Goal: Task Accomplishment & Management: Use online tool/utility

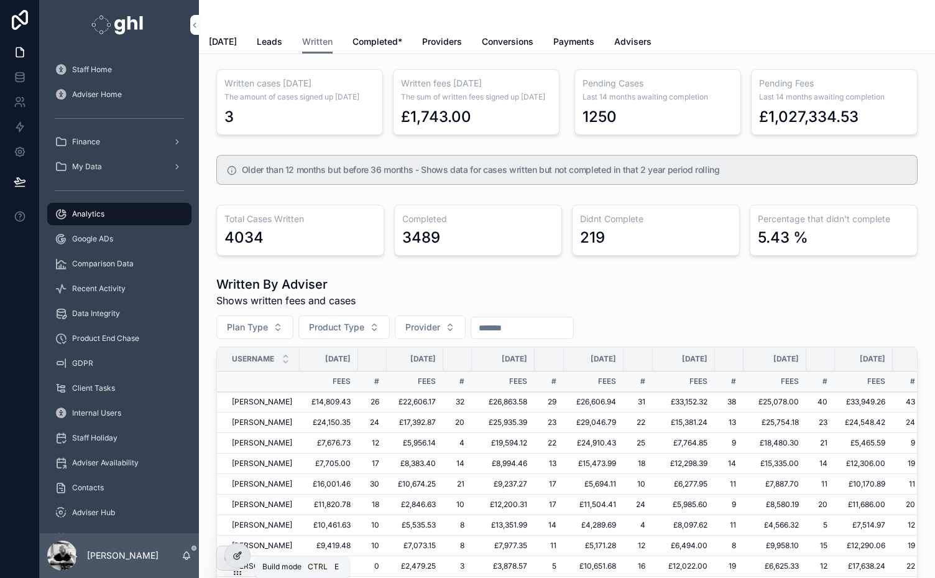
click at [236, 559] on icon at bounding box center [237, 556] width 6 height 6
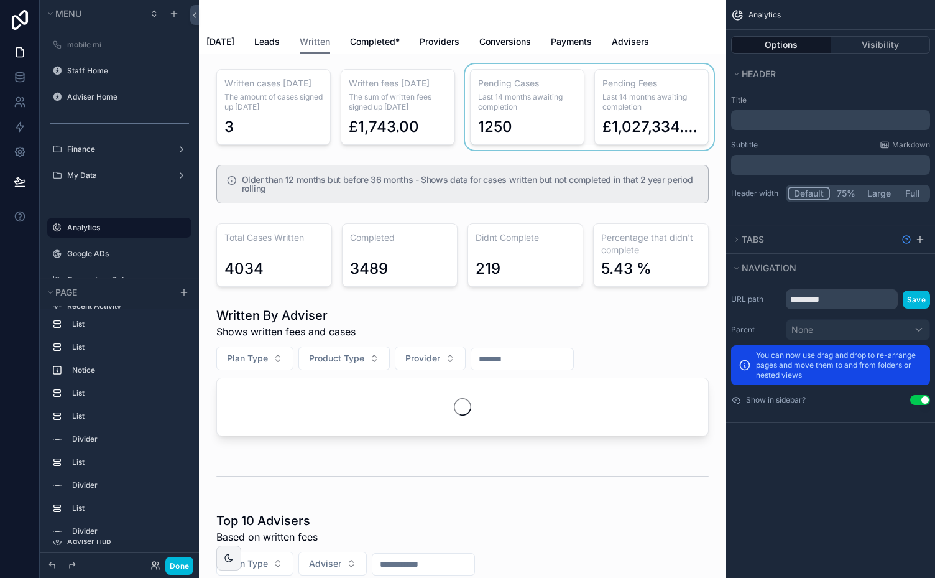
click at [525, 83] on div "scrollable content" at bounding box center [590, 107] width 254 height 86
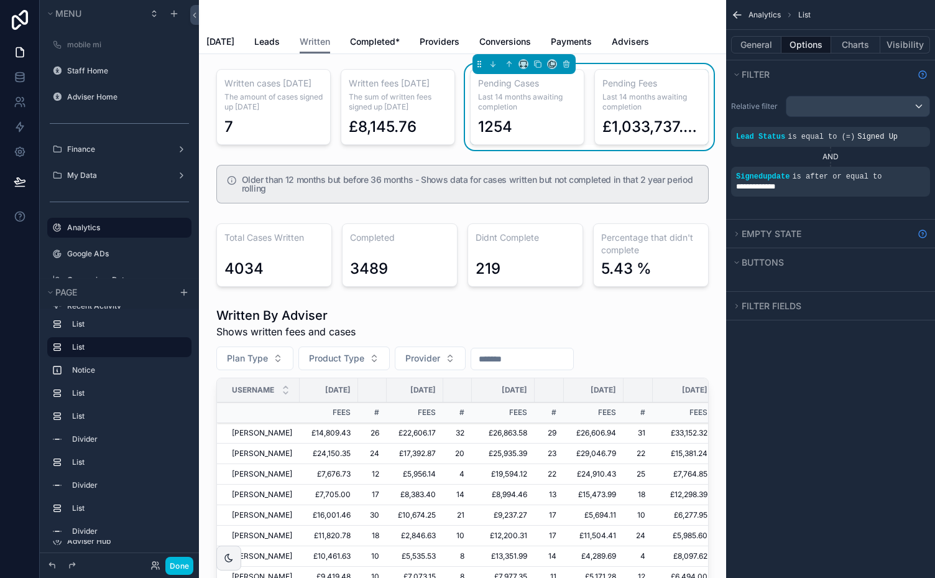
click at [0, 0] on icon "scrollable content" at bounding box center [0, 0] width 0 height 0
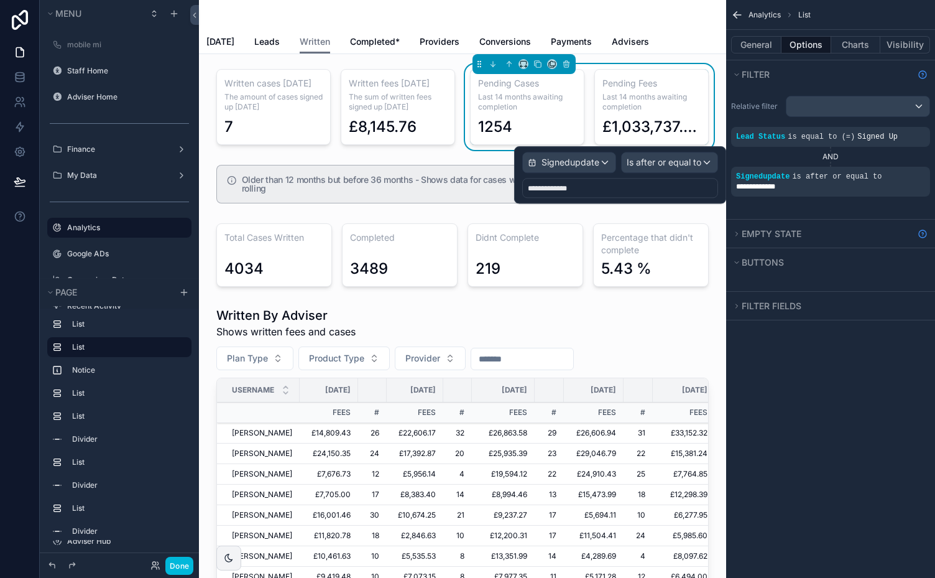
click at [567, 185] on span "**********" at bounding box center [547, 188] width 39 height 7
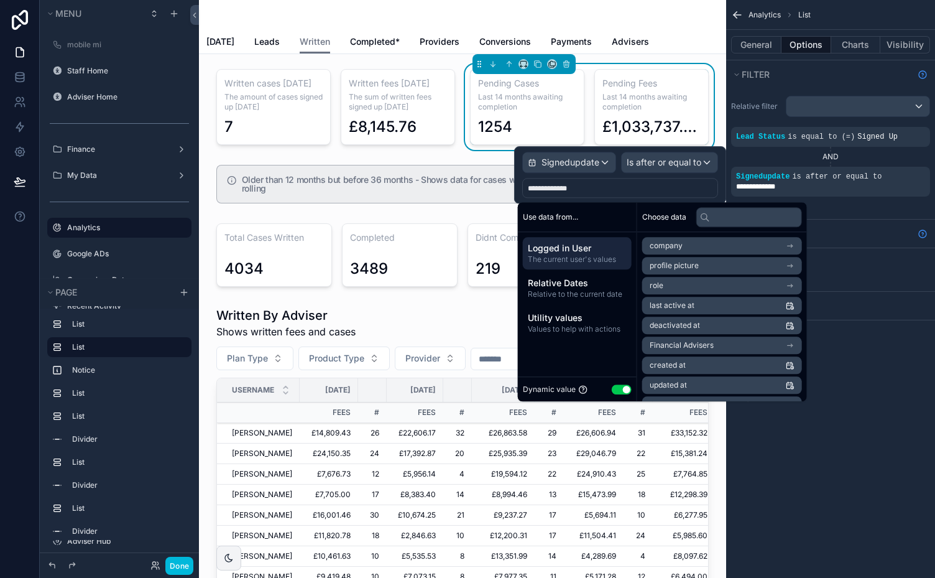
click at [536, 187] on span "**********" at bounding box center [547, 188] width 39 height 7
click at [568, 287] on span "Relative Dates" at bounding box center [577, 283] width 99 height 12
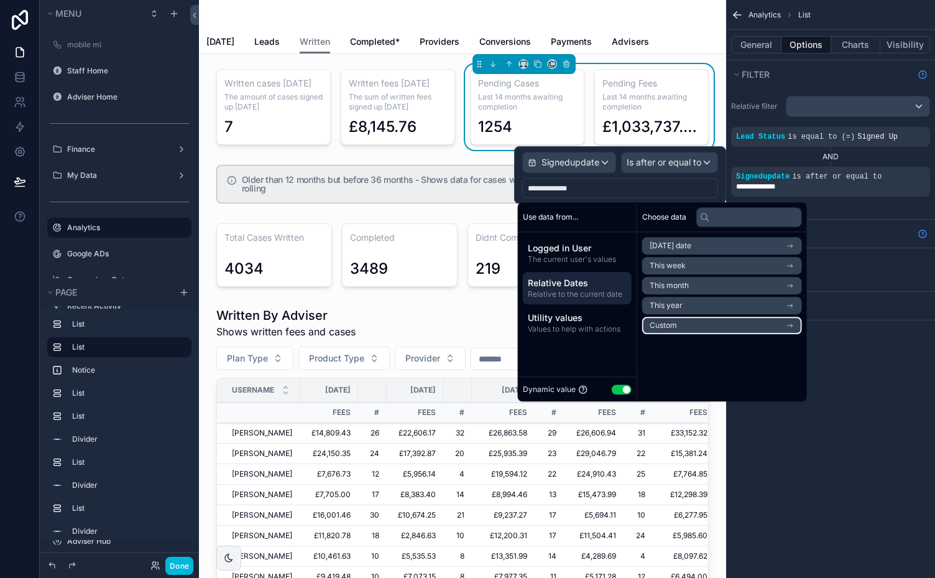
click at [713, 330] on li "Custom" at bounding box center [722, 325] width 160 height 17
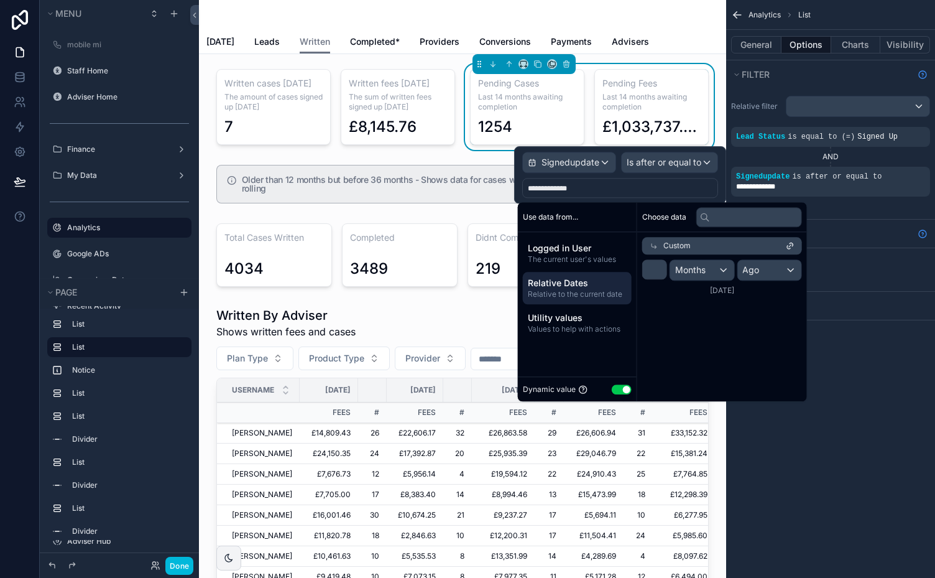
type input "**"
click at [657, 268] on input "**" at bounding box center [654, 269] width 25 height 20
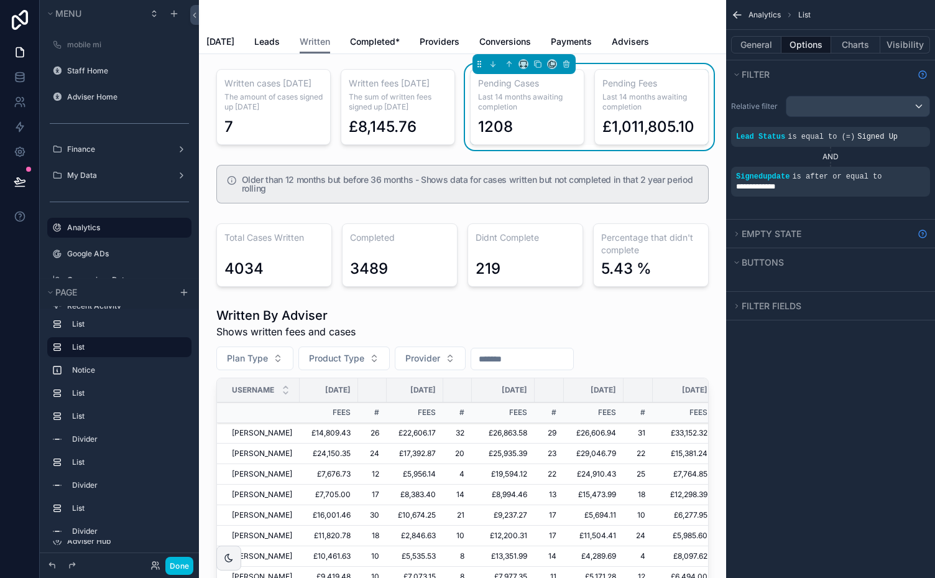
click at [893, 357] on div "**********" at bounding box center [830, 289] width 209 height 578
click at [853, 45] on button "Charts" at bounding box center [856, 44] width 50 height 17
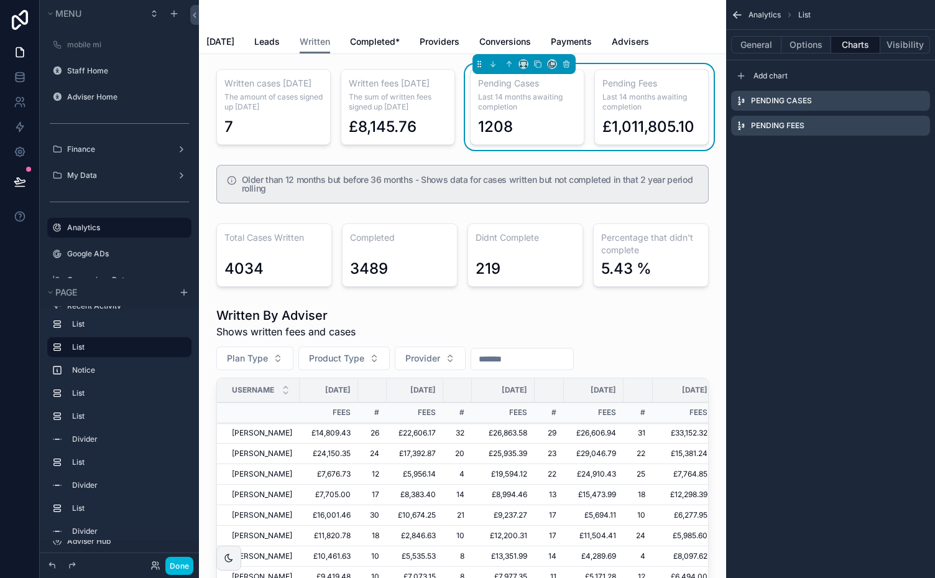
click at [0, 0] on icon "scrollable content" at bounding box center [0, 0] width 0 height 0
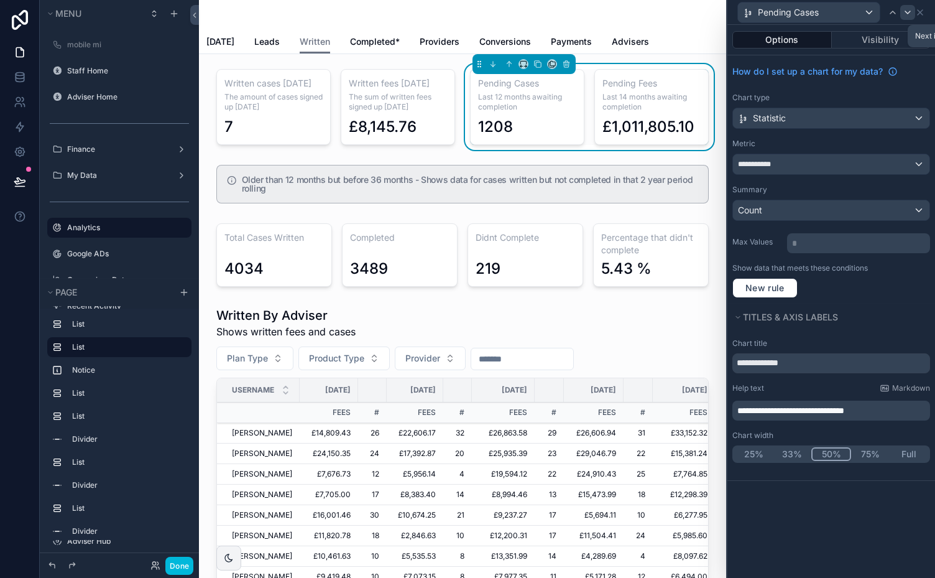
click at [907, 12] on icon at bounding box center [908, 12] width 10 height 10
click at [766, 409] on span "**********" at bounding box center [791, 410] width 107 height 9
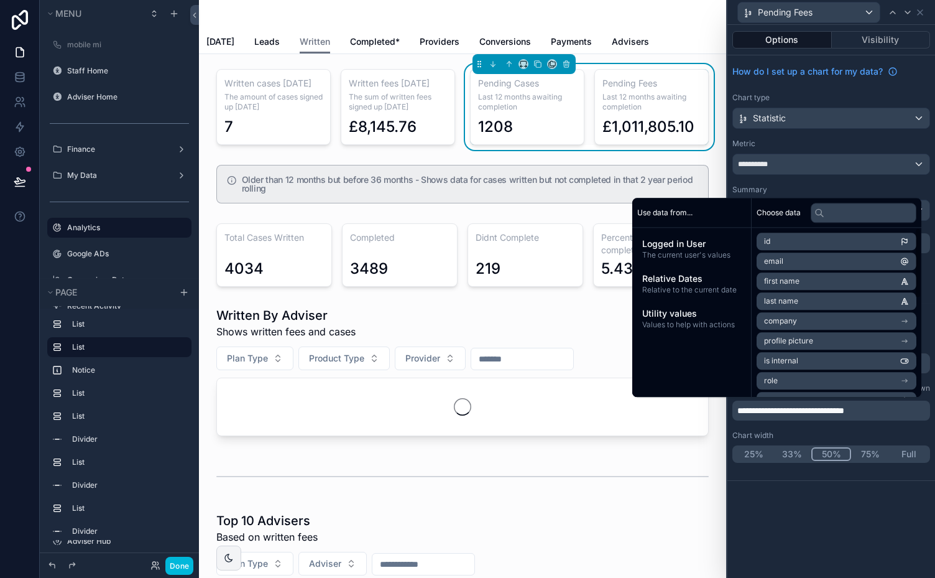
click at [849, 91] on div "**********" at bounding box center [832, 179] width 208 height 248
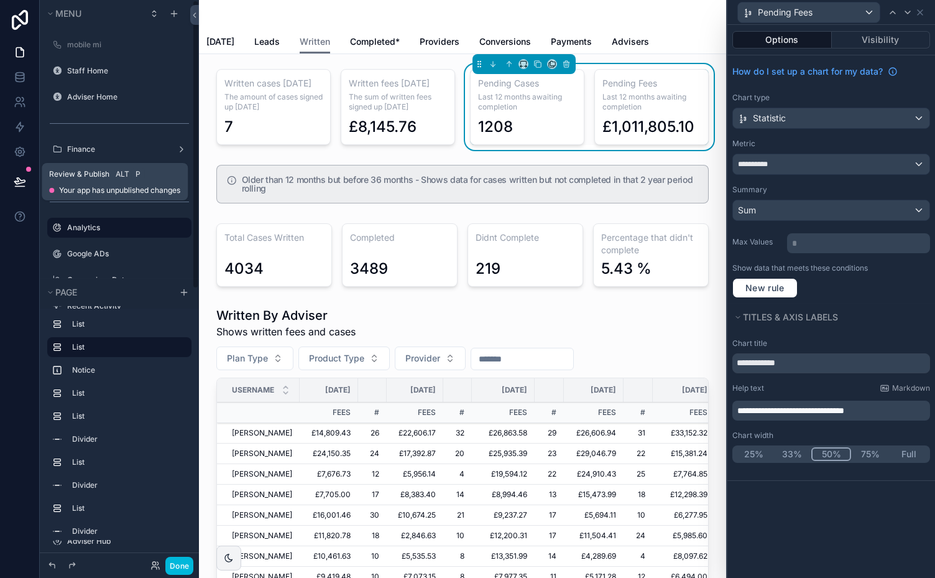
click at [20, 179] on icon at bounding box center [19, 181] width 11 height 6
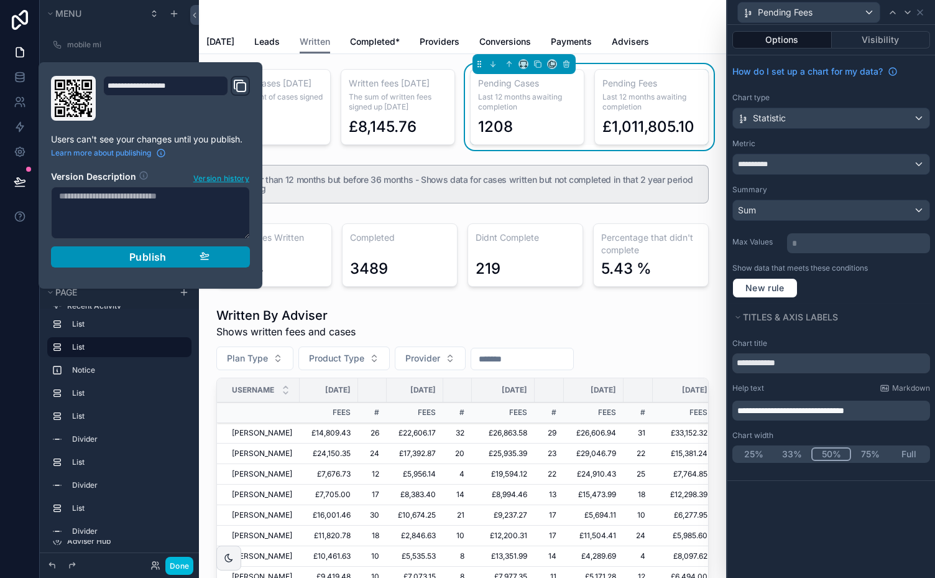
click at [134, 254] on span "Publish" at bounding box center [147, 257] width 37 height 12
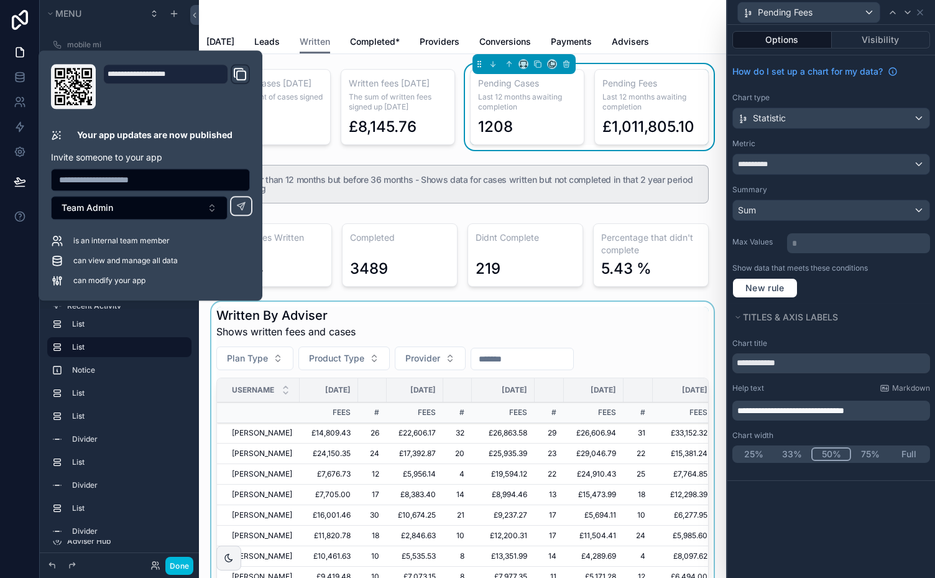
click at [703, 313] on div "scrollable content" at bounding box center [462, 562] width 507 height 521
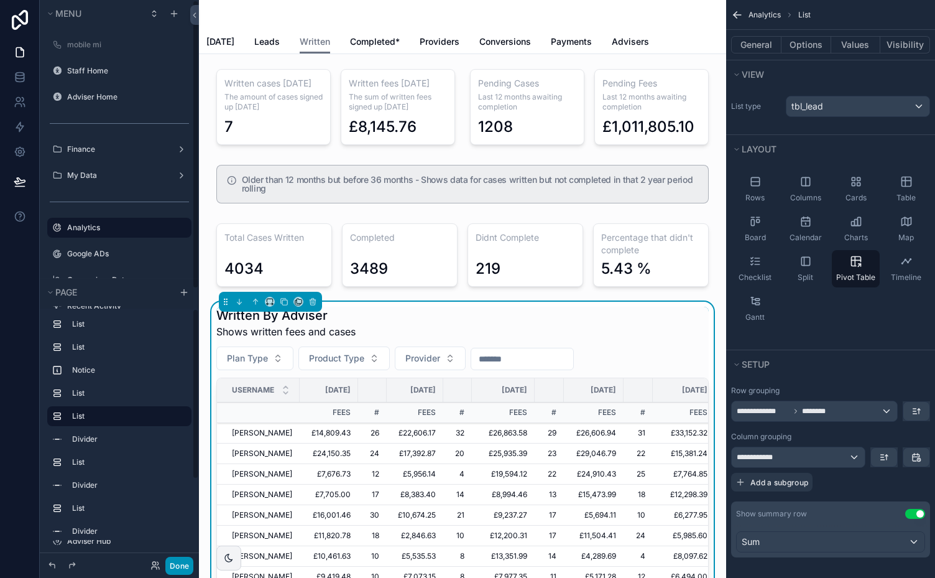
click at [177, 566] on button "Done" at bounding box center [179, 566] width 28 height 18
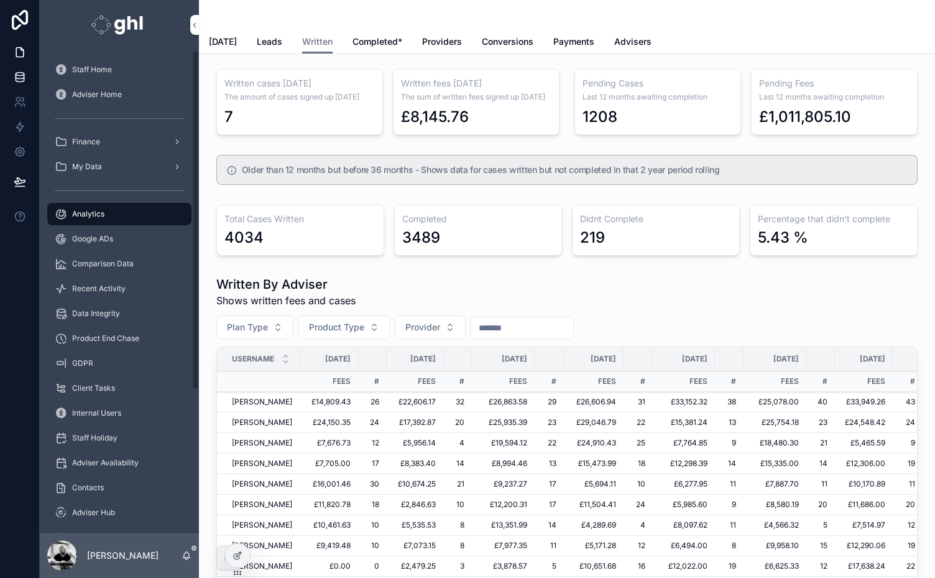
click at [22, 79] on icon at bounding box center [20, 77] width 12 height 12
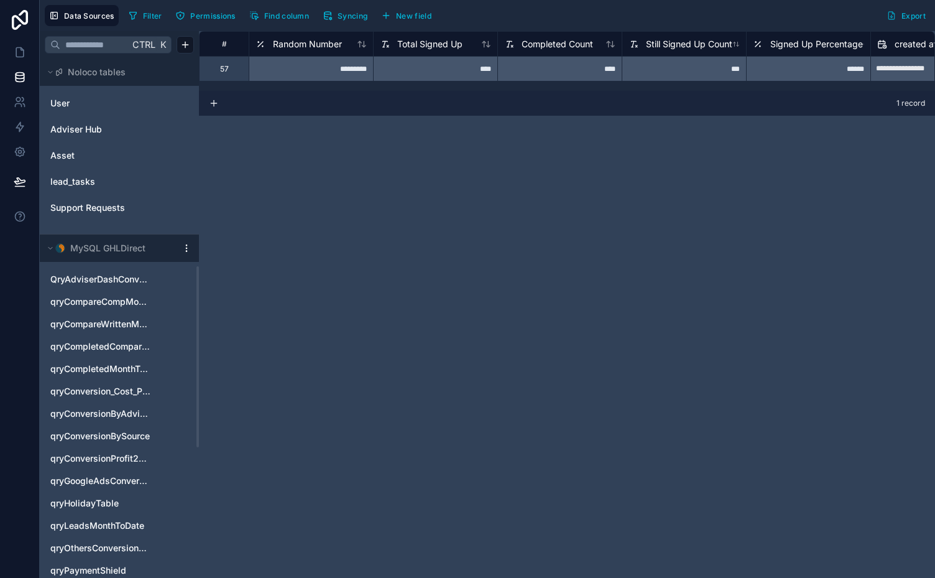
click at [197, 356] on div at bounding box center [198, 356] width 2 height 181
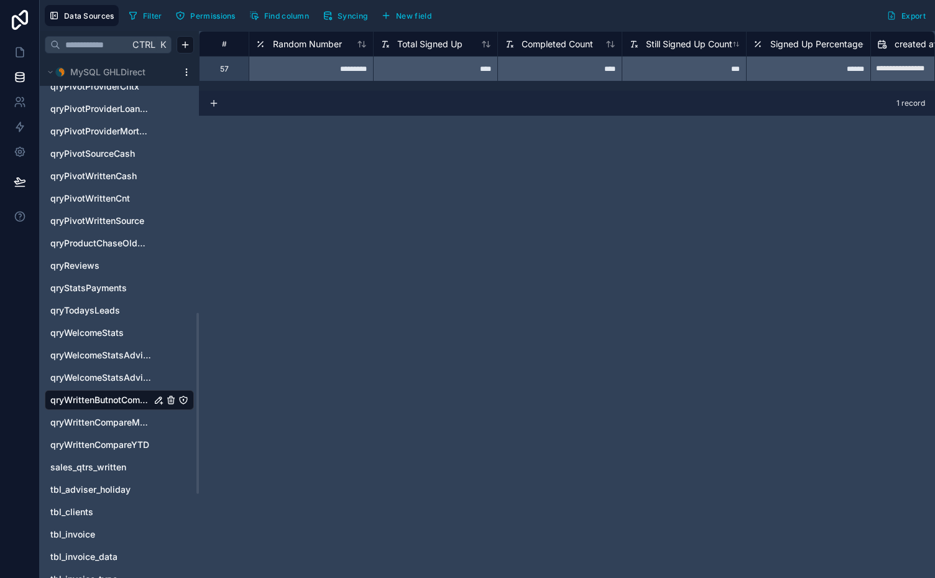
drag, startPoint x: 198, startPoint y: 333, endPoint x: 201, endPoint y: 379, distance: 46.1
click at [199, 379] on div at bounding box center [198, 403] width 2 height 181
click at [158, 398] on icon "qryWrittenButnotComplete" at bounding box center [159, 401] width 10 height 10
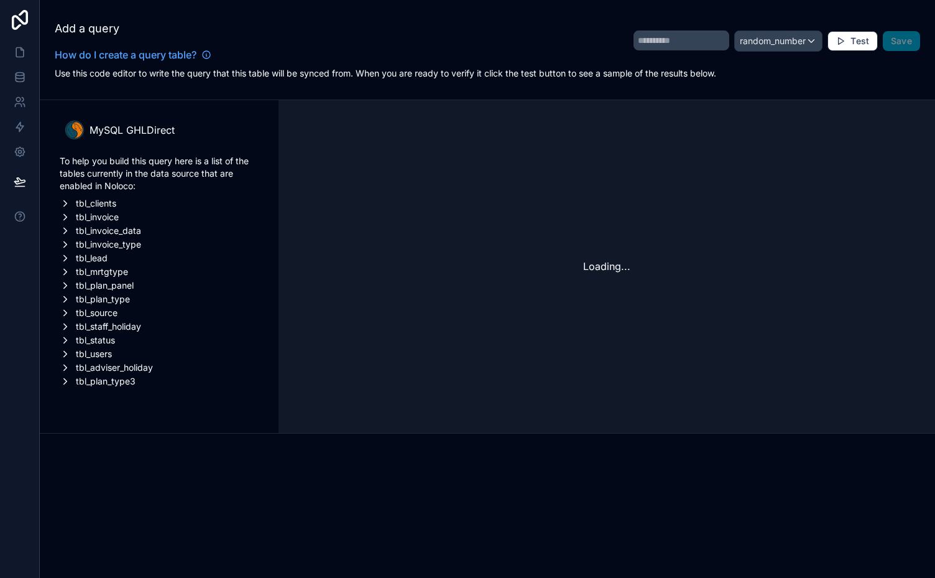
type input "**********"
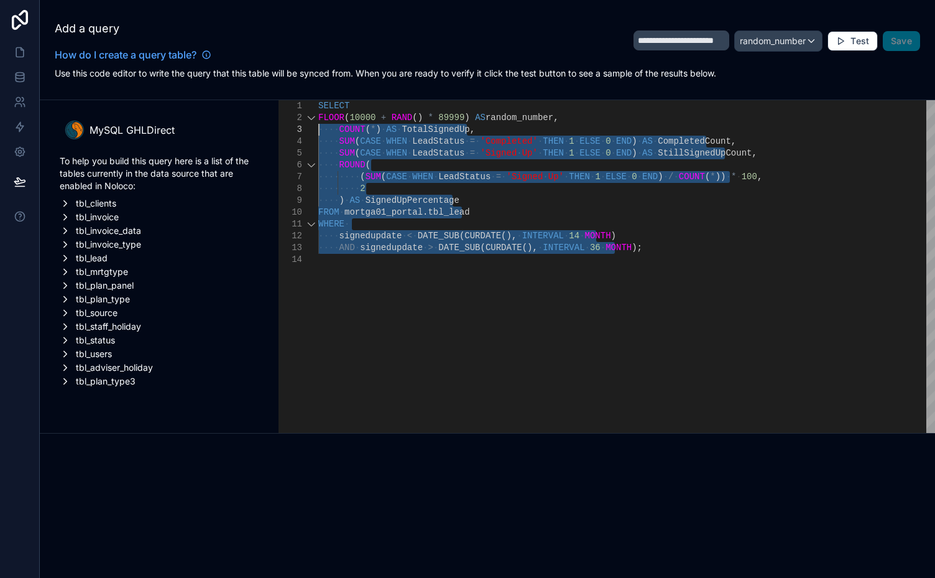
drag, startPoint x: 618, startPoint y: 247, endPoint x: 311, endPoint y: 134, distance: 327.2
paste textarea "Editor content;Press Alt+F1 for Accessibility Options."
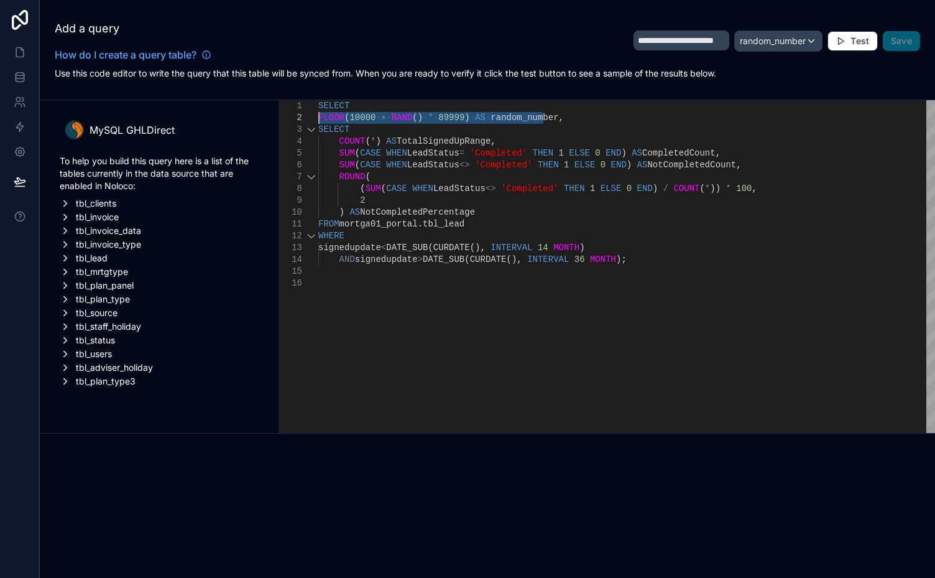
drag, startPoint x: 546, startPoint y: 117, endPoint x: 305, endPoint y: 118, distance: 240.7
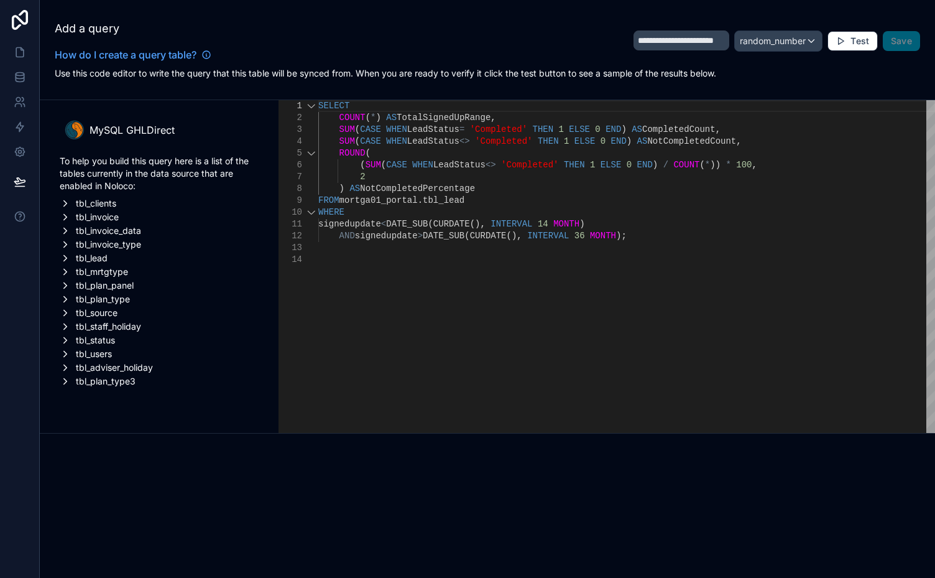
click at [376, 104] on div "SELECT" at bounding box center [626, 106] width 617 height 12
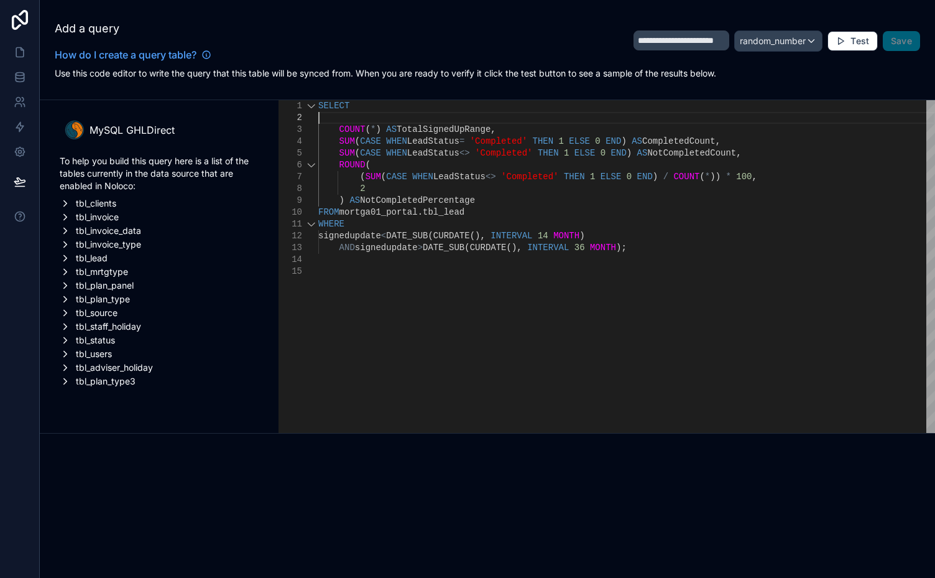
scroll to position [12, 0]
paste textarea "**********"
type textarea "**********"
click at [857, 38] on span "Test" at bounding box center [860, 40] width 19 height 11
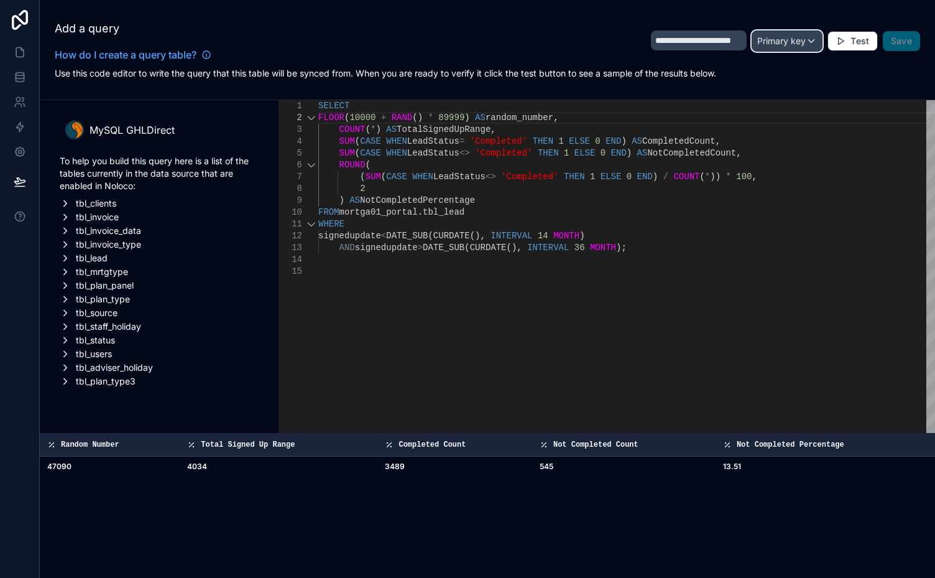
click at [802, 37] on span "Primary key" at bounding box center [781, 40] width 49 height 11
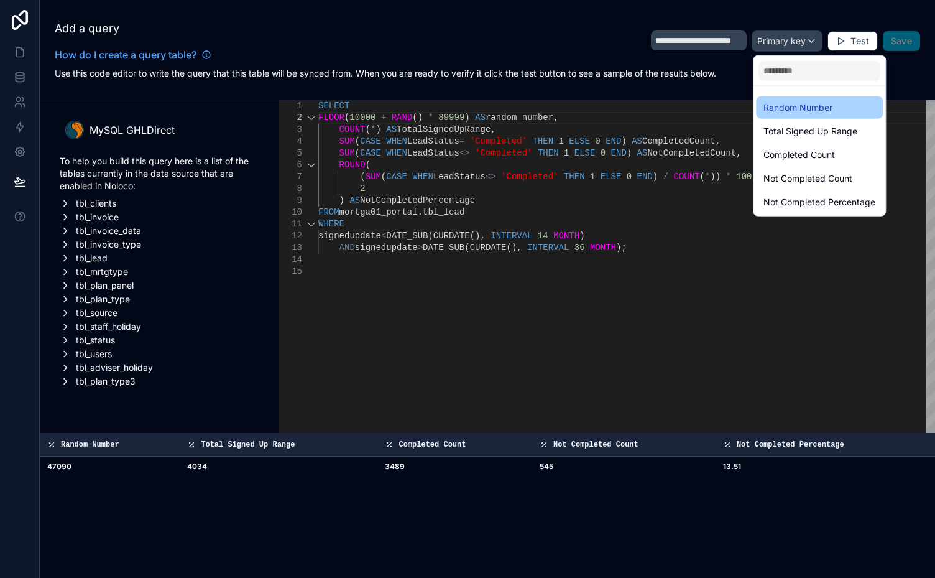
click at [789, 104] on span "Random Number" at bounding box center [798, 107] width 69 height 15
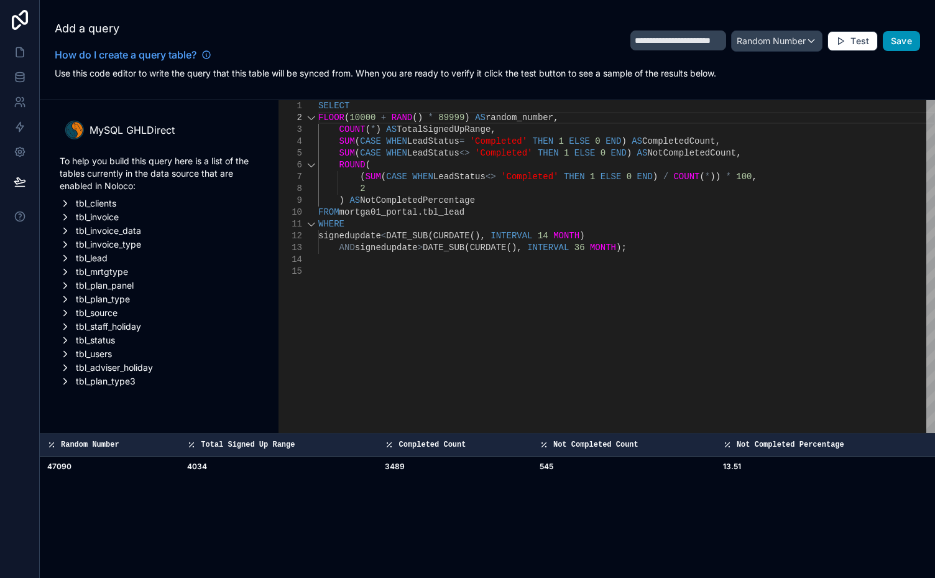
click at [901, 36] on span "Save" at bounding box center [901, 40] width 21 height 11
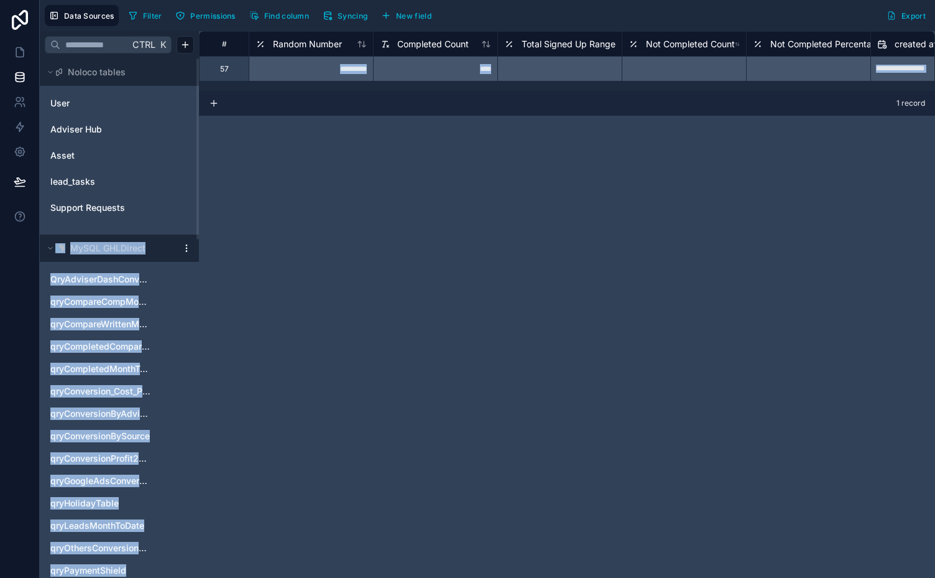
drag, startPoint x: 195, startPoint y: 216, endPoint x: 197, endPoint y: 315, distance: 98.3
click at [197, 315] on div "Noloco tables User Adviser Hub Asset lead_tasks Support Requests MySQL GHLDirec…" at bounding box center [119, 317] width 159 height 519
click at [269, 306] on div "**********" at bounding box center [567, 304] width 736 height 547
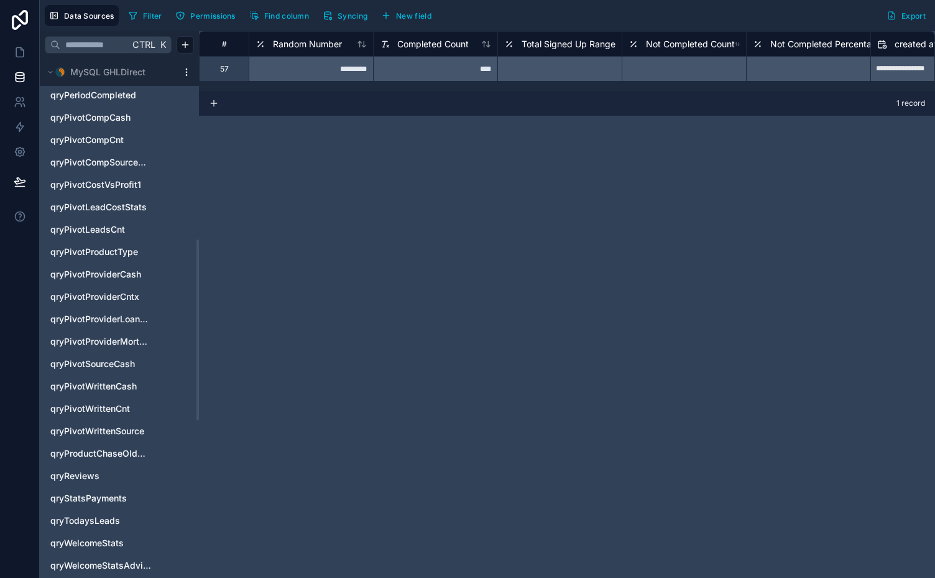
scroll to position [525, 0]
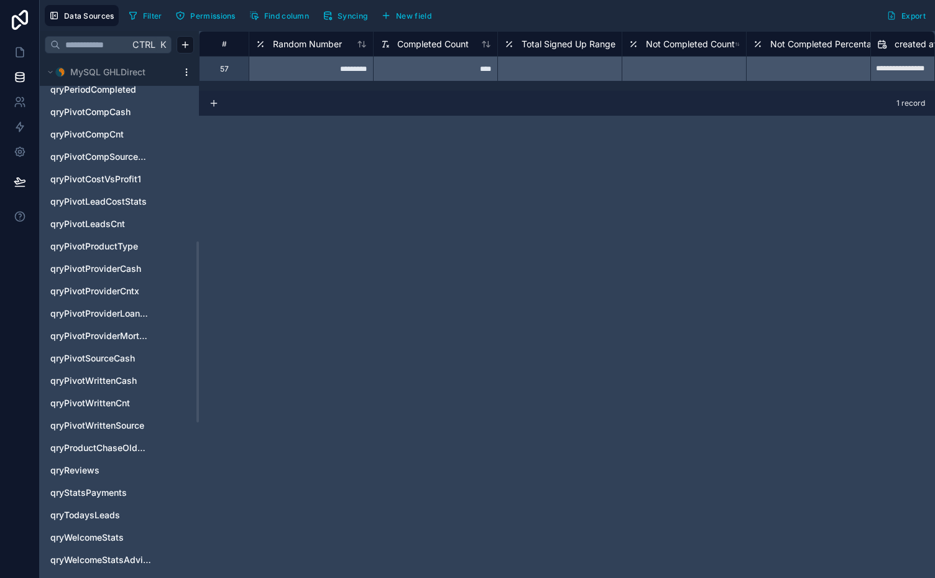
drag, startPoint x: 197, startPoint y: 215, endPoint x: 203, endPoint y: 398, distance: 183.0
click at [199, 398] on div at bounding box center [198, 331] width 2 height 181
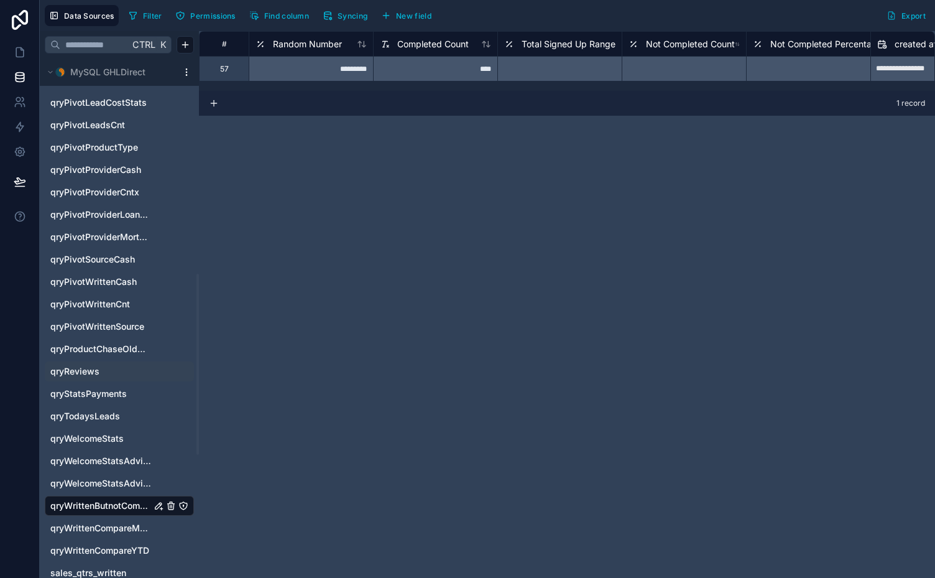
drag, startPoint x: 198, startPoint y: 320, endPoint x: 190, endPoint y: 356, distance: 37.0
click at [197, 356] on div at bounding box center [198, 364] width 2 height 181
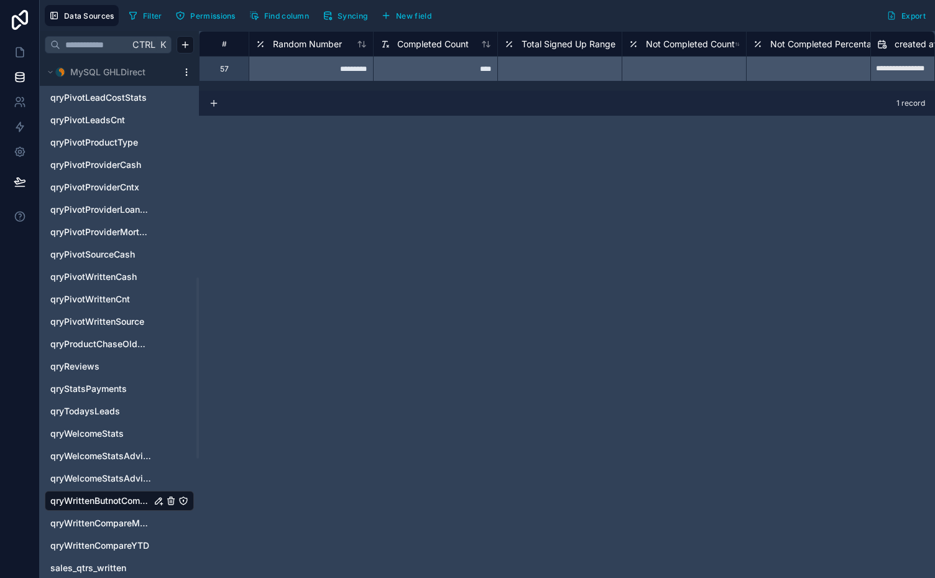
click at [158, 499] on icon "qryWrittenButnotComplete" at bounding box center [158, 500] width 6 height 6
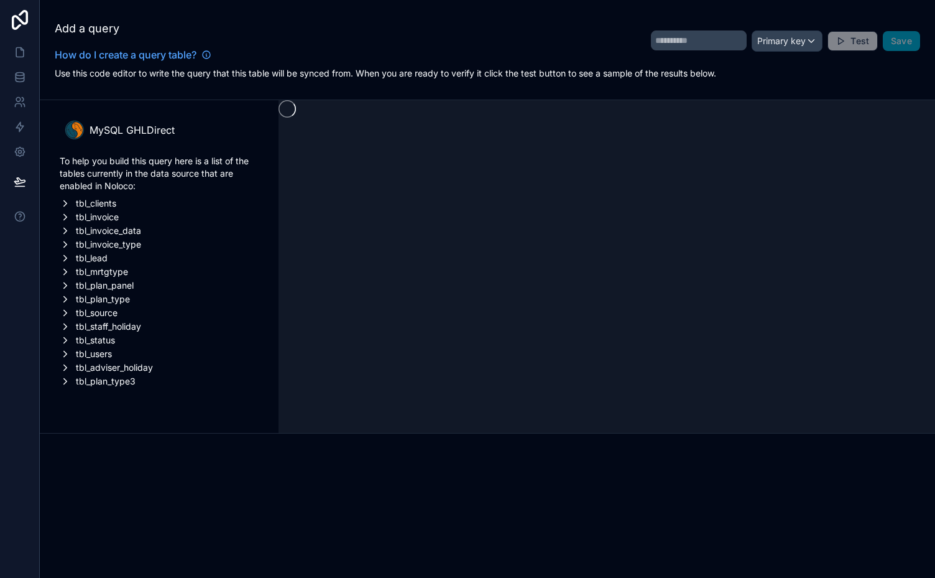
type input "**********"
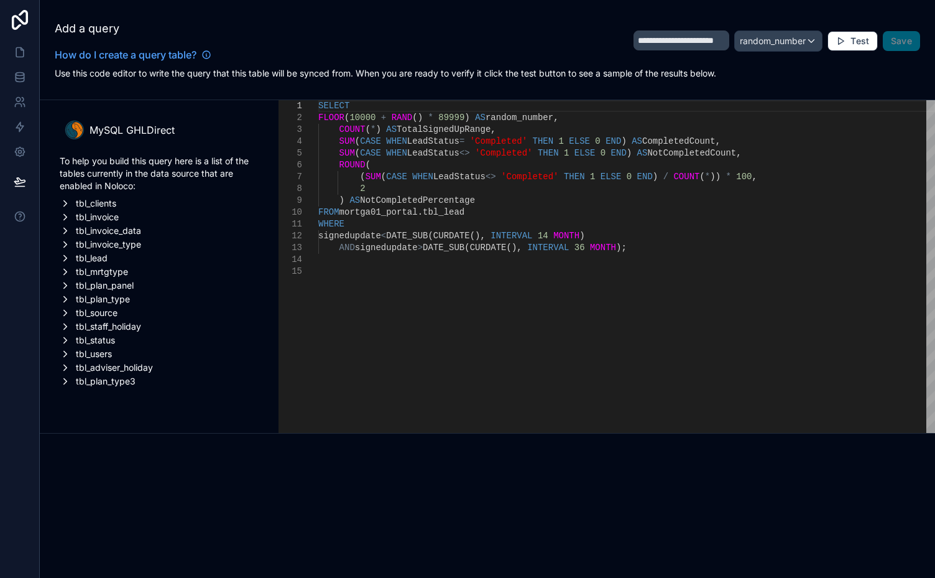
type textarea "**********"
click at [861, 39] on span "Test" at bounding box center [860, 40] width 19 height 11
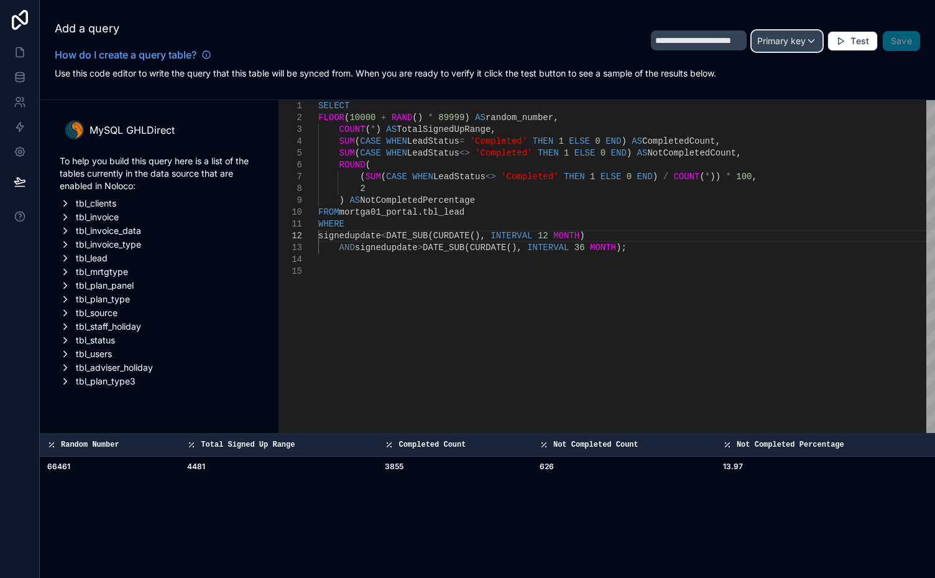
click at [813, 36] on div "Primary key" at bounding box center [787, 41] width 70 height 20
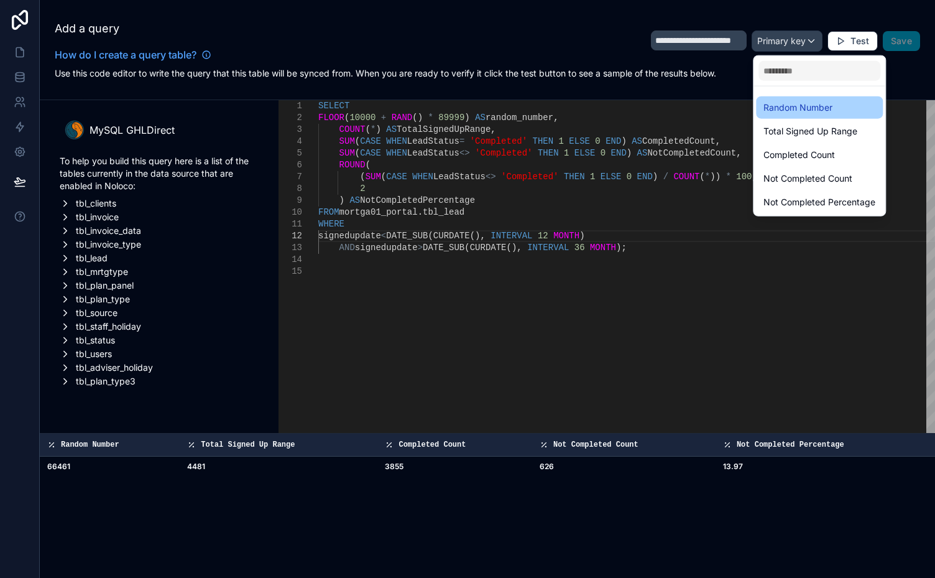
click at [785, 109] on span "Random Number" at bounding box center [798, 107] width 69 height 15
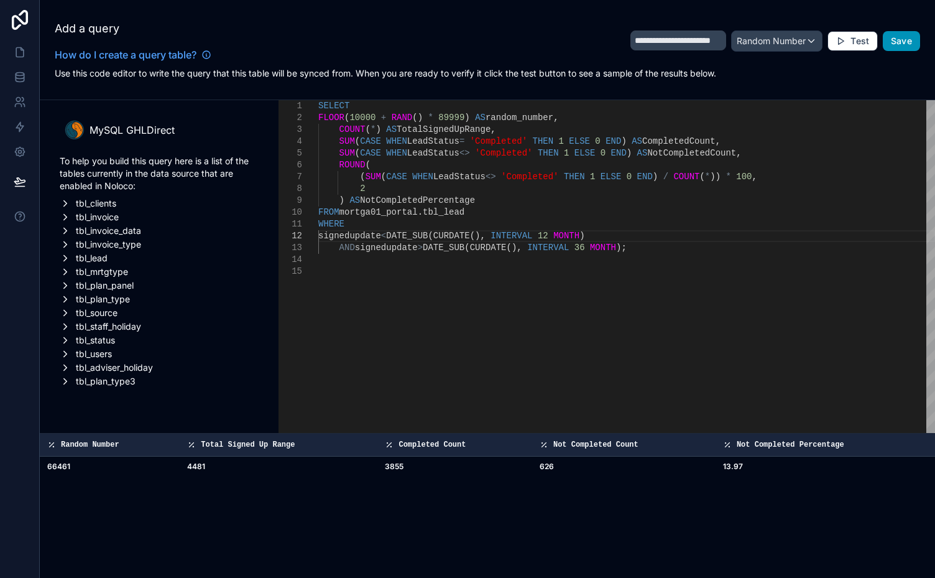
click at [898, 44] on span "Save" at bounding box center [901, 40] width 21 height 11
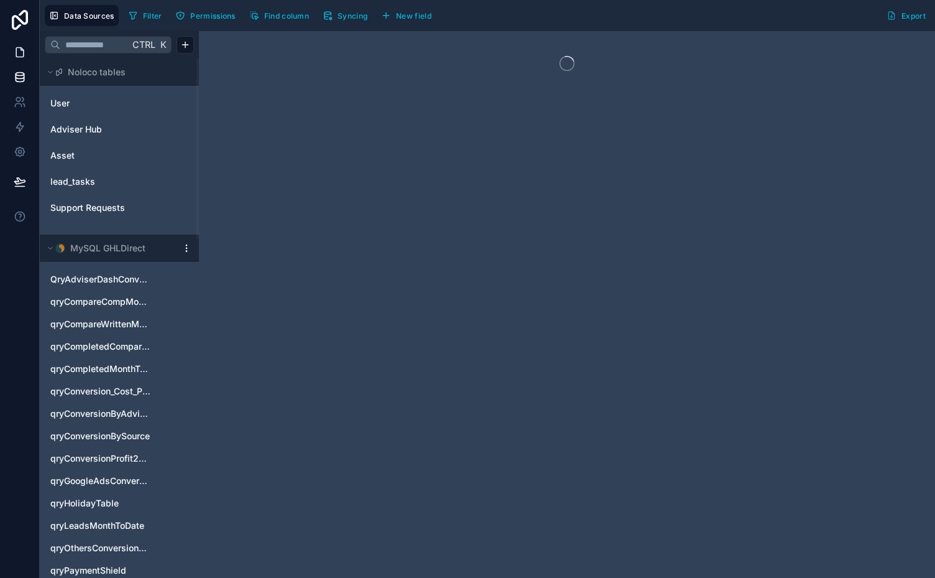
click at [16, 52] on icon at bounding box center [19, 52] width 7 height 9
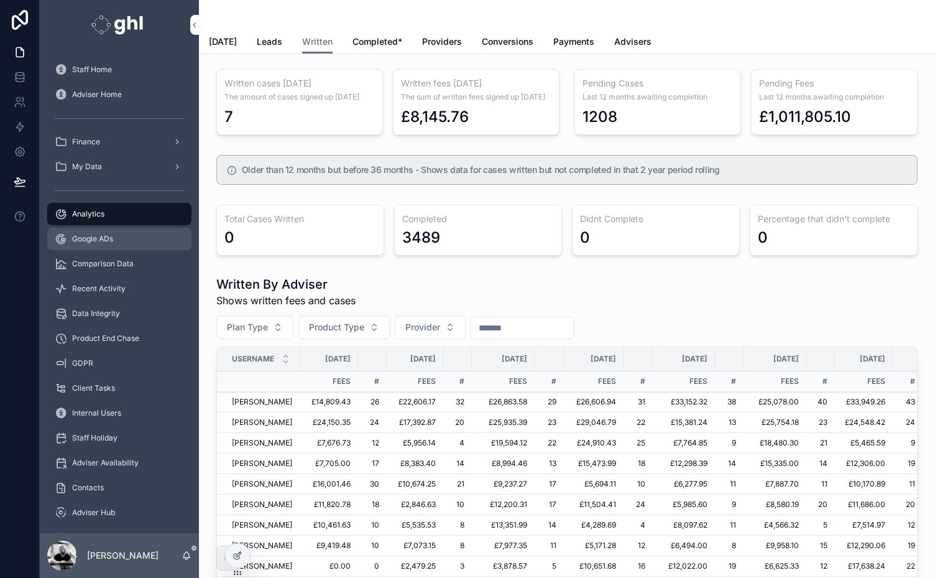
click at [85, 233] on div "Google ADs" at bounding box center [119, 239] width 129 height 20
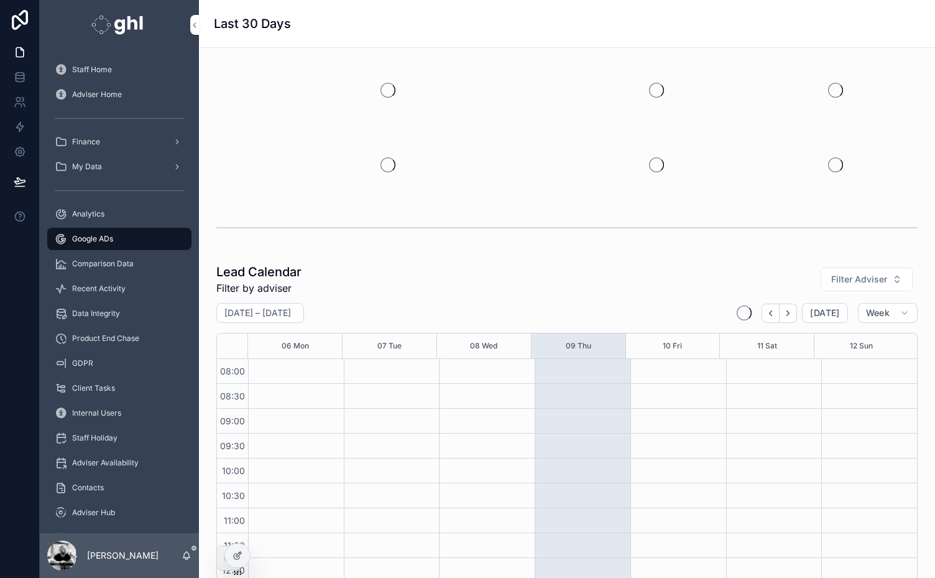
scroll to position [259, 0]
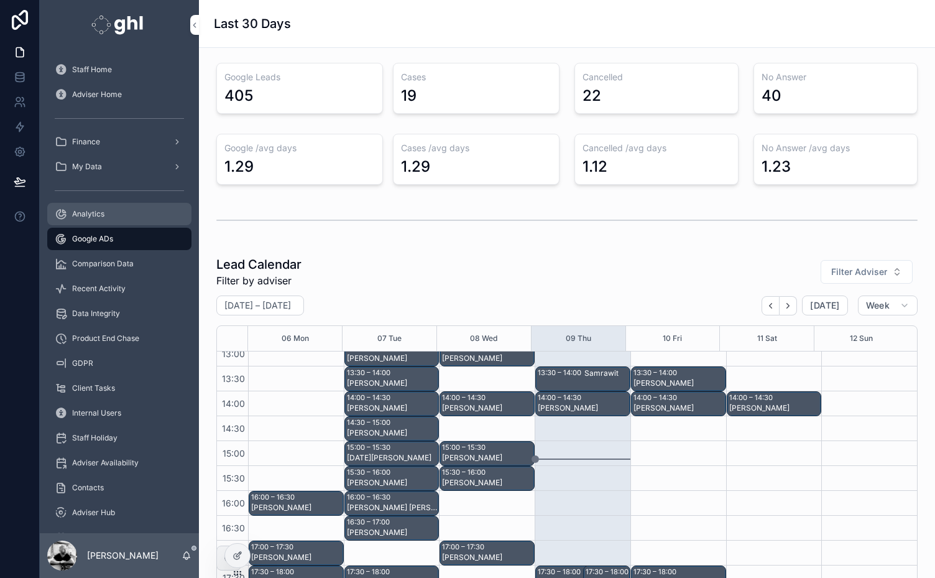
click at [86, 211] on span "Analytics" at bounding box center [88, 214] width 32 height 10
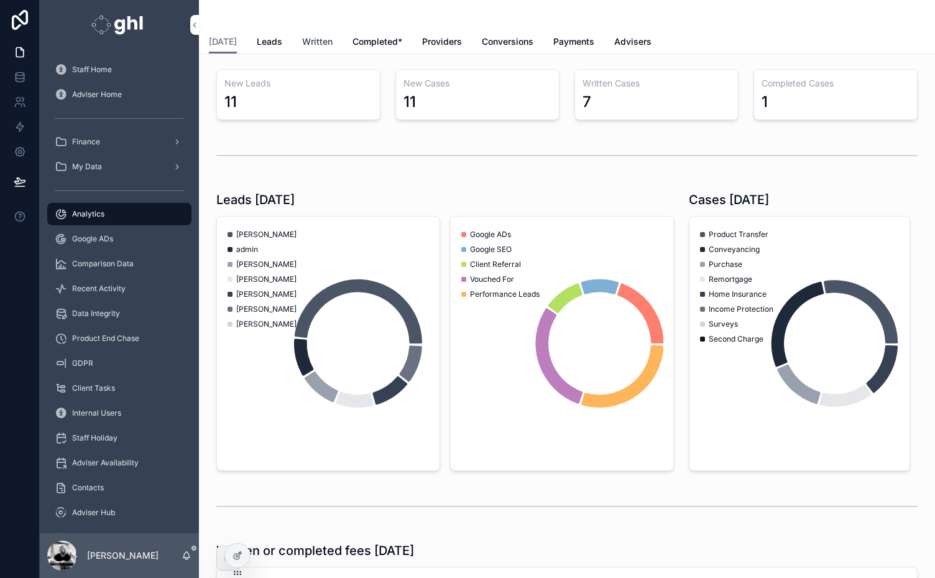
click at [316, 37] on span "Written" at bounding box center [317, 41] width 30 height 12
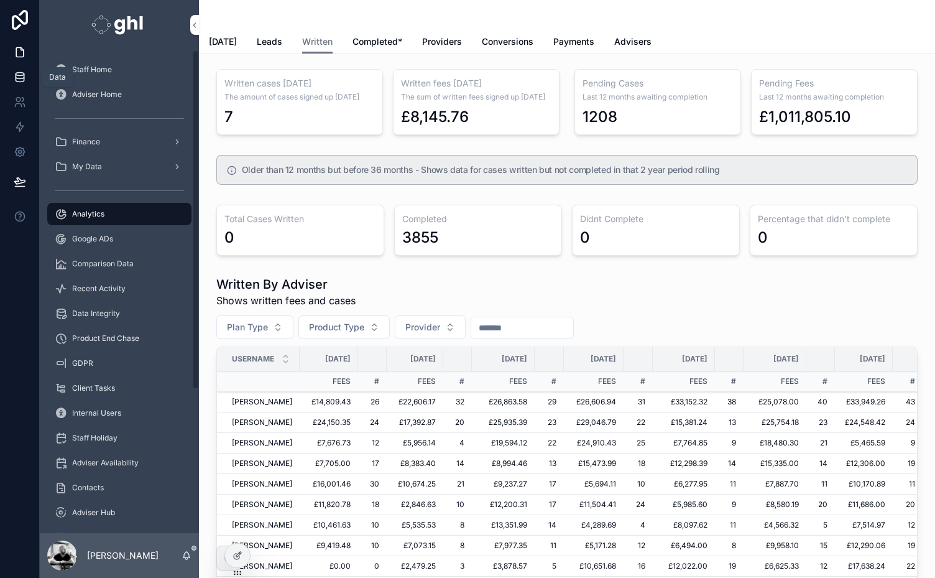
click at [22, 76] on icon at bounding box center [20, 77] width 12 height 12
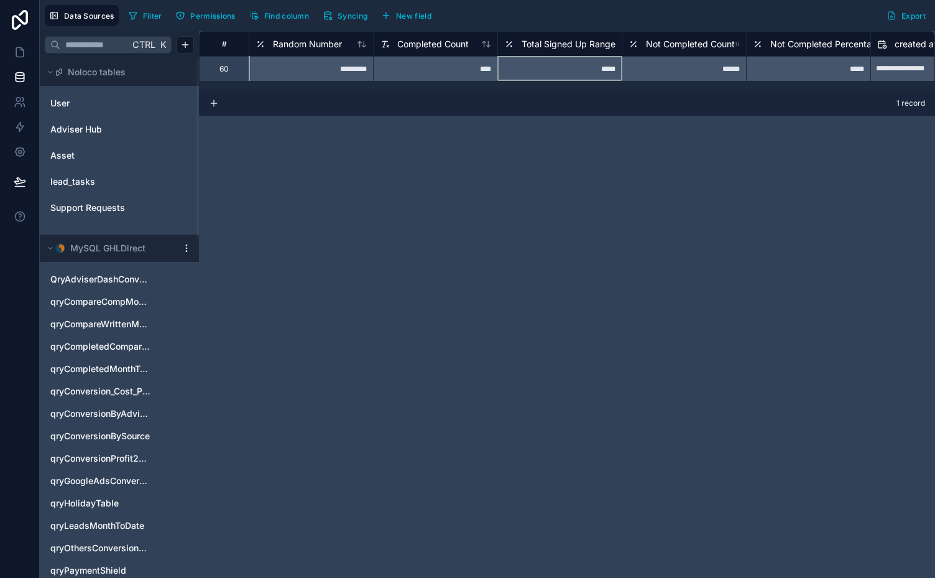
click at [578, 38] on span "Total Signed Up Range" at bounding box center [569, 44] width 94 height 12
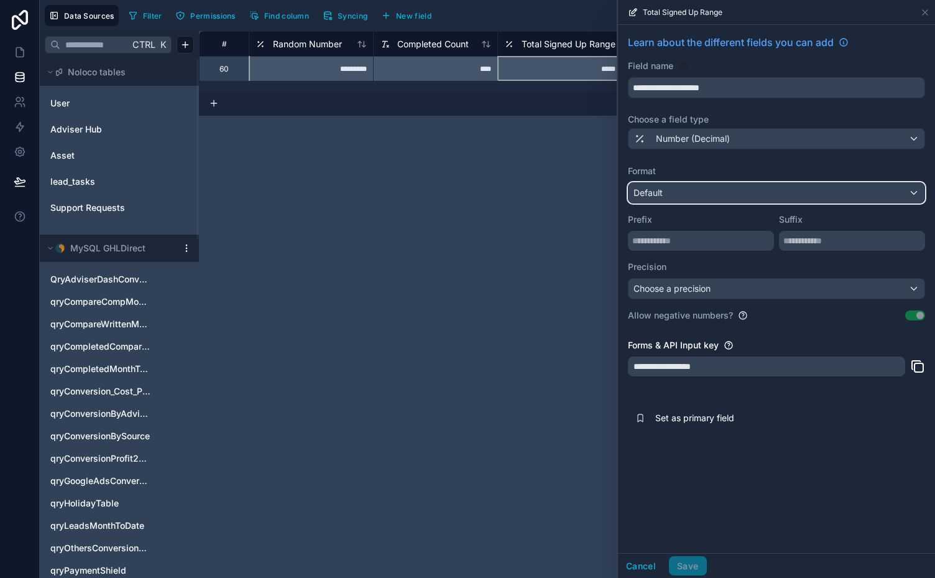
click at [817, 197] on div "Default" at bounding box center [777, 193] width 296 height 20
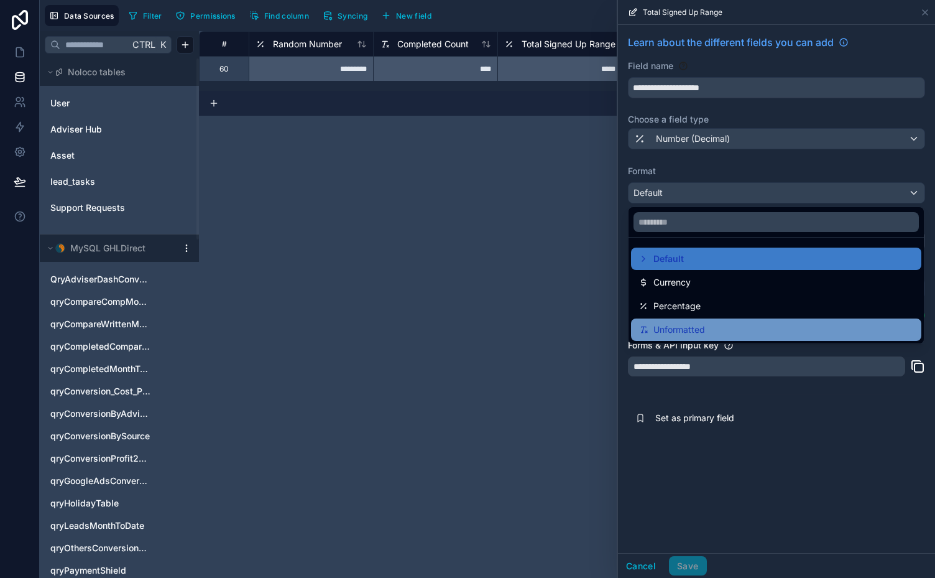
click at [685, 330] on span "Unformatted" at bounding box center [680, 329] width 52 height 15
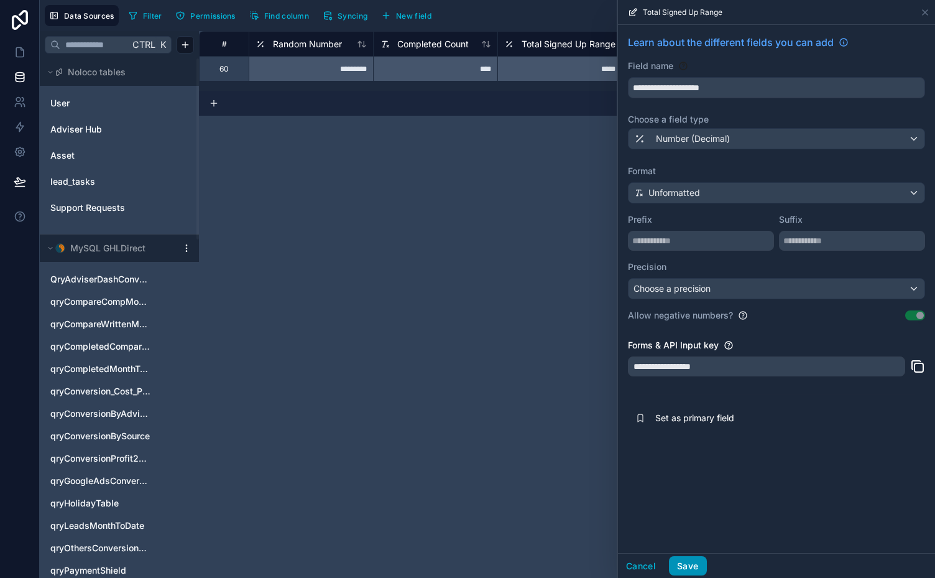
click at [692, 561] on button "Save" at bounding box center [687, 566] width 37 height 20
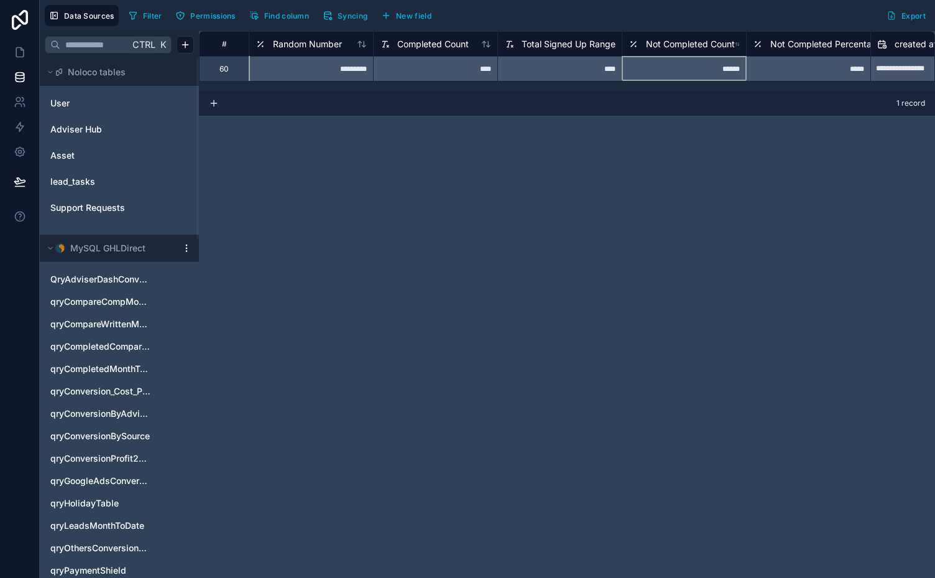
click at [700, 47] on span "Not Completed Count" at bounding box center [690, 44] width 89 height 12
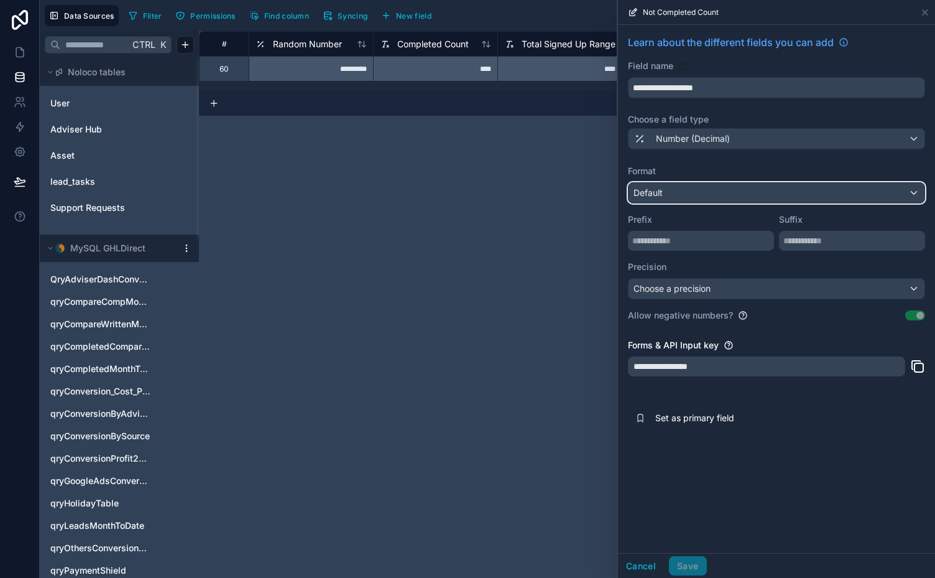
click at [781, 198] on div "Default" at bounding box center [777, 193] width 296 height 20
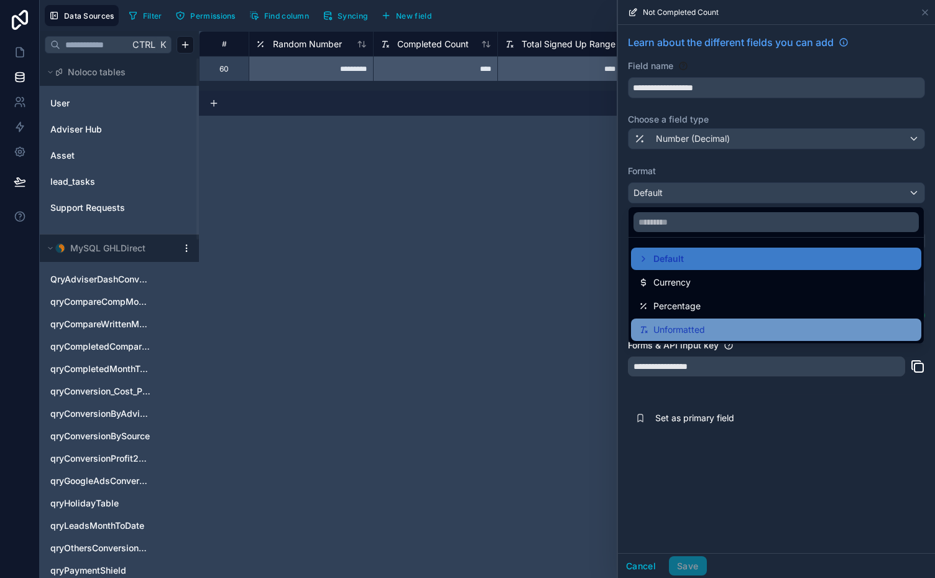
click at [703, 323] on span "Unformatted" at bounding box center [680, 329] width 52 height 15
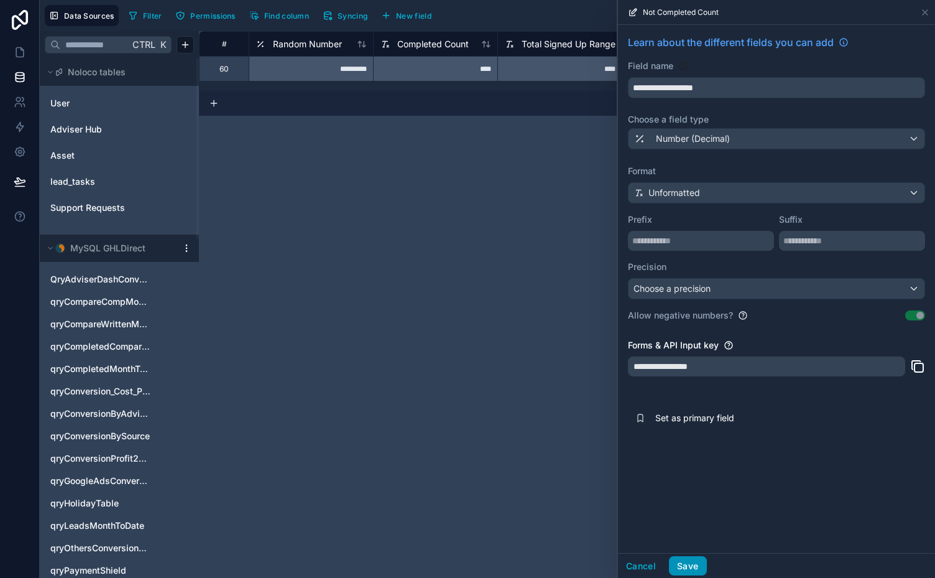
click at [683, 558] on button "Save" at bounding box center [687, 566] width 37 height 20
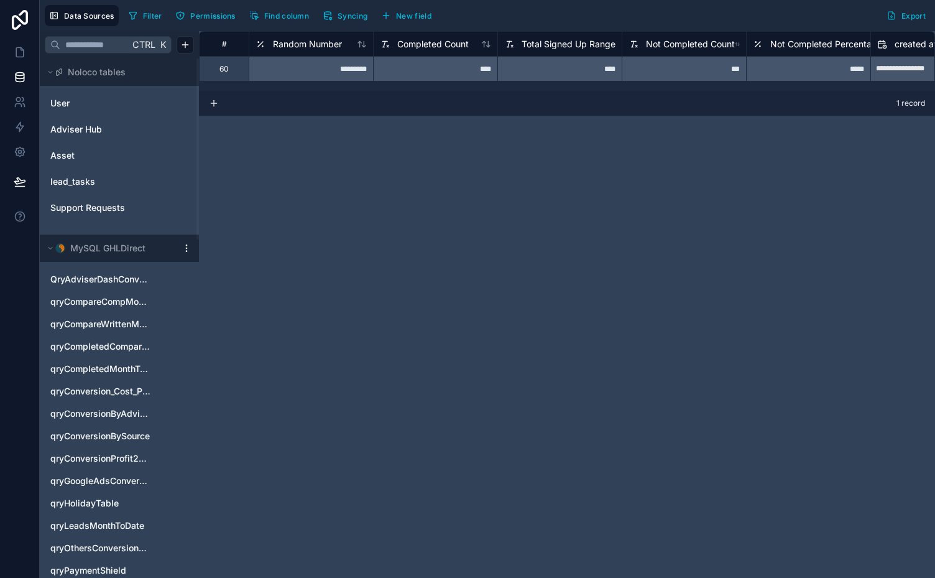
click at [825, 44] on span "Not Completed Percentage" at bounding box center [826, 44] width 112 height 12
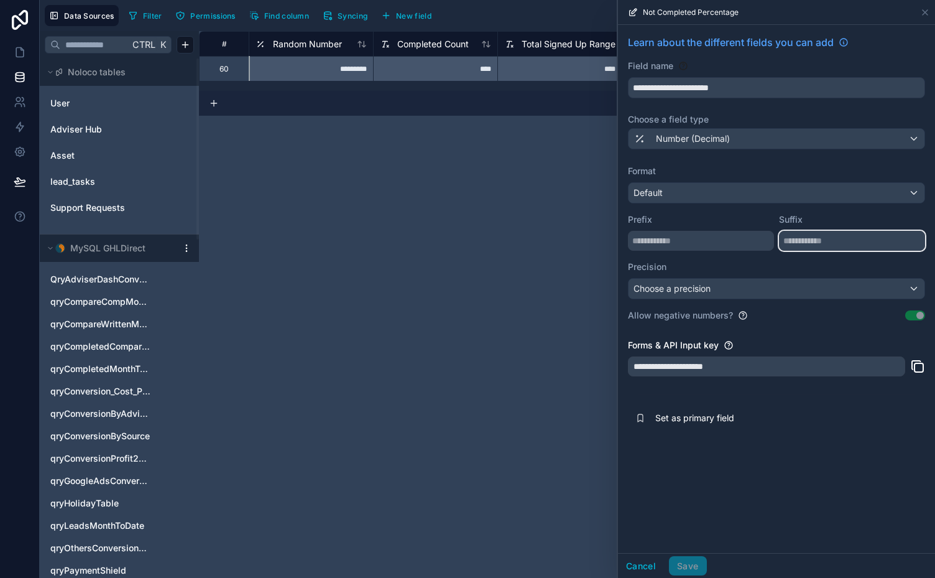
click at [817, 239] on input "text" at bounding box center [852, 241] width 146 height 20
type input "*"
click at [687, 563] on button "Save" at bounding box center [687, 566] width 37 height 20
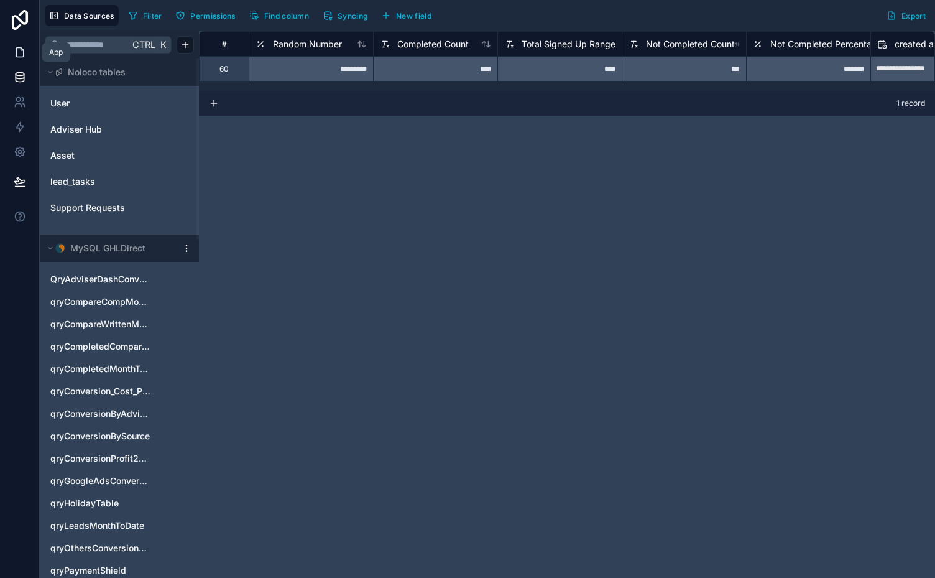
click at [21, 50] on icon at bounding box center [22, 49] width 2 height 2
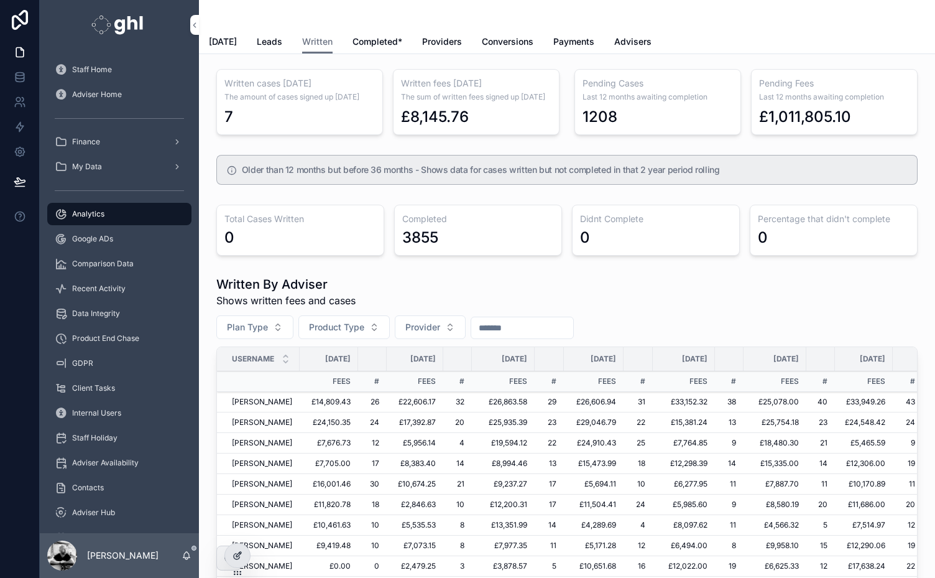
click at [234, 550] on icon at bounding box center [238, 555] width 10 height 10
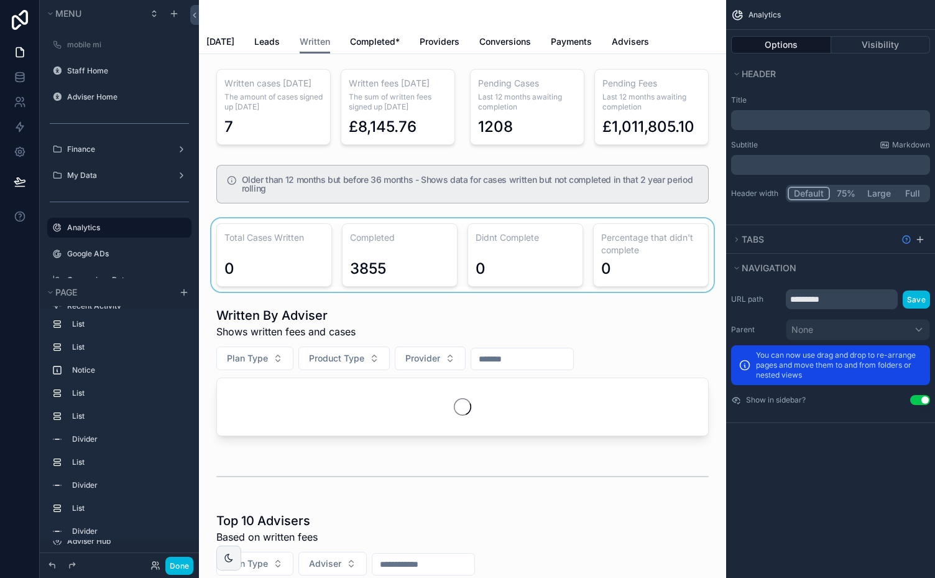
click at [280, 230] on div "scrollable content" at bounding box center [462, 254] width 507 height 73
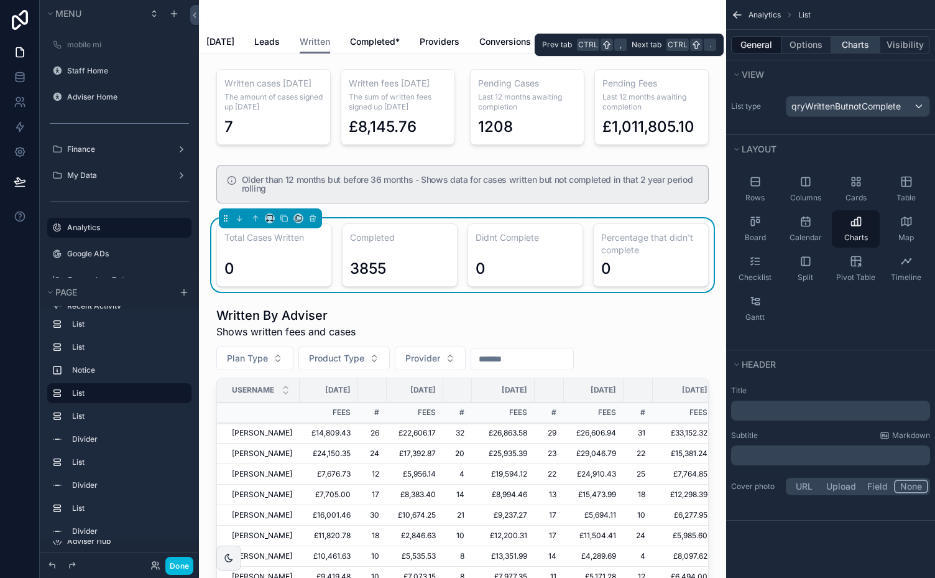
click at [855, 42] on button "Charts" at bounding box center [856, 44] width 50 height 17
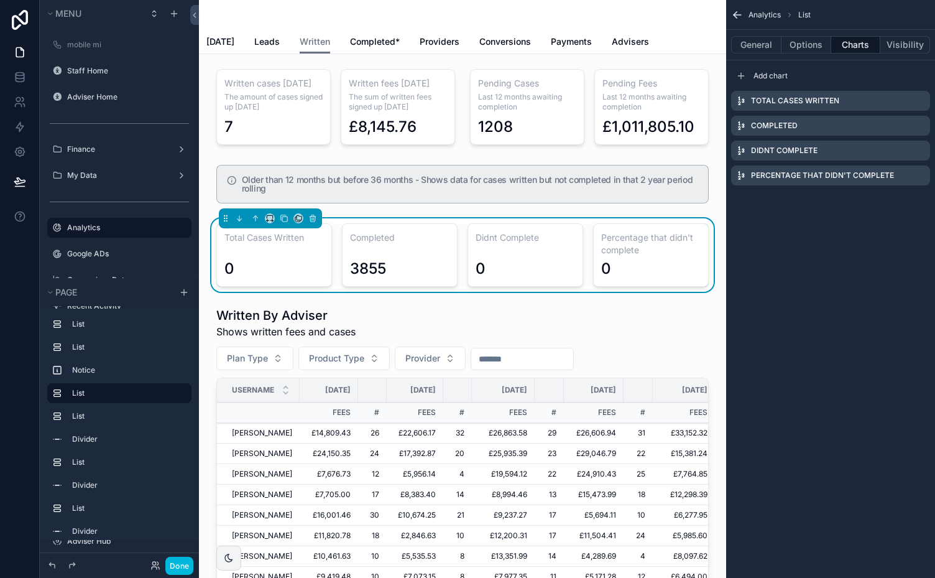
click at [0, 0] on icon "scrollable content" at bounding box center [0, 0] width 0 height 0
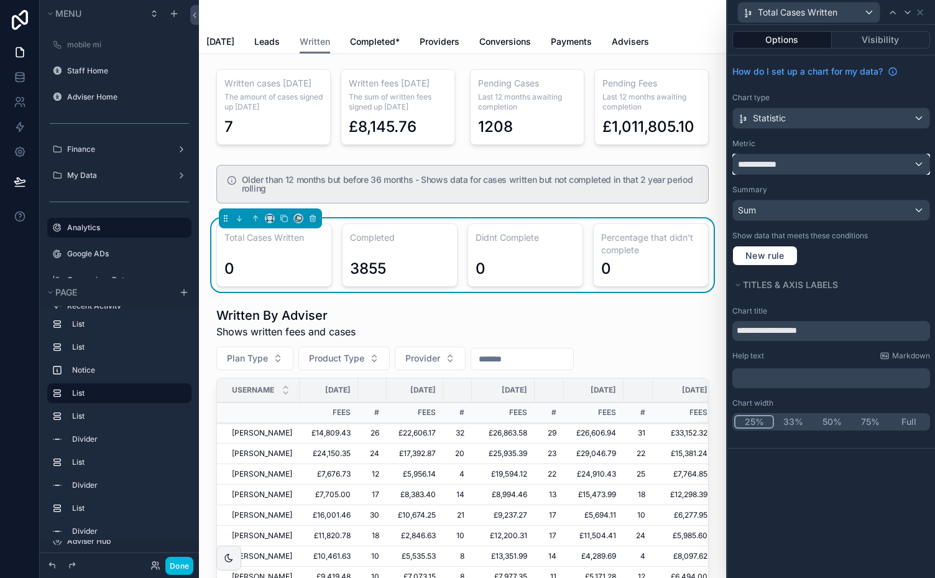
click at [888, 159] on div "**********" at bounding box center [831, 164] width 197 height 20
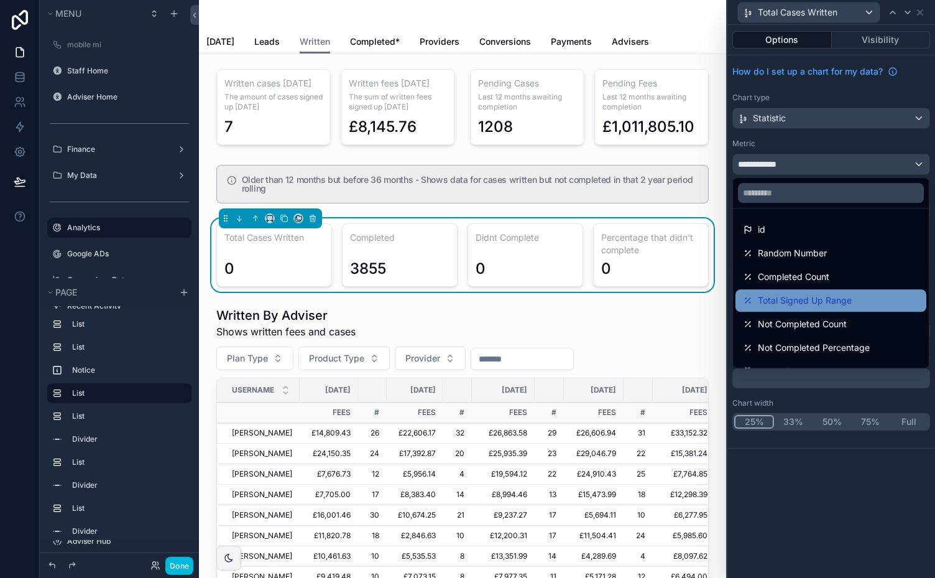
click at [812, 296] on span "Total Signed Up Range" at bounding box center [805, 300] width 94 height 15
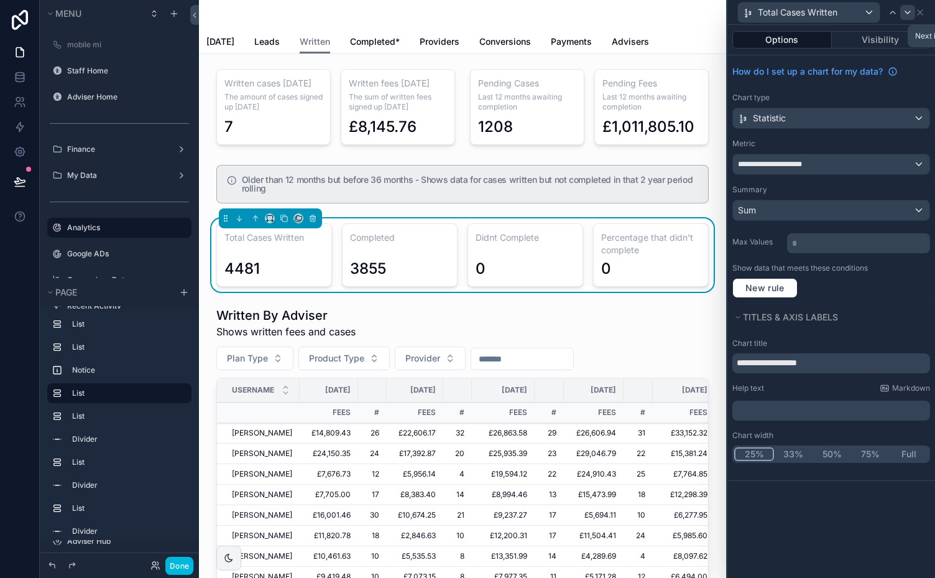
click at [908, 13] on icon at bounding box center [907, 12] width 5 height 2
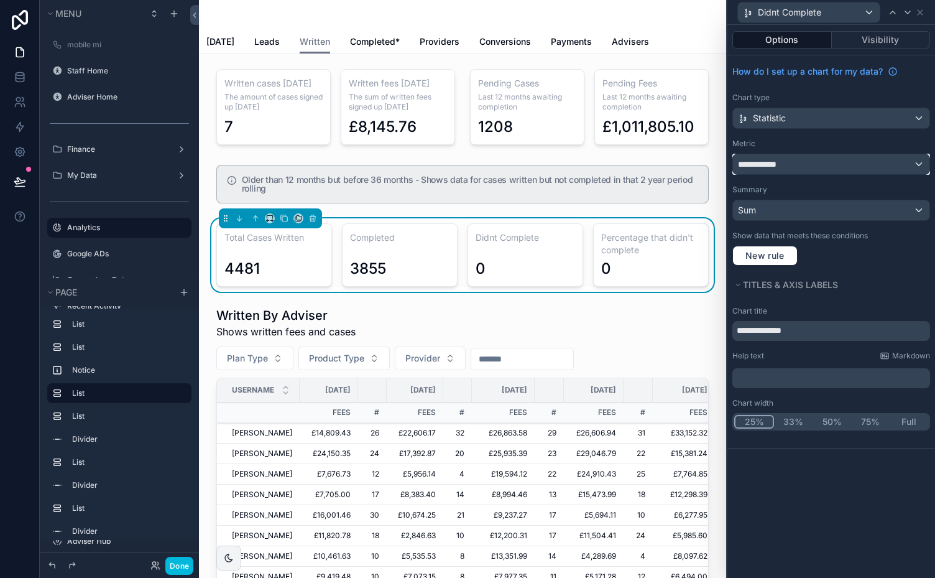
click at [918, 162] on div "**********" at bounding box center [831, 164] width 197 height 20
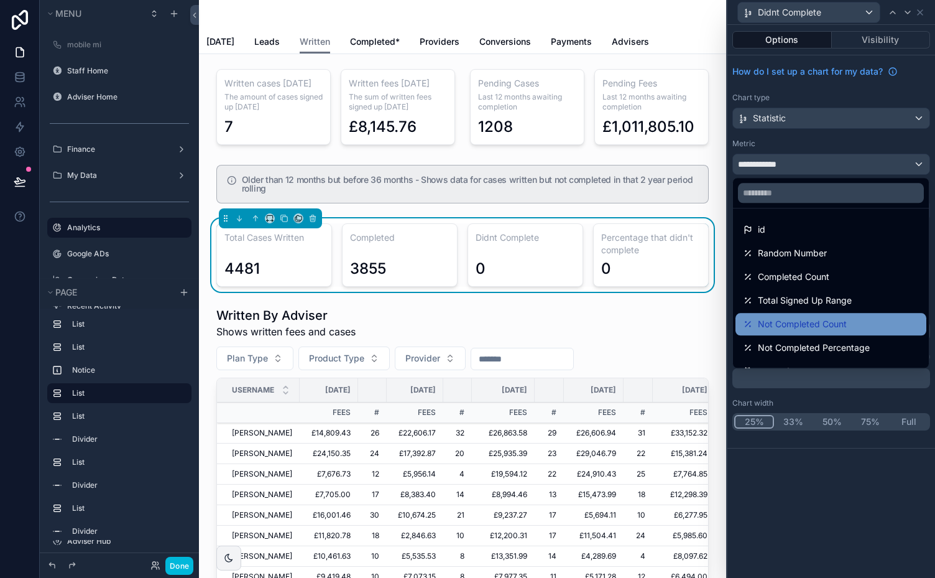
click at [855, 322] on div "Not Completed Count" at bounding box center [831, 324] width 176 height 15
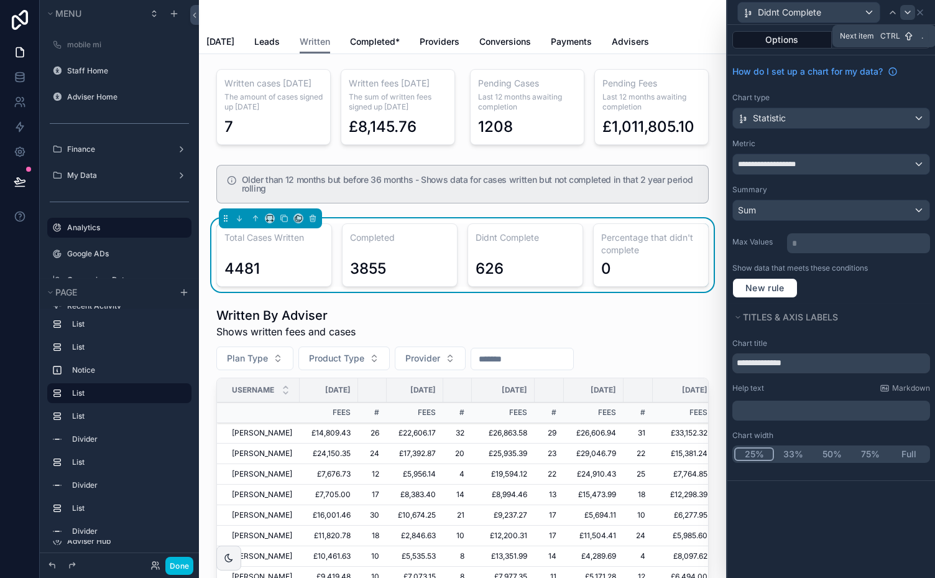
click at [909, 14] on icon at bounding box center [908, 12] width 10 height 10
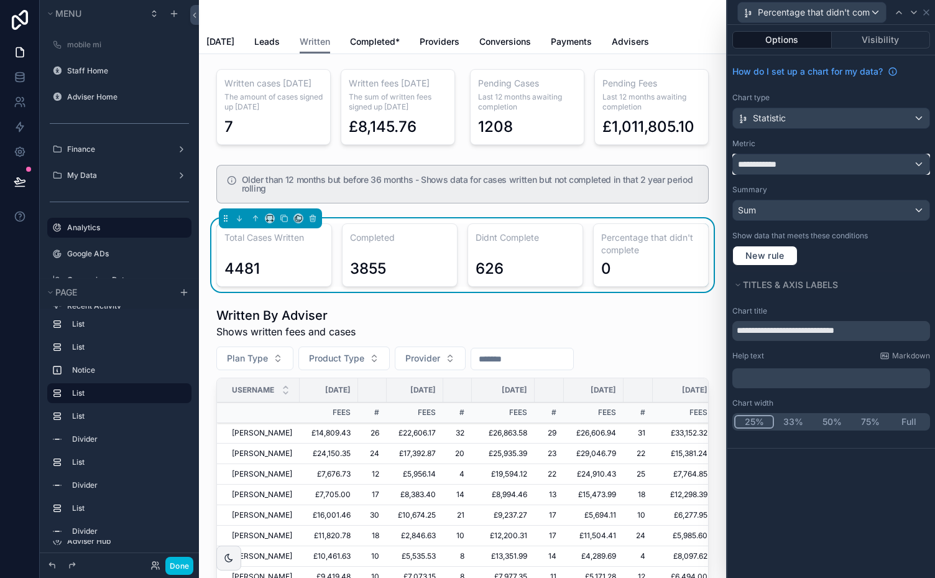
click at [914, 164] on div "**********" at bounding box center [831, 164] width 197 height 20
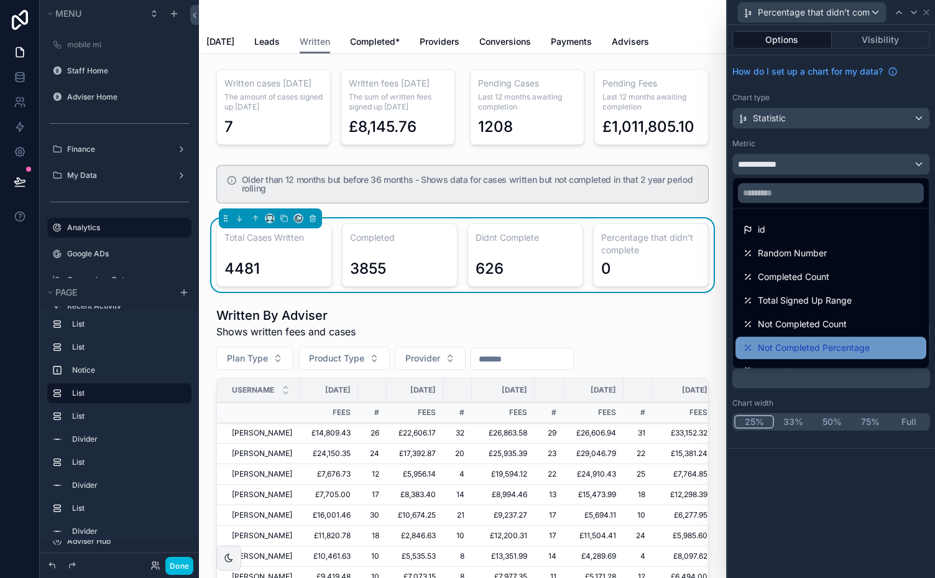
click at [841, 346] on span "Not Completed Percentage" at bounding box center [814, 347] width 112 height 15
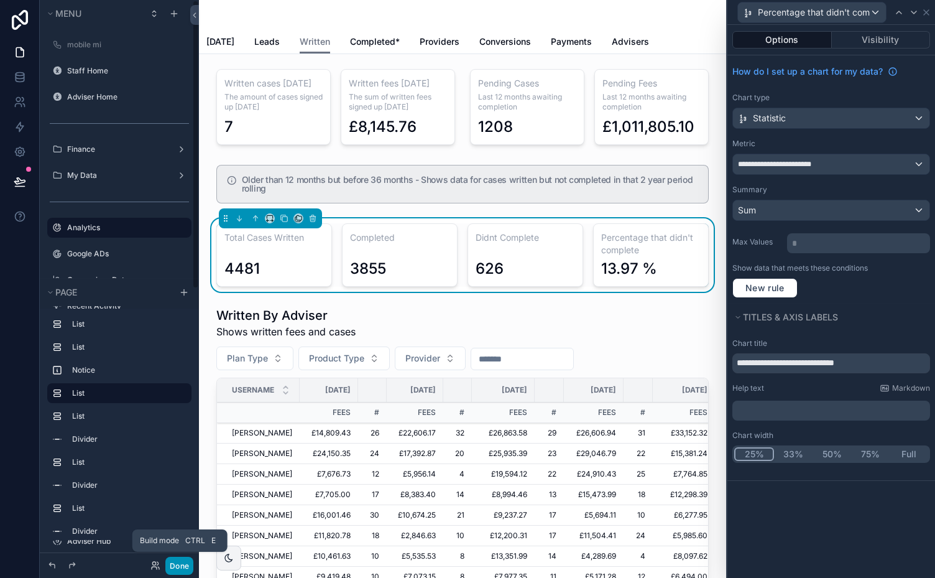
click at [178, 562] on button "Done" at bounding box center [179, 566] width 28 height 18
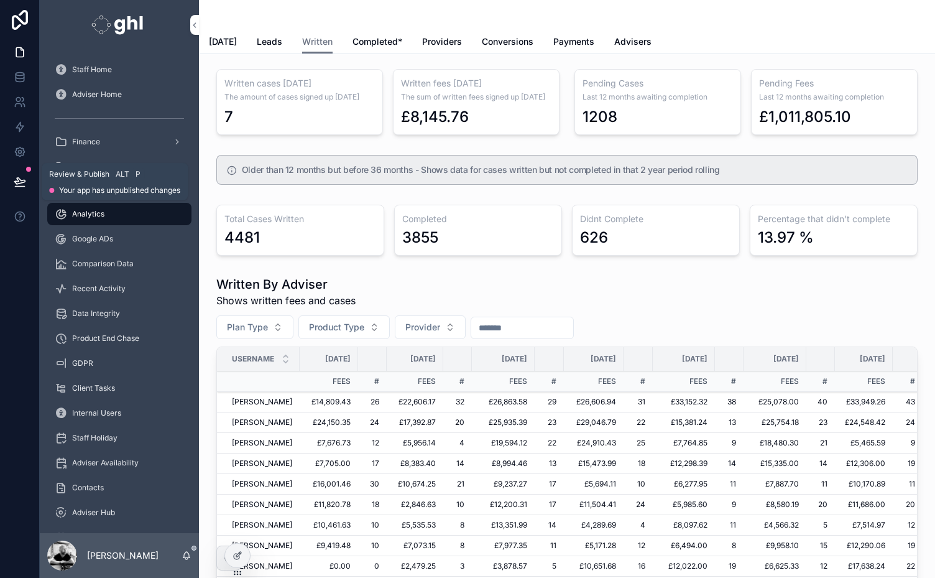
click at [16, 183] on icon at bounding box center [20, 181] width 12 height 12
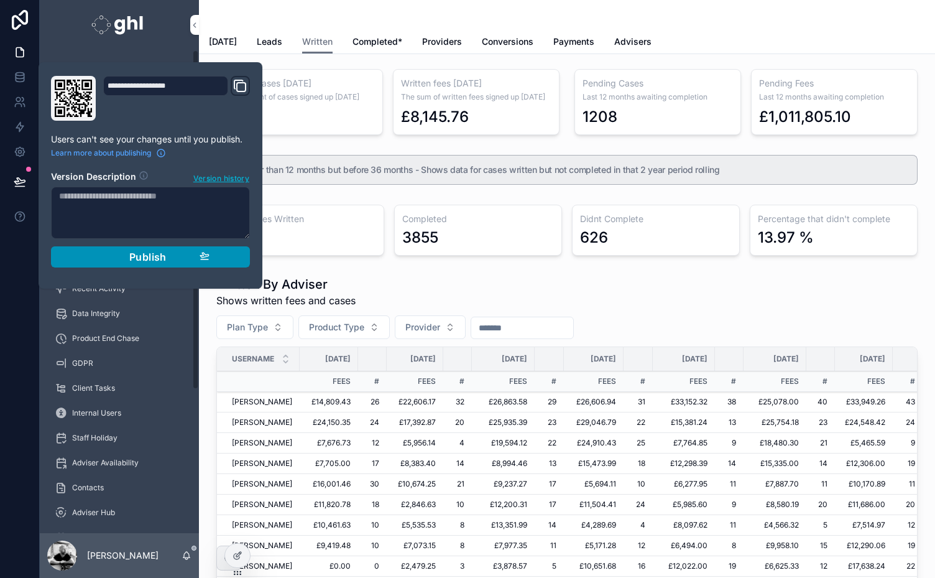
click at [141, 256] on span "Publish" at bounding box center [147, 257] width 37 height 12
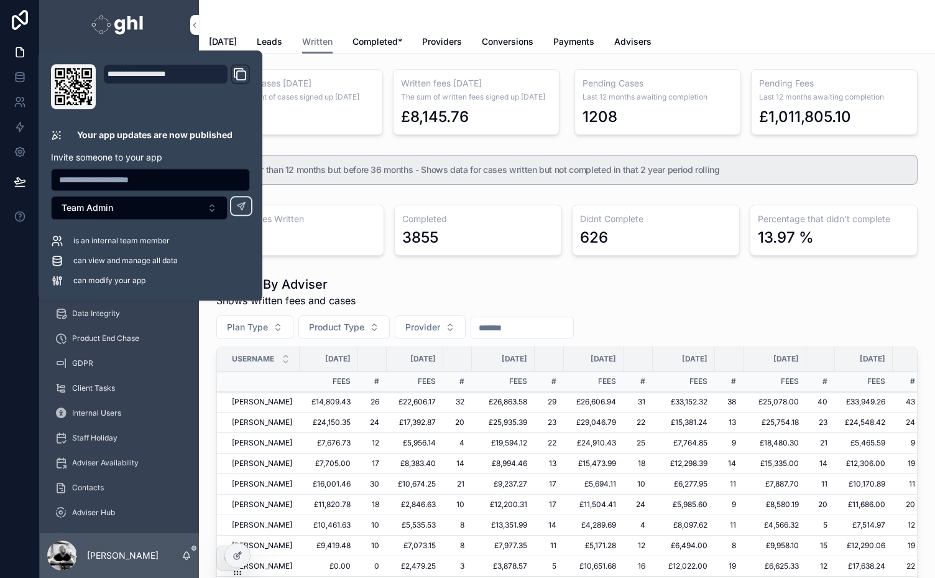
click at [327, 16] on div "scrollable content" at bounding box center [567, 15] width 716 height 30
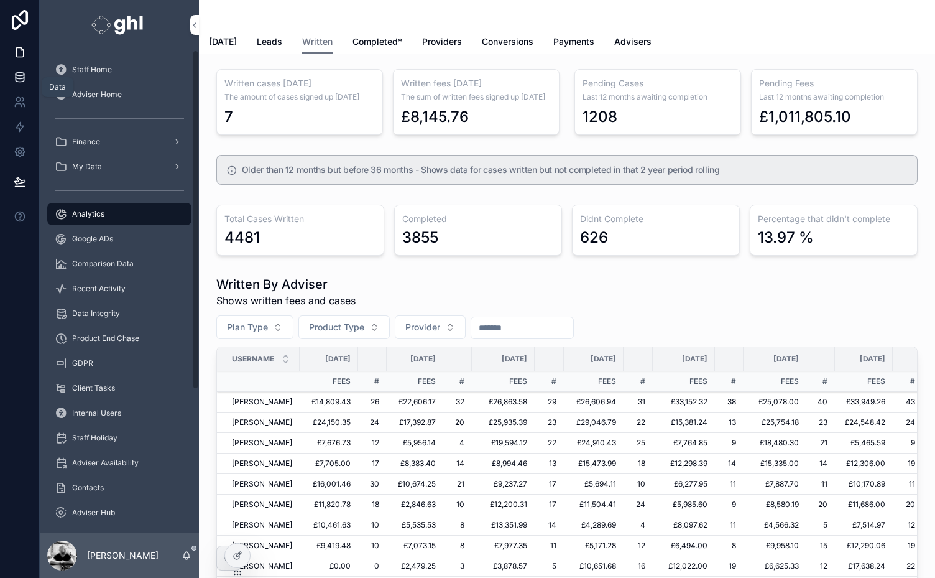
click at [22, 81] on icon at bounding box center [20, 77] width 12 height 12
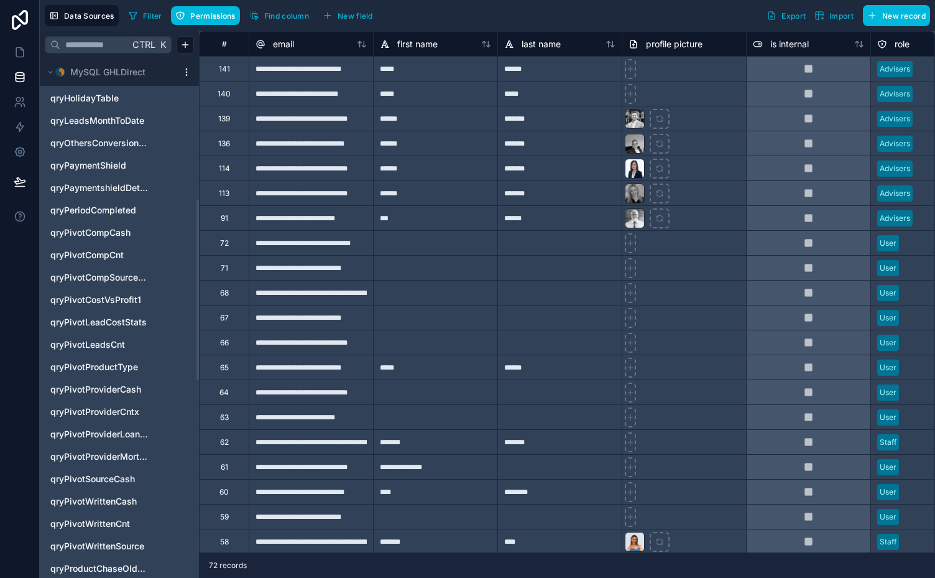
click at [197, 289] on div at bounding box center [198, 290] width 2 height 181
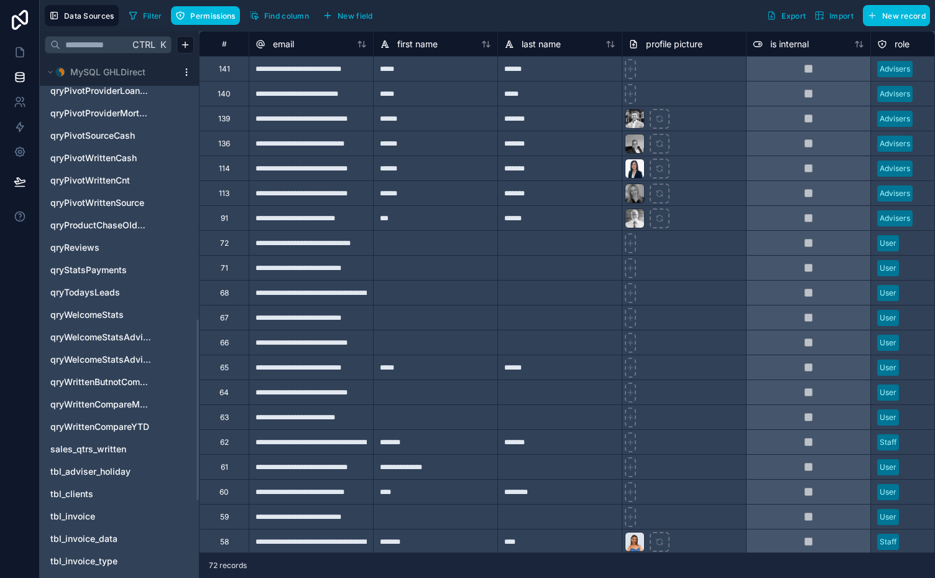
scroll to position [749, 0]
drag, startPoint x: 197, startPoint y: 289, endPoint x: 198, endPoint y: 409, distance: 120.0
click at [198, 409] on div at bounding box center [198, 409] width 2 height 181
click at [105, 377] on span "qryWrittenButnotComplete" at bounding box center [100, 380] width 101 height 12
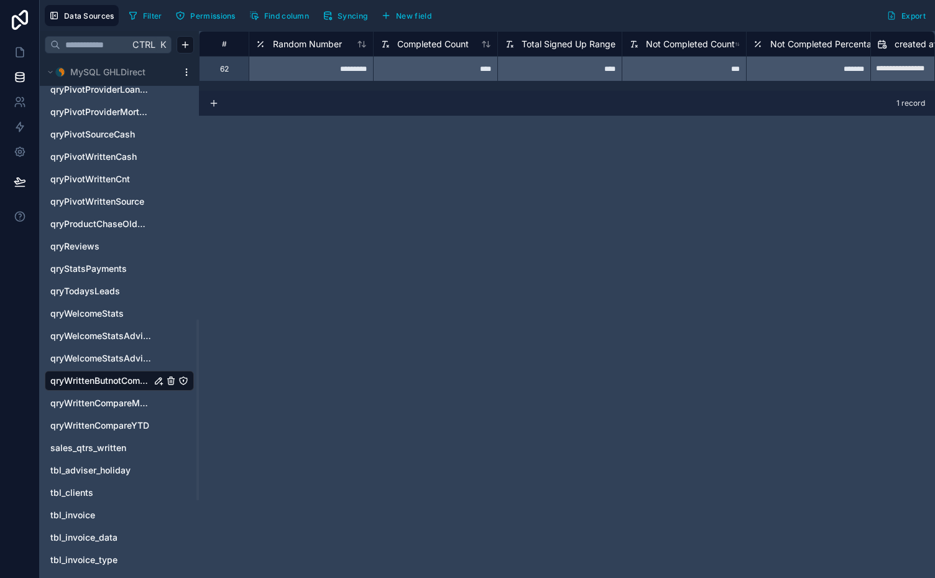
click at [157, 378] on icon "qryWrittenButnotComplete" at bounding box center [159, 381] width 10 height 10
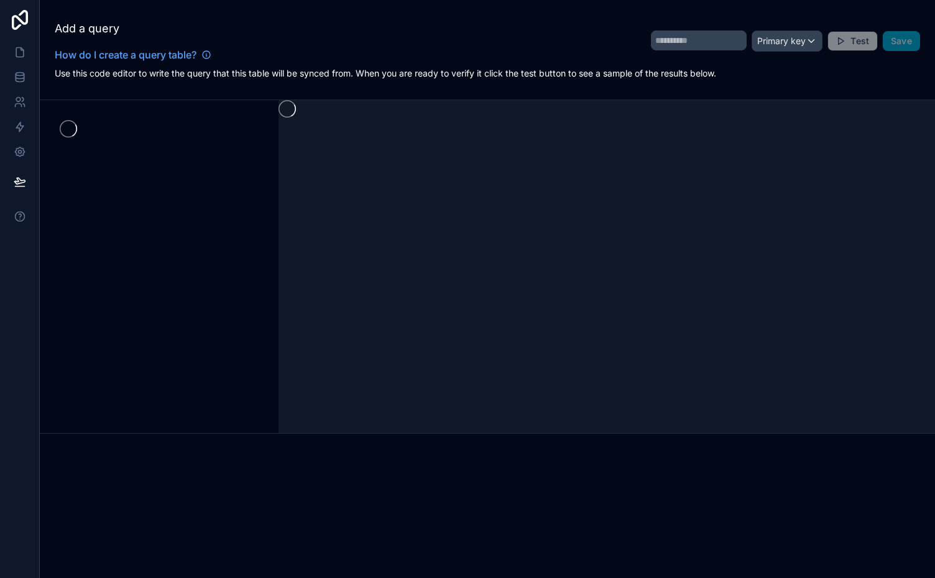
type input "**********"
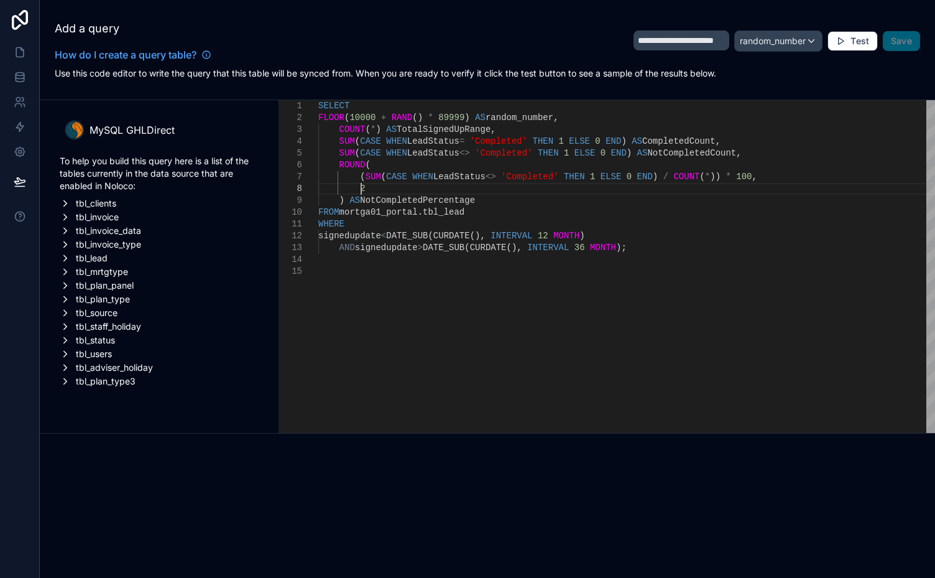
click at [362, 189] on div "2" at bounding box center [626, 189] width 617 height 12
type textarea "**********"
click at [849, 37] on button "Test" at bounding box center [853, 41] width 50 height 20
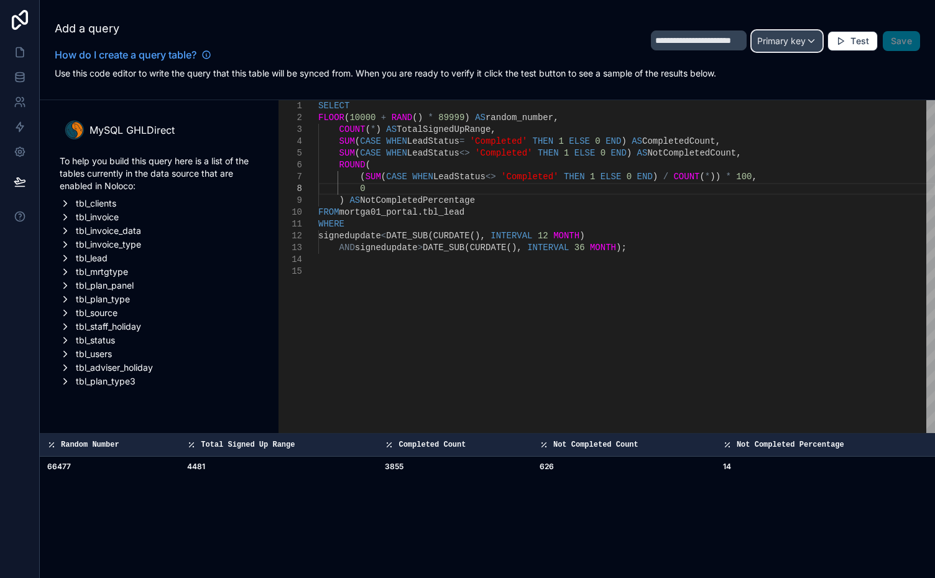
click at [801, 37] on span "Primary key" at bounding box center [781, 40] width 49 height 11
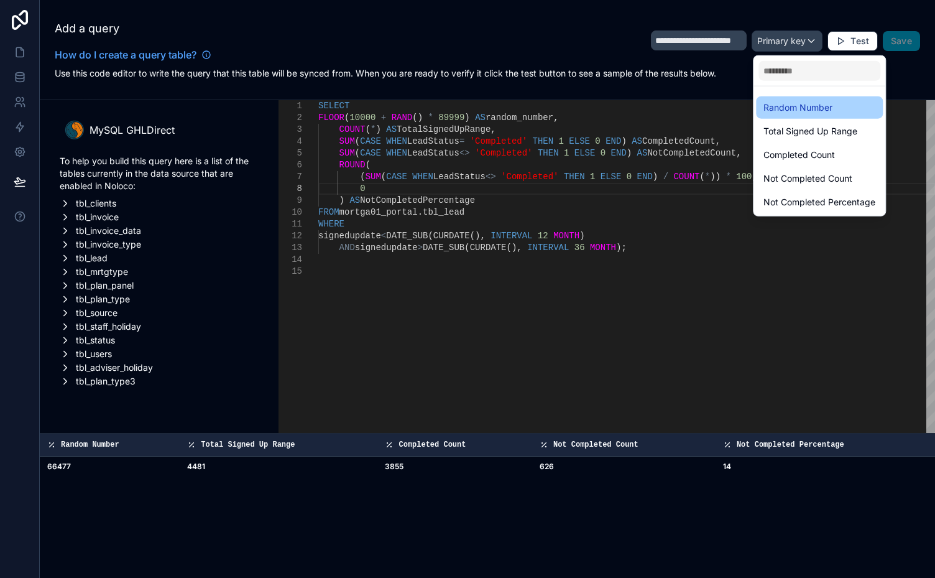
click at [790, 108] on span "Random Number" at bounding box center [798, 107] width 69 height 15
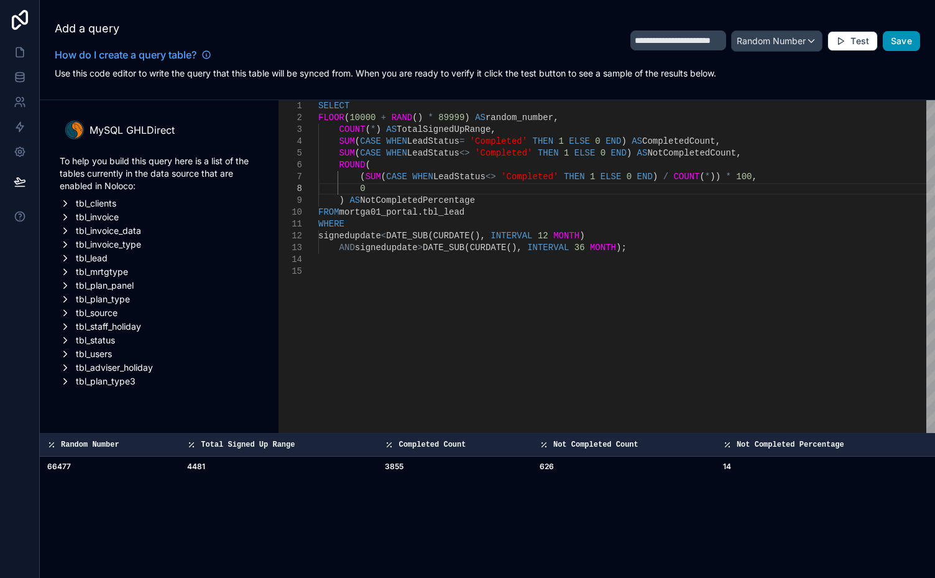
click at [906, 40] on span "Save" at bounding box center [901, 40] width 21 height 11
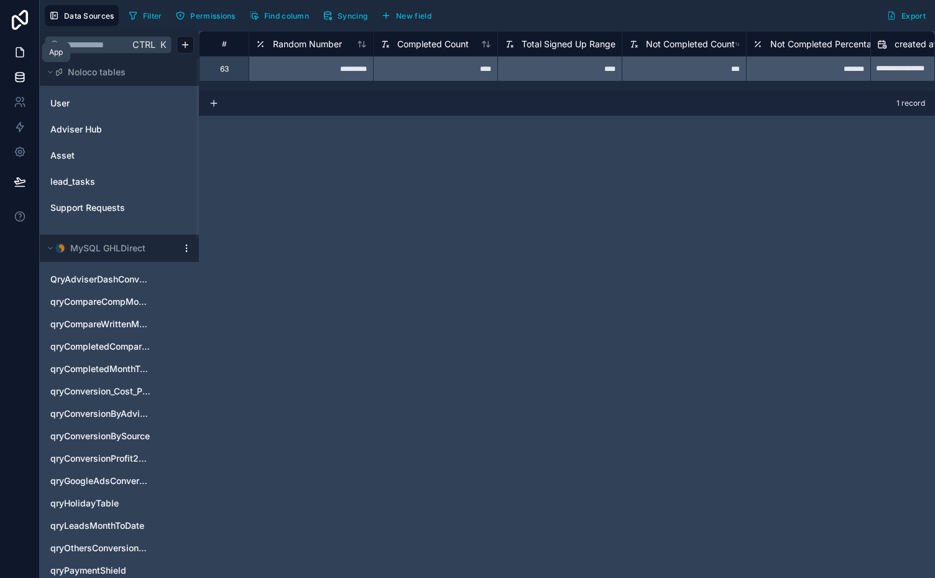
click at [9, 49] on link at bounding box center [19, 52] width 39 height 25
click at [15, 52] on icon at bounding box center [20, 52] width 12 height 12
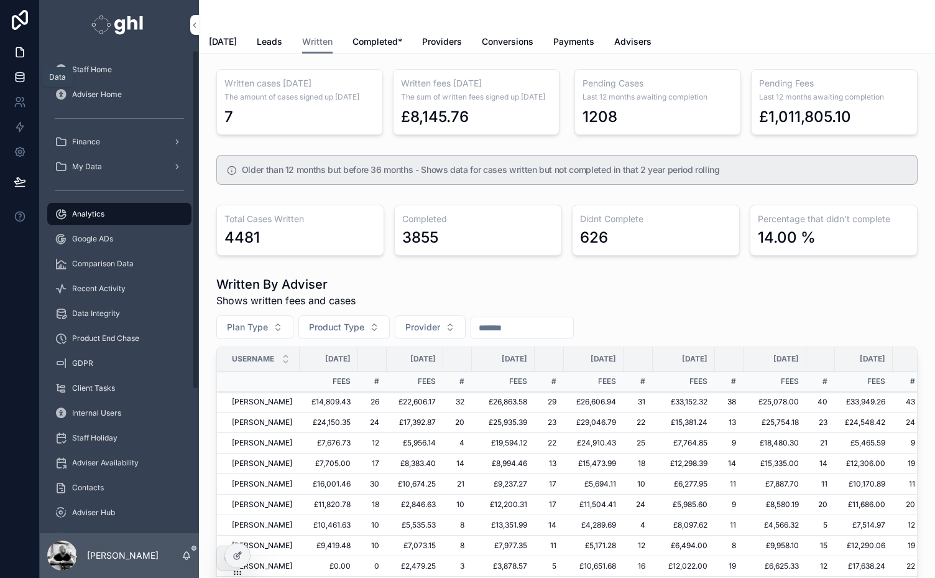
click at [17, 76] on icon at bounding box center [20, 77] width 12 height 12
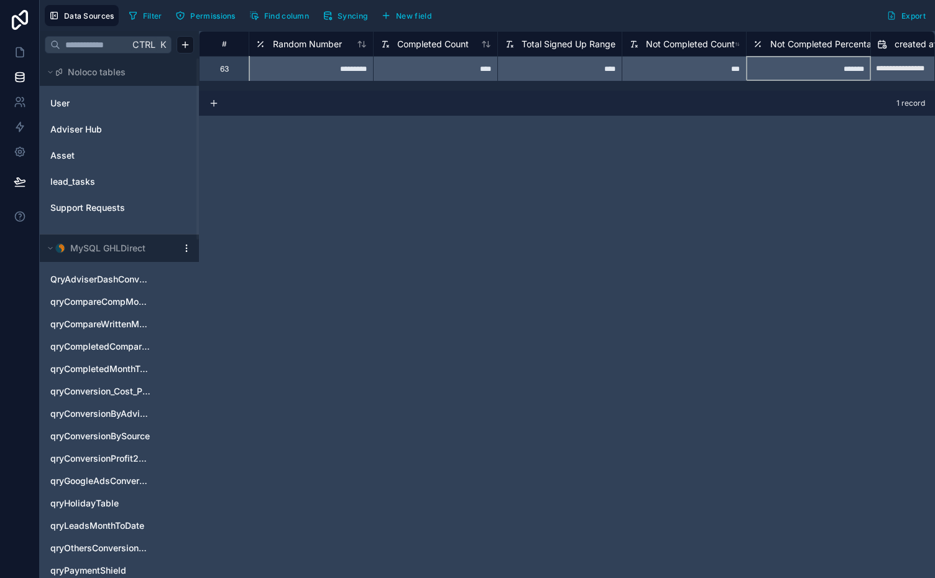
click at [826, 40] on span "Not Completed Percentage" at bounding box center [826, 44] width 112 height 12
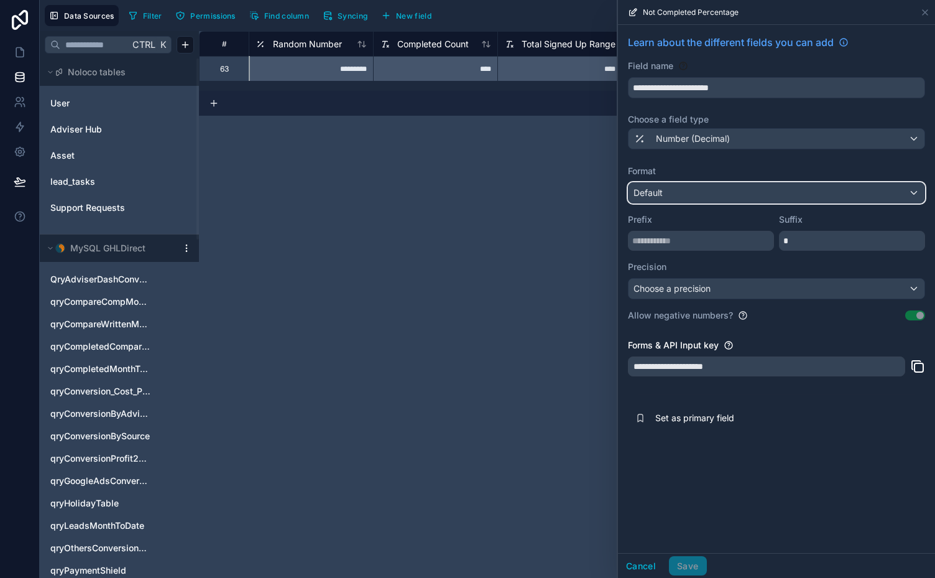
click at [859, 195] on div "Default" at bounding box center [777, 193] width 296 height 20
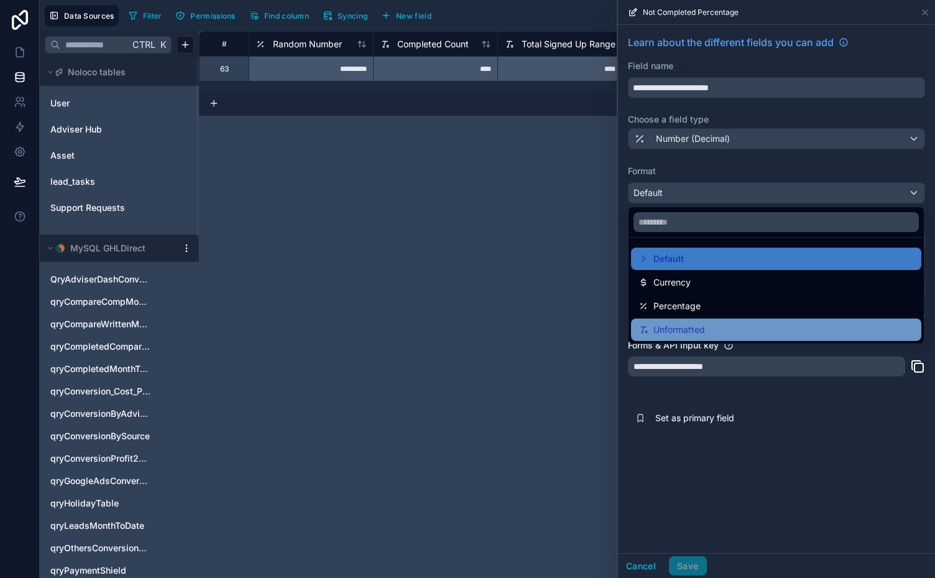
click at [706, 327] on div "Unformatted" at bounding box center [776, 329] width 275 height 15
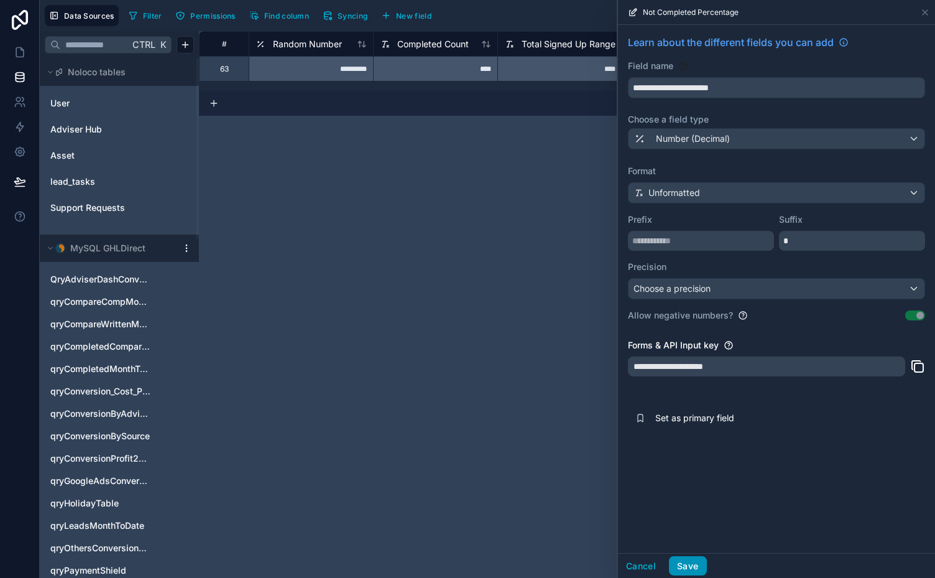
click at [686, 565] on button "Save" at bounding box center [687, 566] width 37 height 20
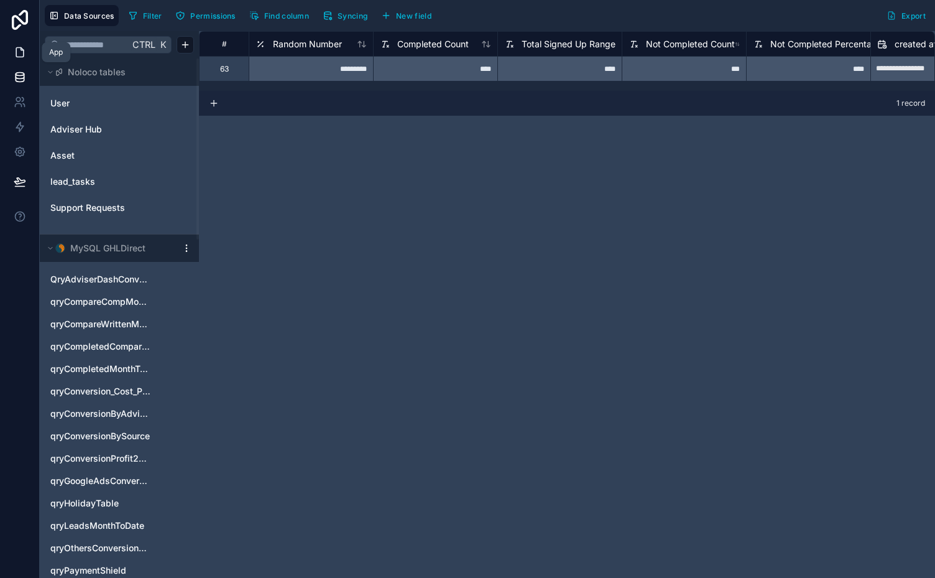
click at [17, 52] on icon at bounding box center [20, 52] width 12 height 12
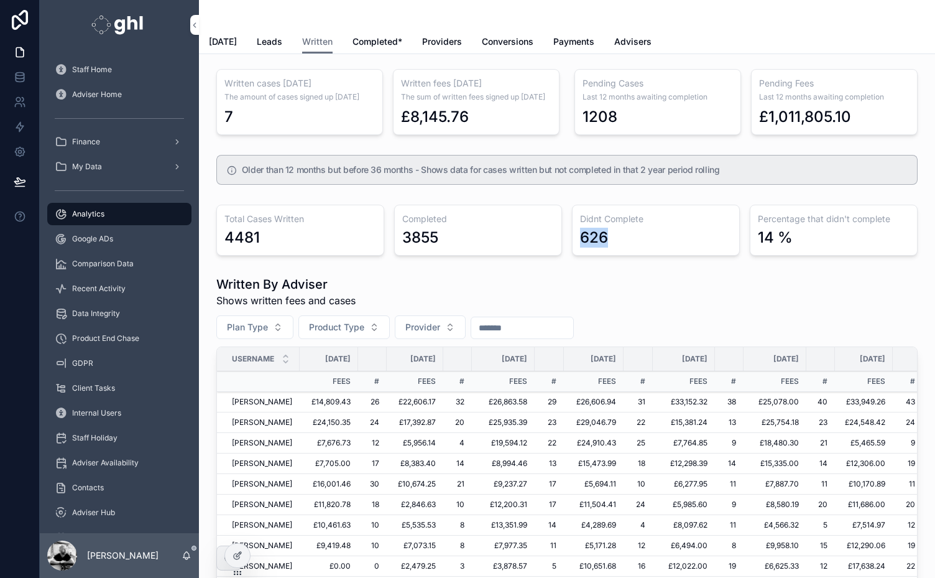
drag, startPoint x: 604, startPoint y: 238, endPoint x: 575, endPoint y: 236, distance: 28.7
click at [580, 236] on div "626" at bounding box center [656, 238] width 152 height 20
drag, startPoint x: 271, startPoint y: 239, endPoint x: 216, endPoint y: 237, distance: 54.8
click at [216, 237] on div "Total Cases Written 4481 Completed 3855 Didnt Complete 626 Percentage that didn…" at bounding box center [567, 230] width 716 height 61
click at [298, 241] on div "4481" at bounding box center [300, 238] width 152 height 20
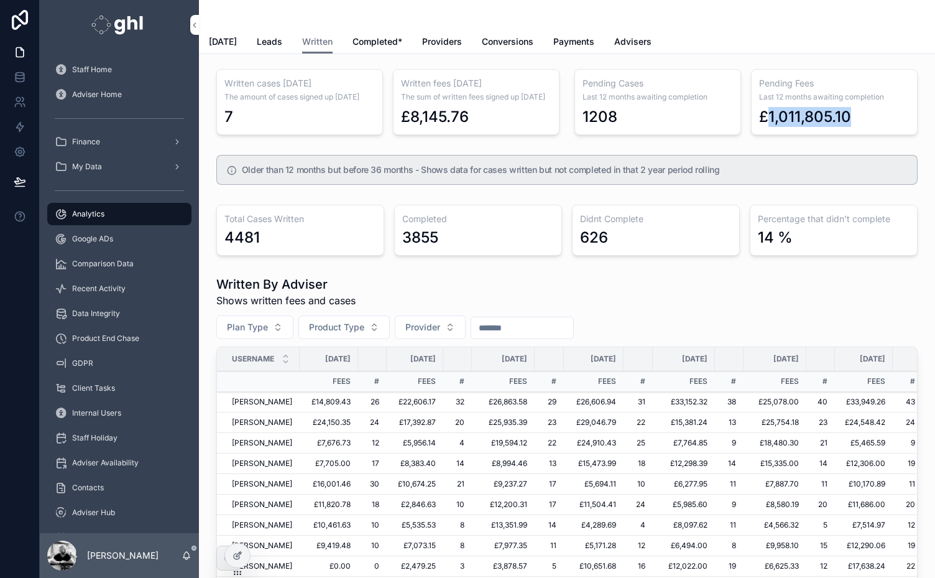
drag, startPoint x: 844, startPoint y: 118, endPoint x: 757, endPoint y: 122, distance: 86.5
click at [759, 122] on div "£1,011,805.10" at bounding box center [805, 117] width 92 height 20
click at [798, 122] on div "£1,011,805.10" at bounding box center [805, 117] width 92 height 20
click at [380, 35] on span "Completed*" at bounding box center [378, 41] width 50 height 12
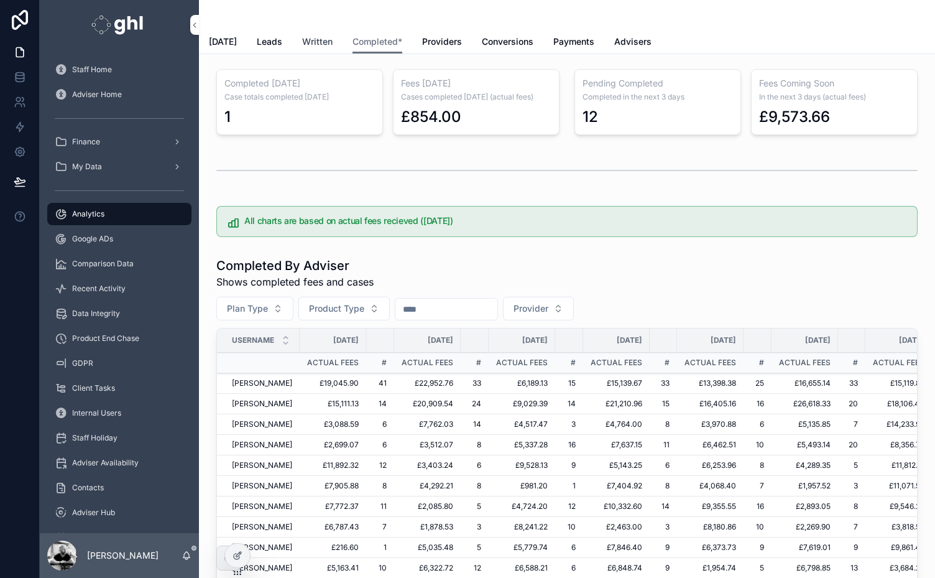
click at [318, 35] on span "Written" at bounding box center [317, 41] width 30 height 12
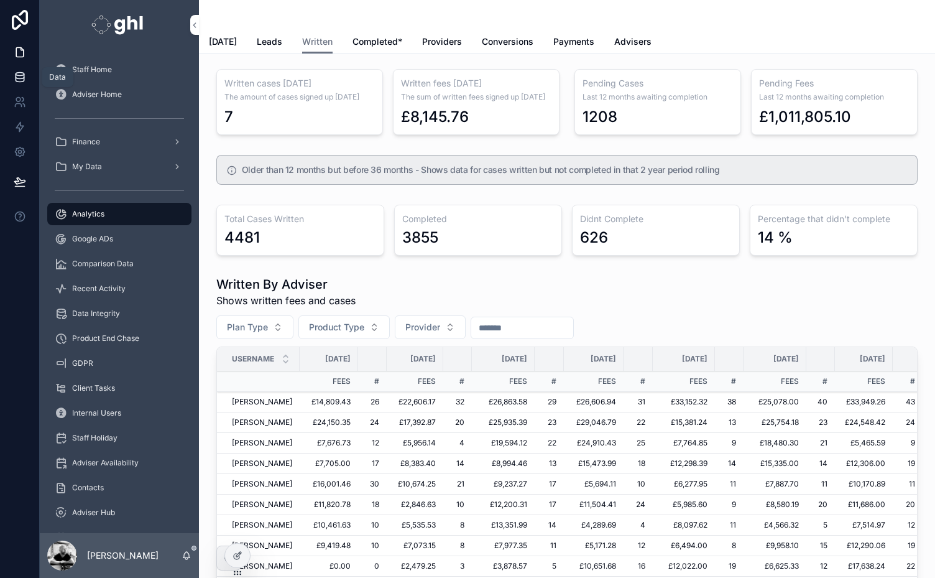
click at [22, 77] on icon at bounding box center [20, 77] width 12 height 12
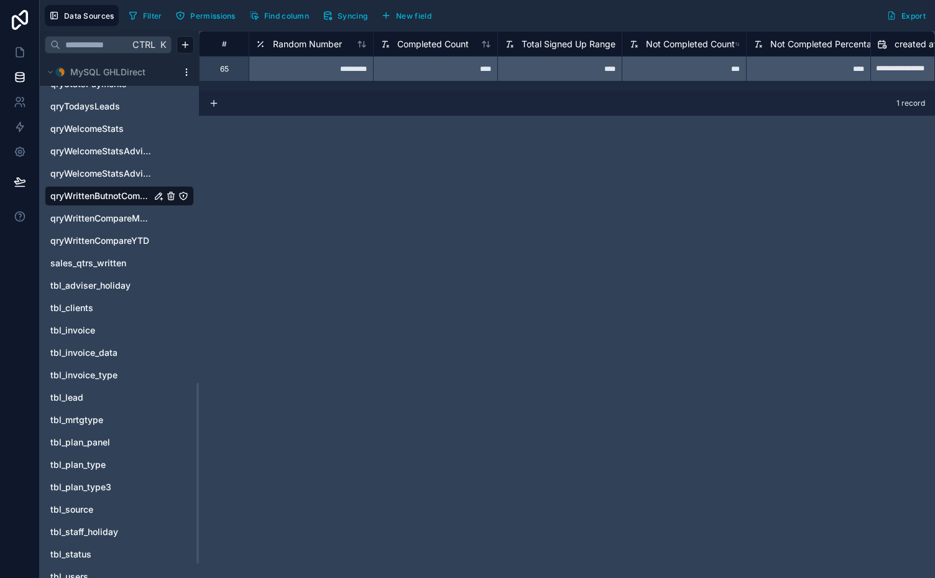
scroll to position [935, 0]
drag, startPoint x: 198, startPoint y: 216, endPoint x: 200, endPoint y: 541, distance: 325.2
click at [199, 541] on div at bounding box center [198, 474] width 2 height 181
click at [68, 397] on span "tbl_lead" at bounding box center [66, 396] width 33 height 12
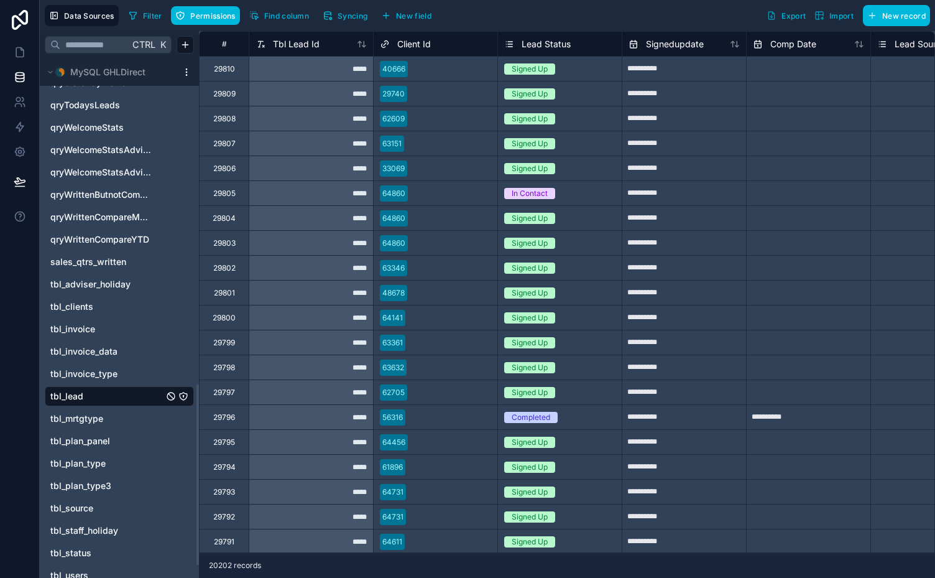
scroll to position [974, 0]
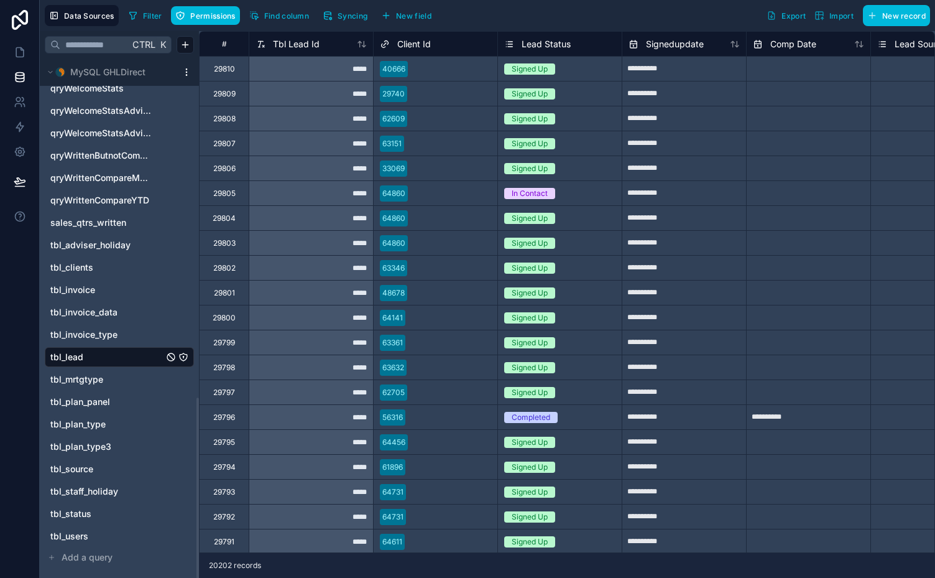
drag, startPoint x: 198, startPoint y: 417, endPoint x: 198, endPoint y: 530, distance: 113.2
click at [198, 530] on div at bounding box center [198, 487] width 2 height 181
click at [101, 555] on span "Add a query" at bounding box center [87, 557] width 51 height 12
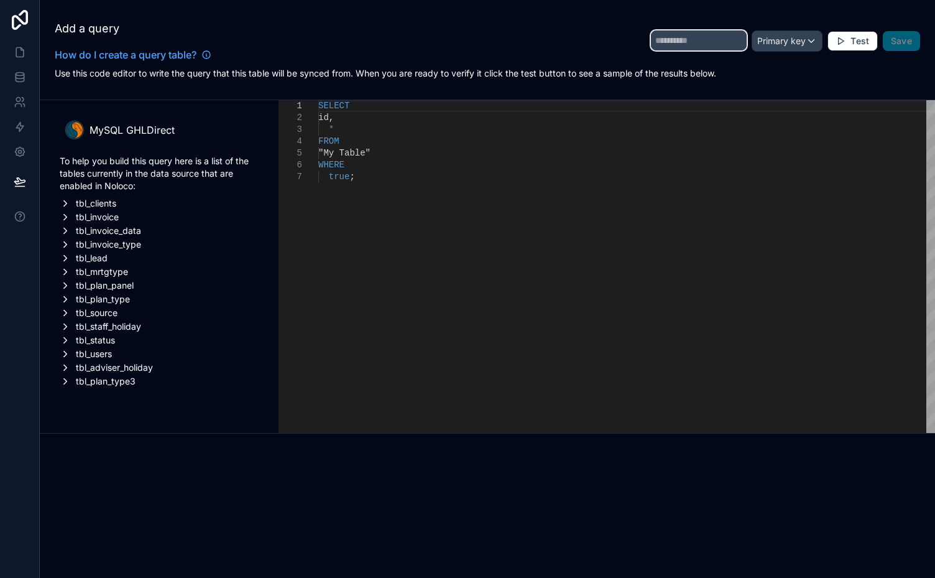
click at [651, 39] on input "text" at bounding box center [699, 40] width 96 height 20
type input "**********"
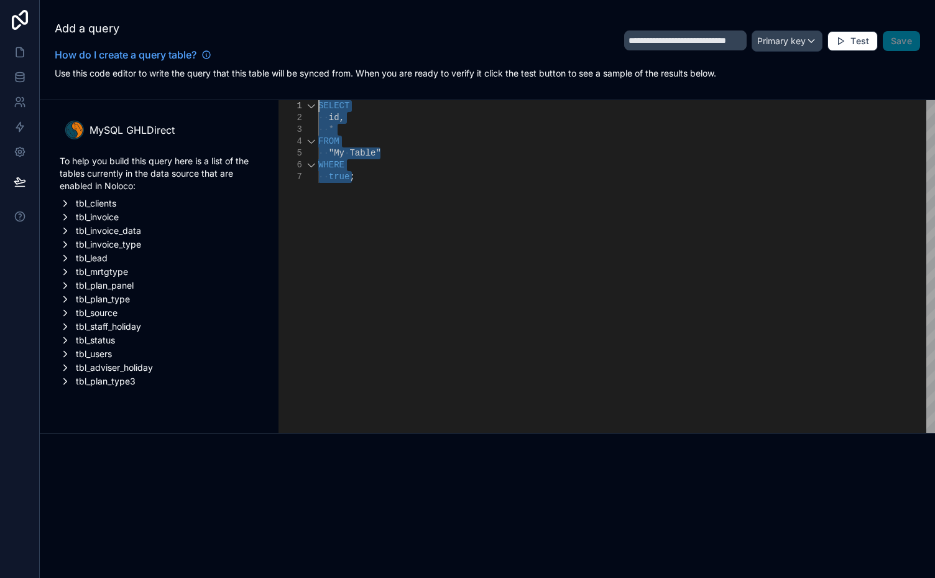
drag, startPoint x: 371, startPoint y: 179, endPoint x: 310, endPoint y: 102, distance: 98.3
paste textarea "**********"
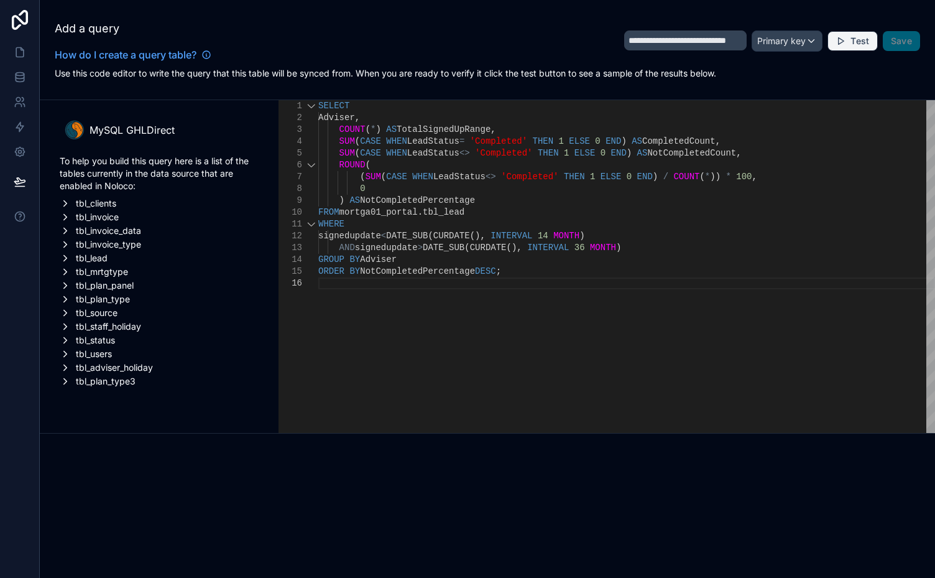
click at [853, 40] on span "Test" at bounding box center [860, 40] width 19 height 11
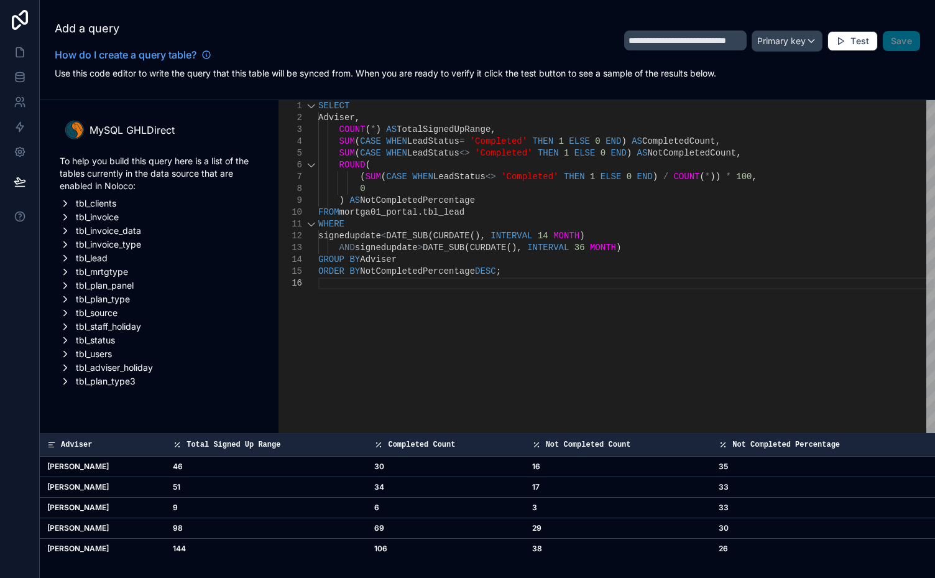
scroll to position [0, 0]
click at [363, 107] on div "SELECT" at bounding box center [626, 106] width 617 height 12
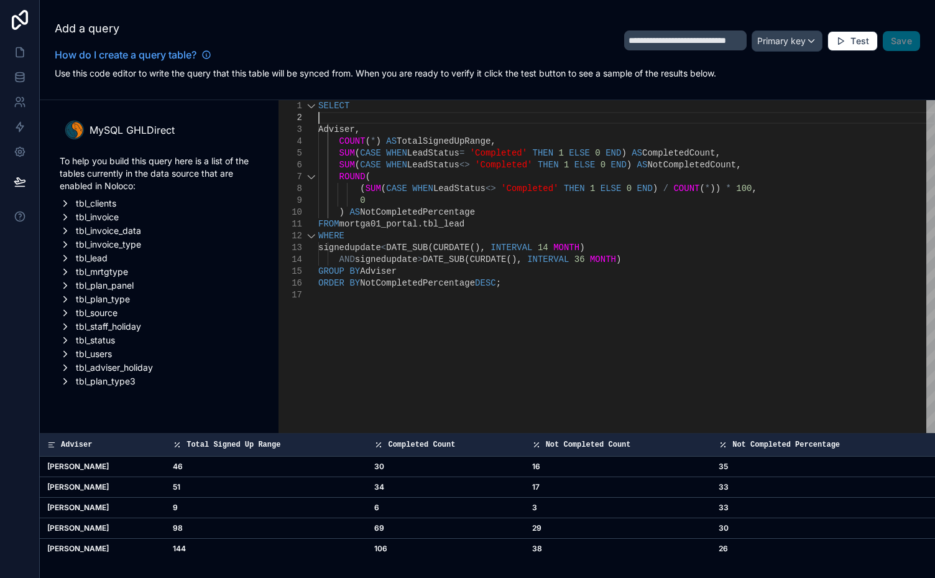
scroll to position [12, 0]
paste textarea "**********"
type textarea "**********"
click at [812, 39] on div "Primary key" at bounding box center [787, 41] width 70 height 20
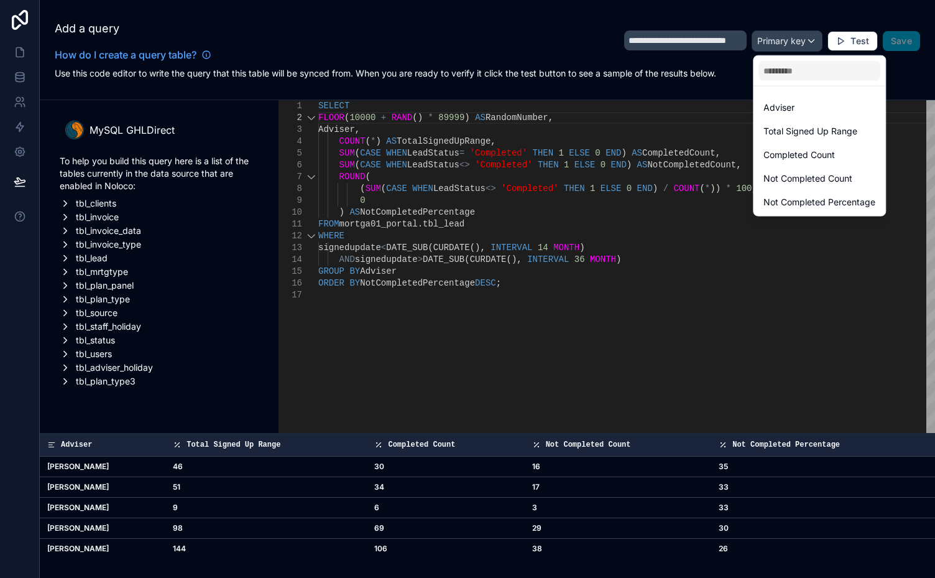
click at [848, 40] on div at bounding box center [467, 289] width 935 height 578
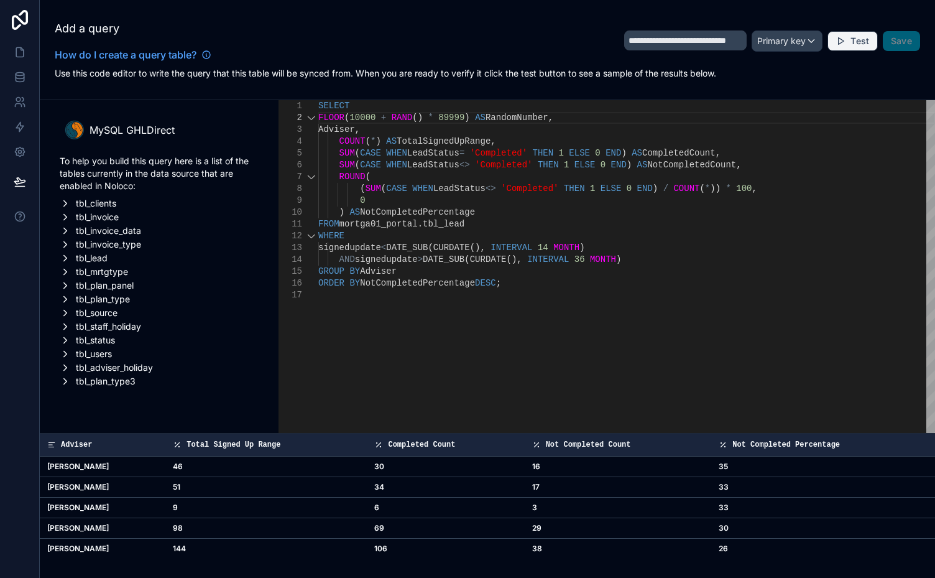
click at [848, 40] on button "Test" at bounding box center [853, 41] width 50 height 20
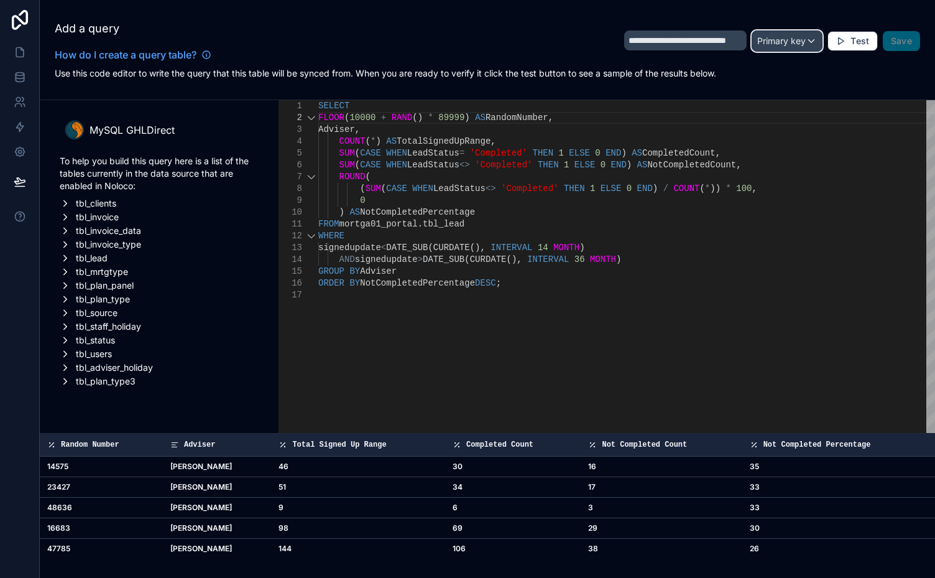
click at [811, 39] on div "Primary key" at bounding box center [787, 41] width 70 height 20
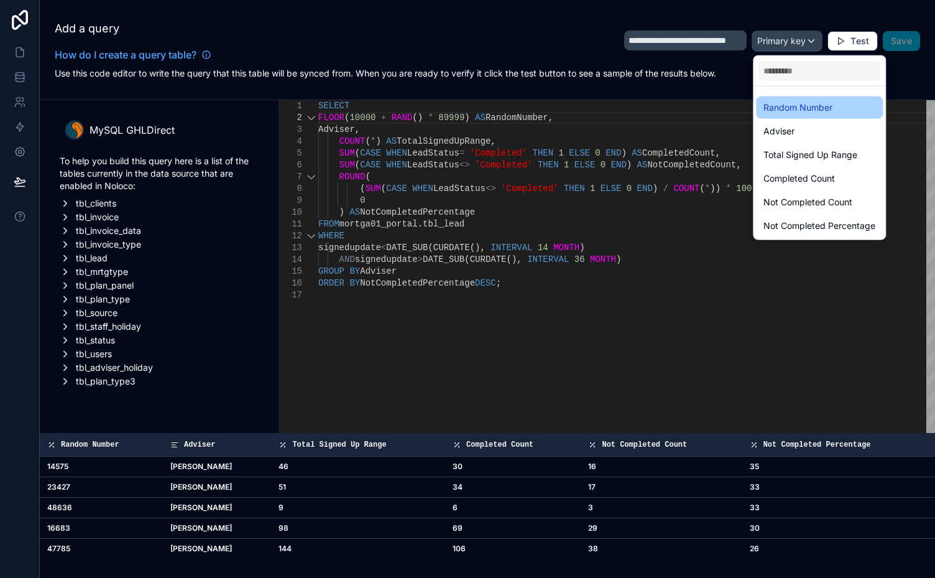
click at [805, 104] on span "Random Number" at bounding box center [798, 107] width 69 height 15
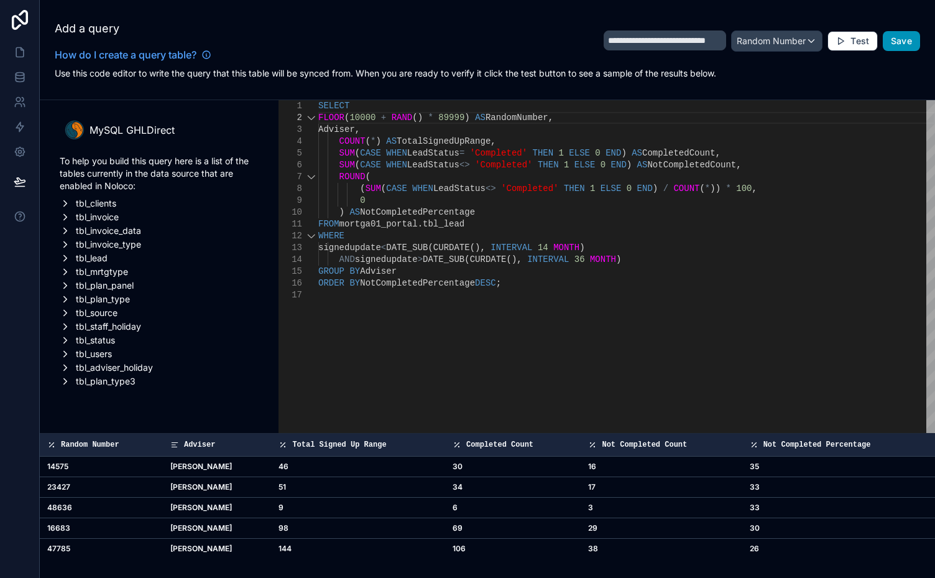
click at [895, 41] on span "Save" at bounding box center [901, 40] width 21 height 11
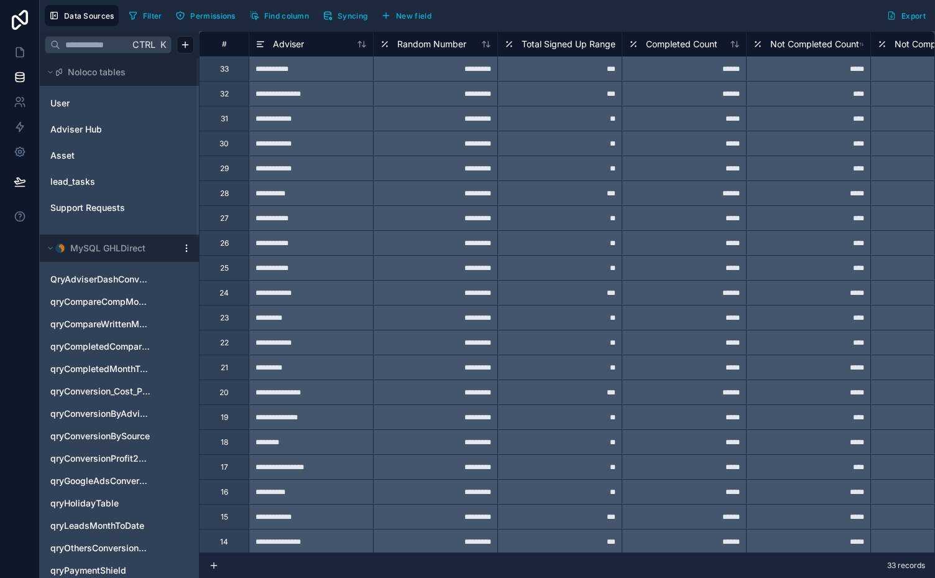
click at [676, 38] on span "Completed Count" at bounding box center [682, 44] width 72 height 12
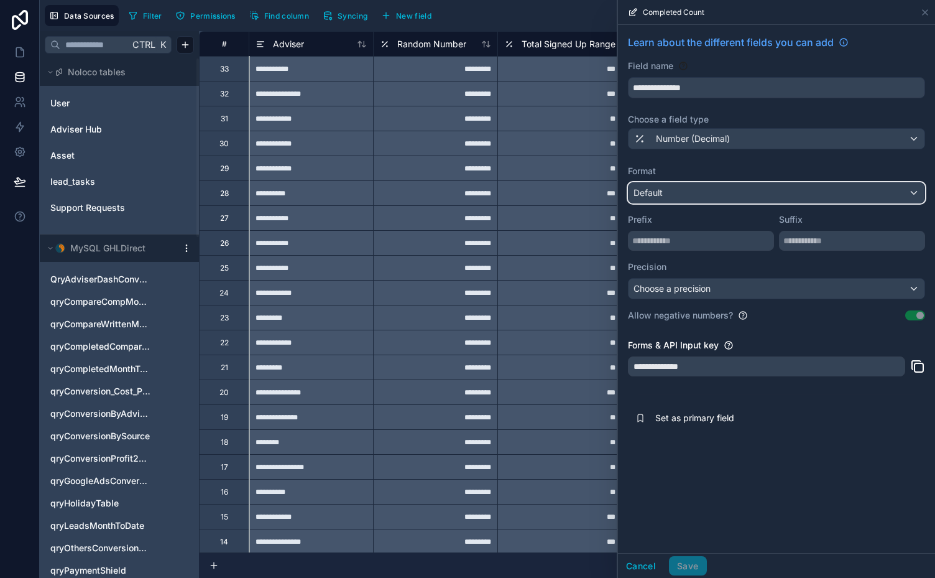
click at [786, 198] on div "Default" at bounding box center [777, 193] width 296 height 20
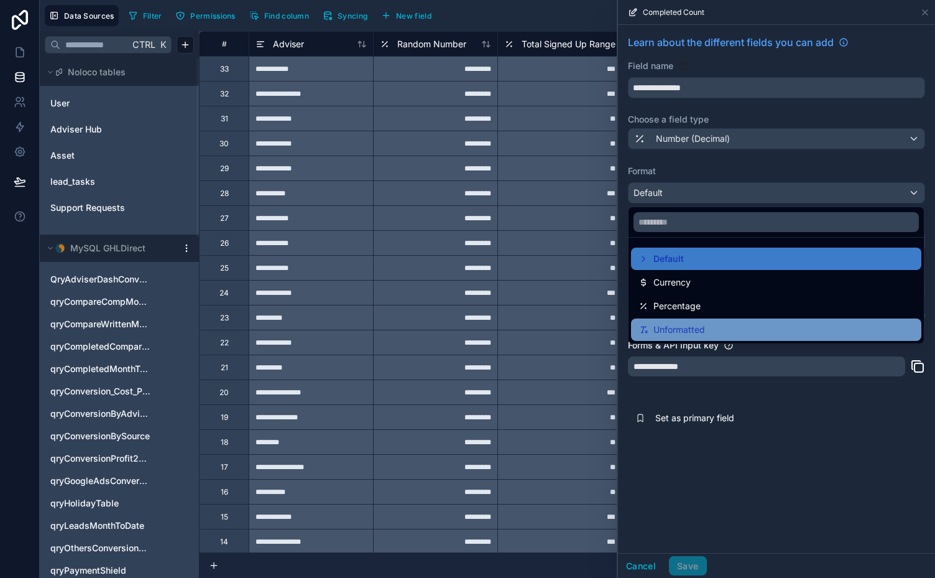
click at [686, 324] on span "Unformatted" at bounding box center [680, 329] width 52 height 15
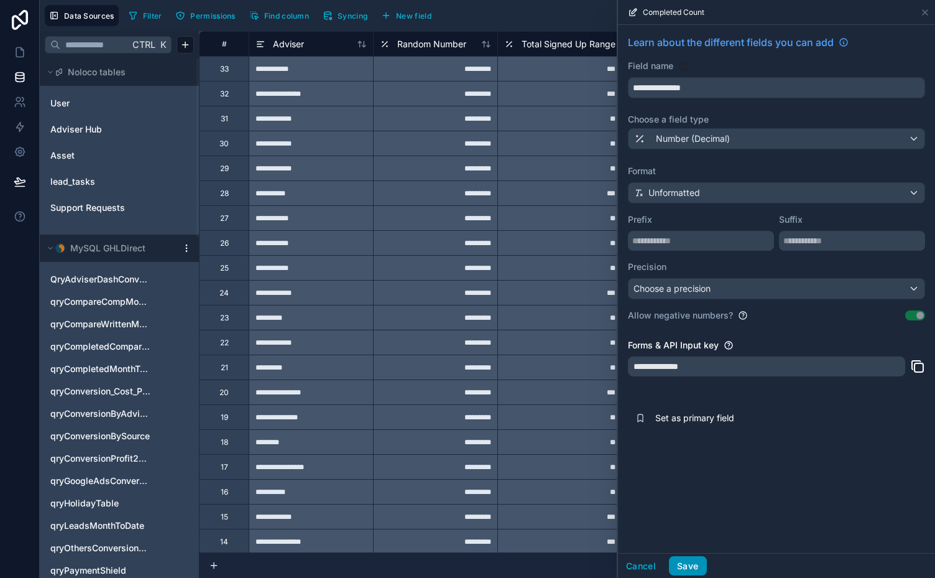
click at [688, 565] on button "Save" at bounding box center [687, 566] width 37 height 20
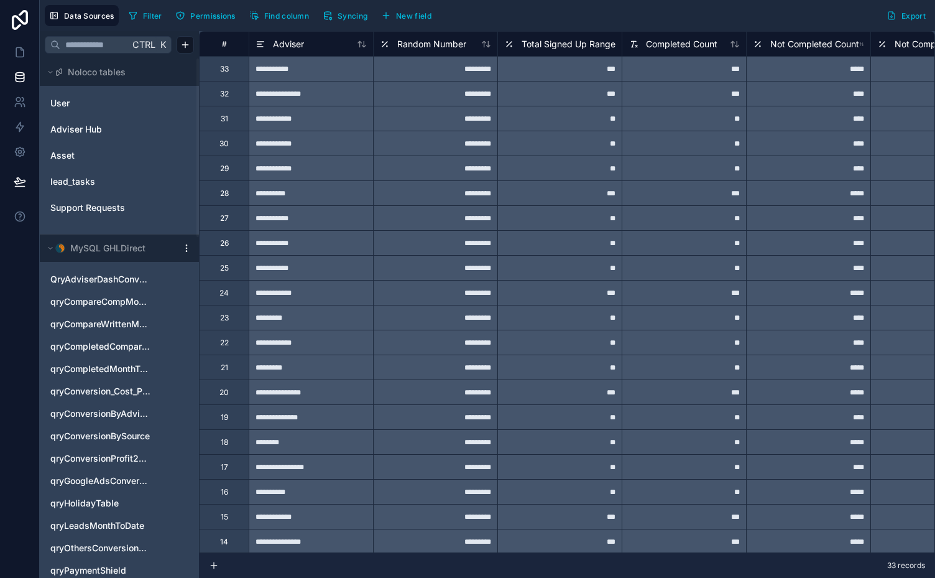
click at [828, 44] on span "Not Completed Count" at bounding box center [814, 44] width 89 height 12
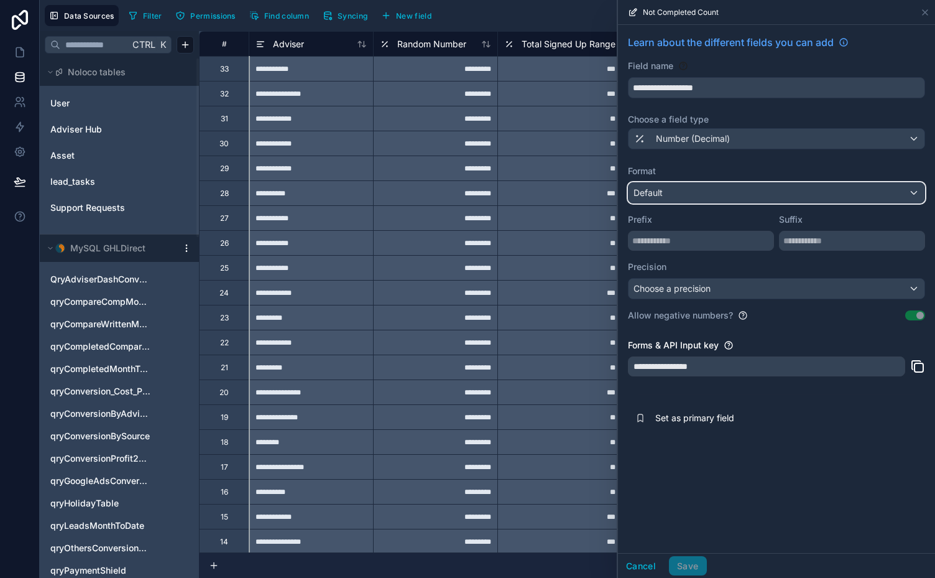
click at [765, 194] on div "Default" at bounding box center [777, 193] width 296 height 20
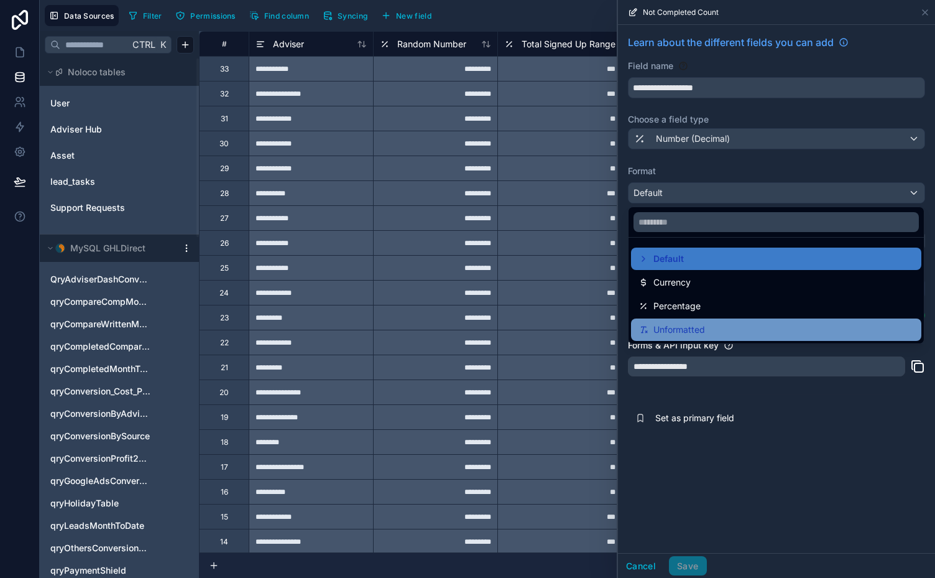
click at [683, 328] on span "Unformatted" at bounding box center [680, 329] width 52 height 15
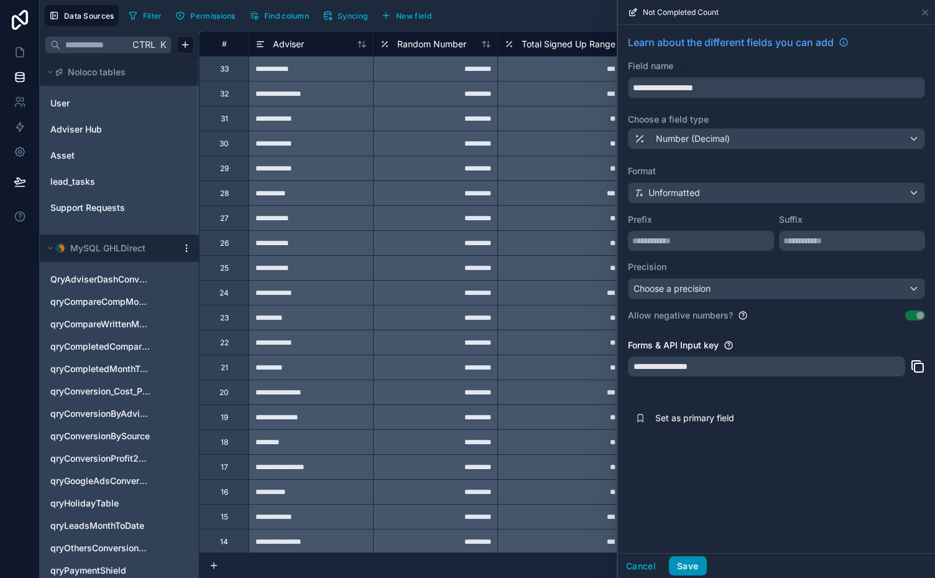
click at [688, 565] on button "Save" at bounding box center [687, 566] width 37 height 20
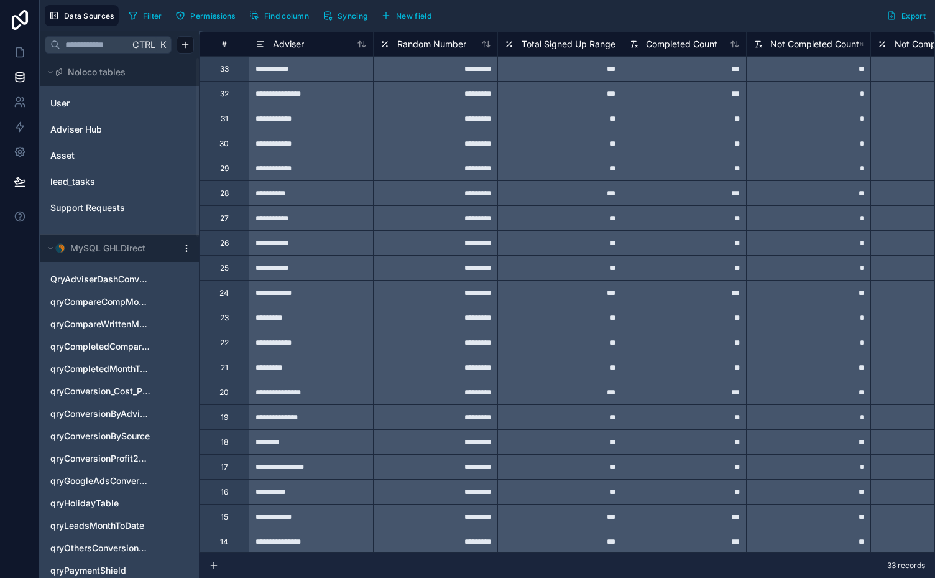
scroll to position [0, 443]
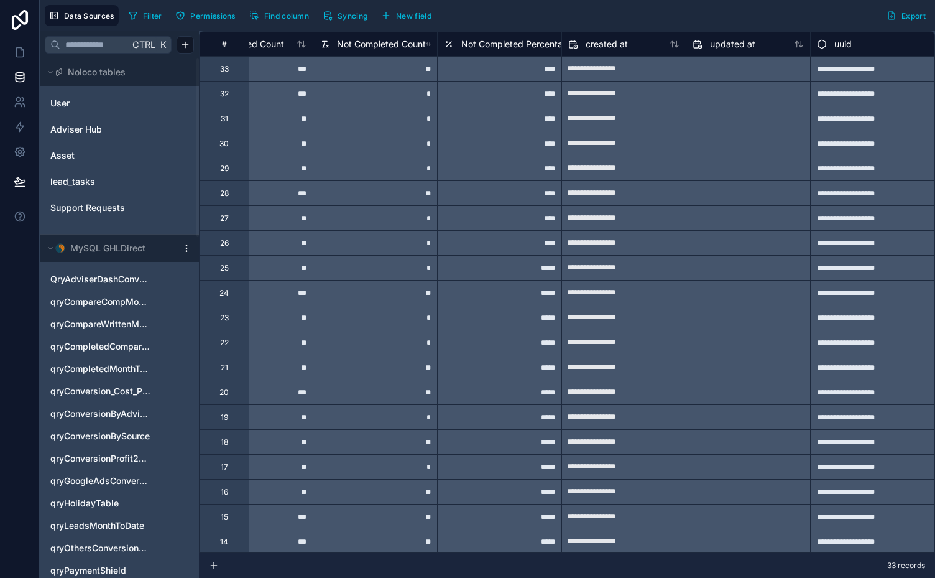
click at [526, 42] on span "Not Completed Percentage" at bounding box center [517, 44] width 112 height 12
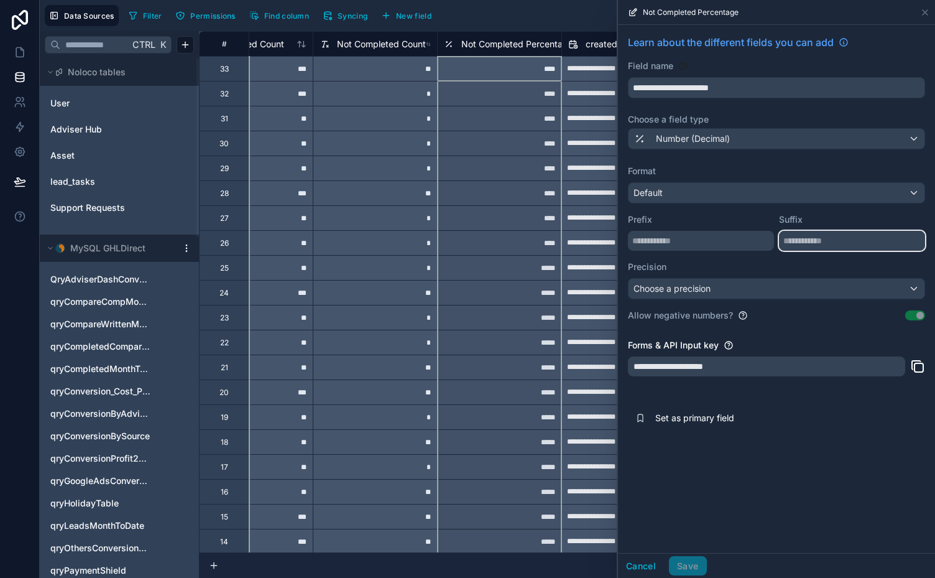
click at [792, 234] on input "text" at bounding box center [852, 241] width 146 height 20
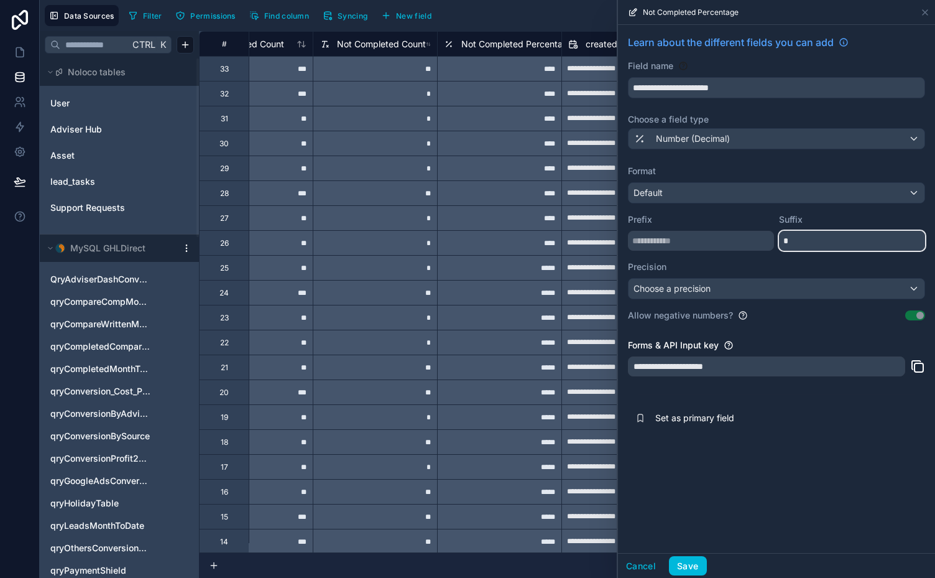
type input "*"
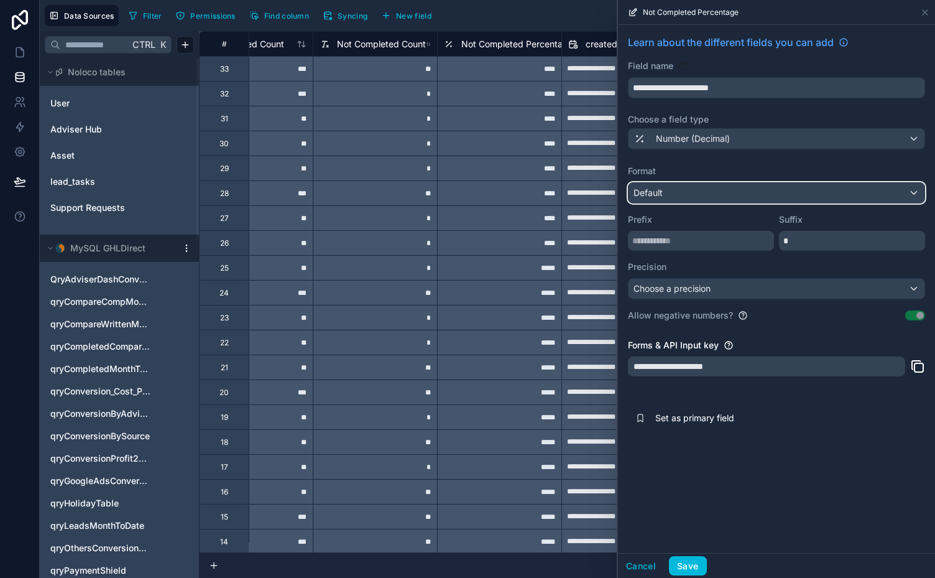
click at [791, 198] on div "Default" at bounding box center [777, 193] width 296 height 20
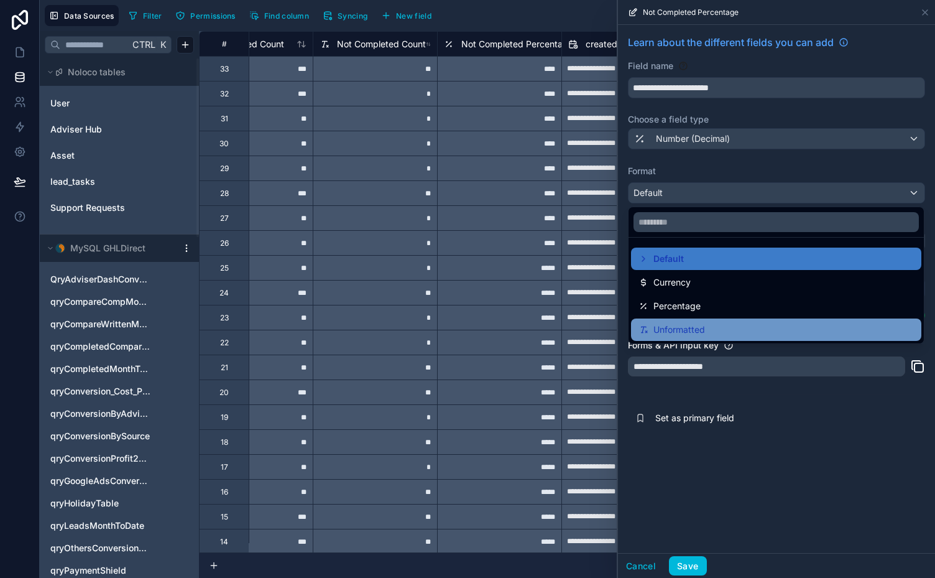
click at [674, 326] on span "Unformatted" at bounding box center [680, 329] width 52 height 15
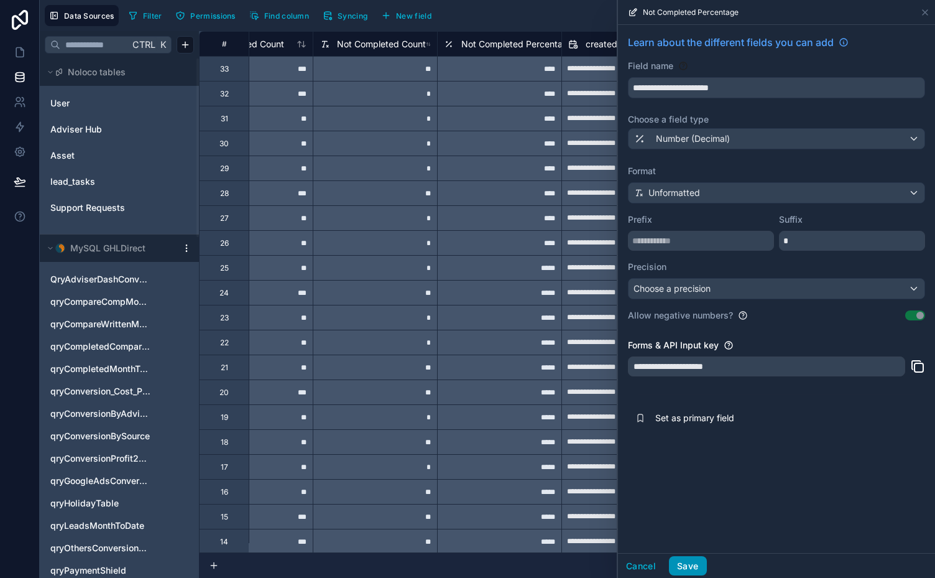
click at [687, 567] on button "Save" at bounding box center [687, 566] width 37 height 20
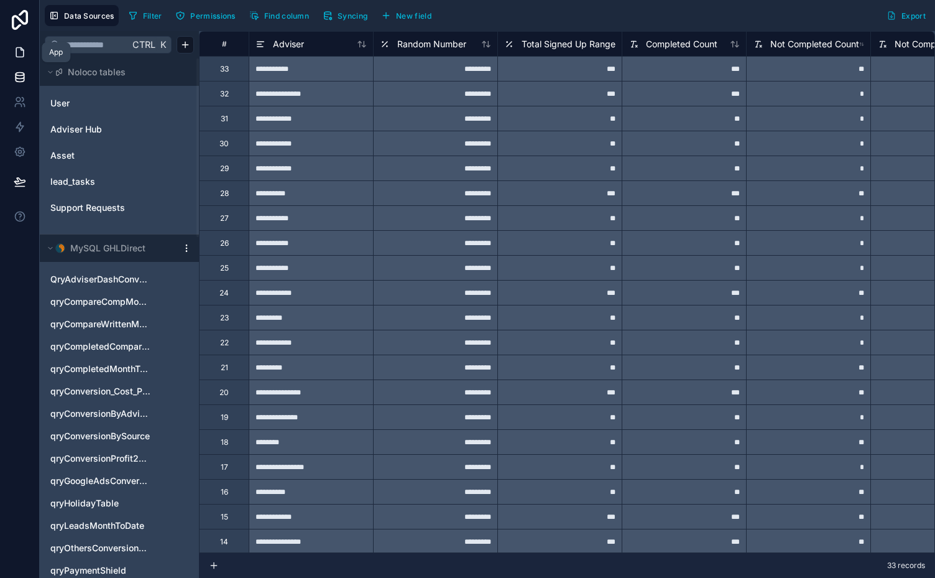
click at [19, 54] on icon at bounding box center [20, 52] width 12 height 12
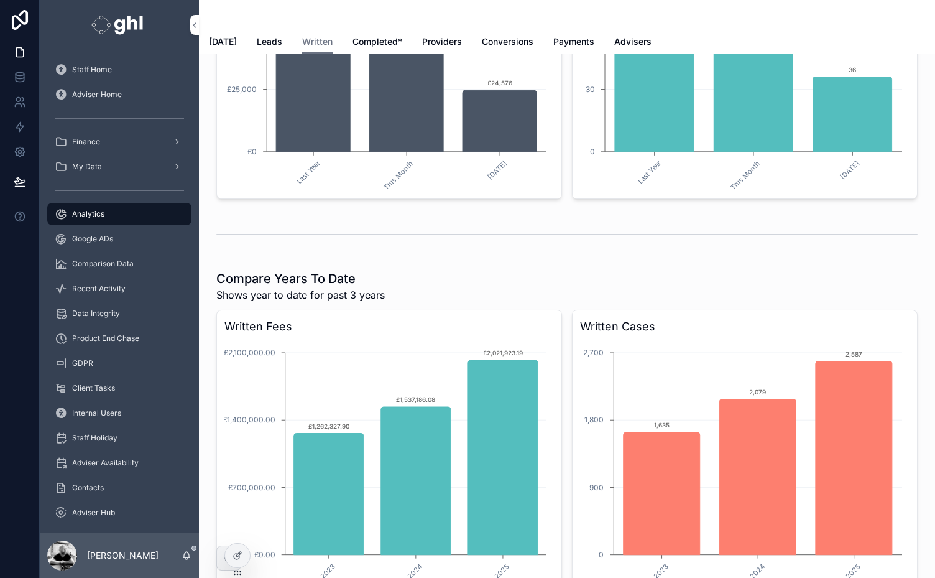
scroll to position [2369, 0]
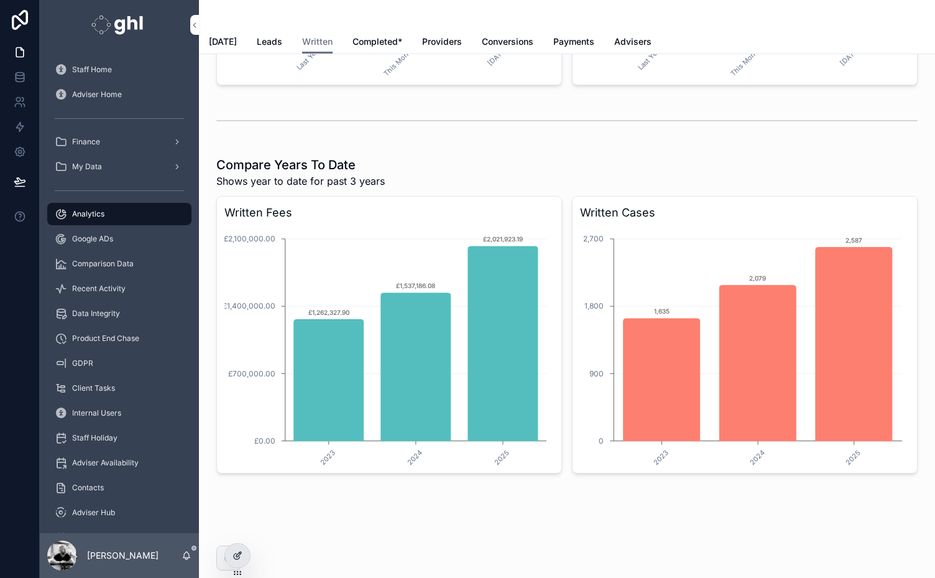
click at [235, 555] on icon at bounding box center [238, 555] width 10 height 10
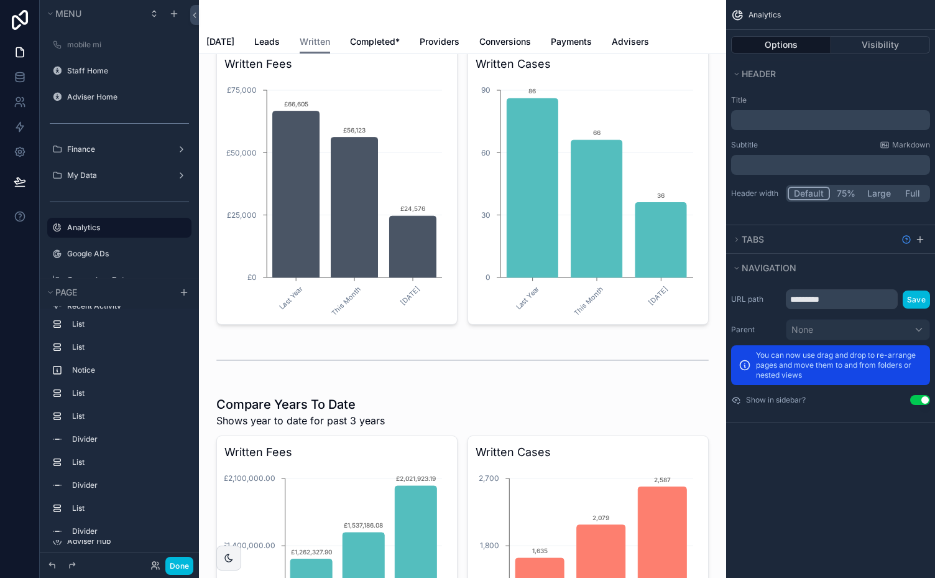
scroll to position [2602, 0]
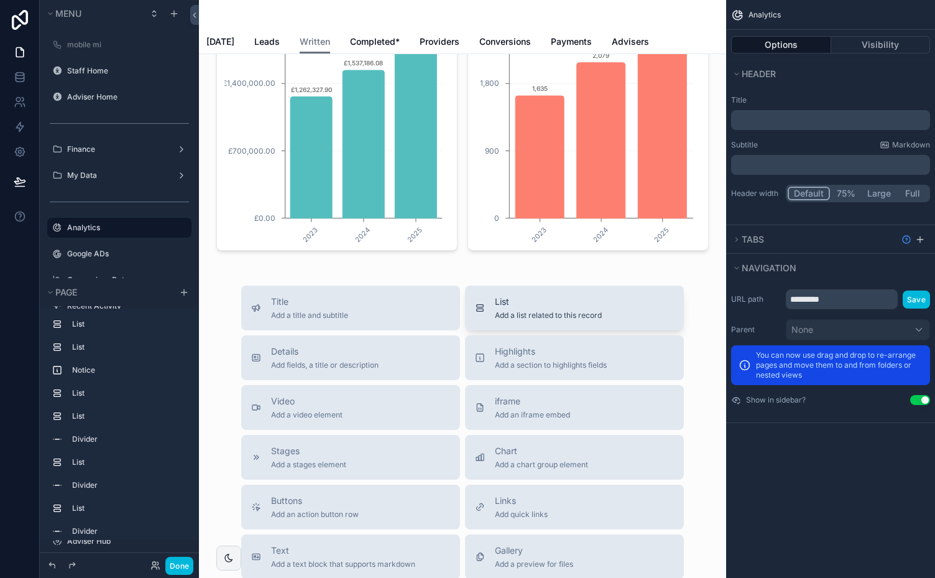
click at [532, 308] on span "List" at bounding box center [548, 301] width 107 height 12
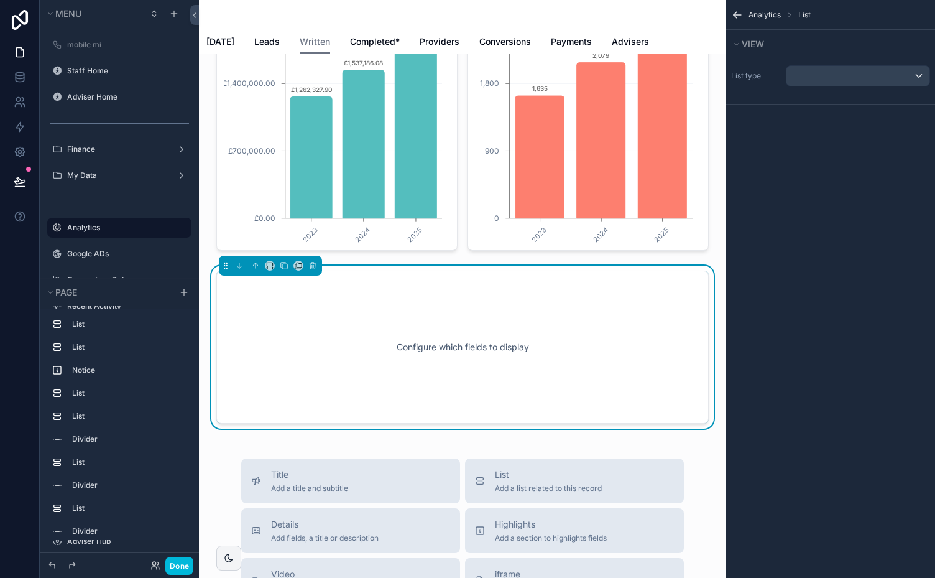
scroll to position [2680, 0]
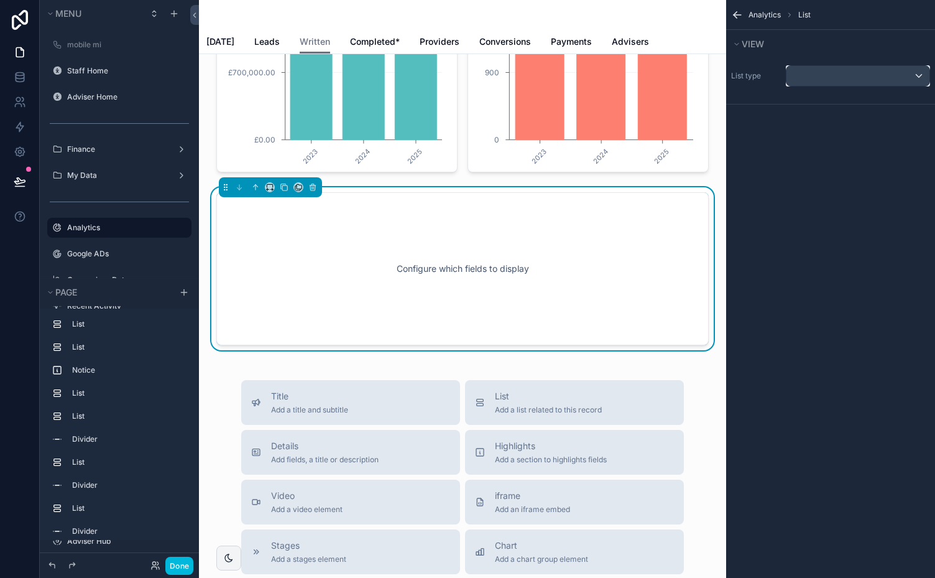
click at [921, 77] on div "scrollable content" at bounding box center [858, 76] width 143 height 20
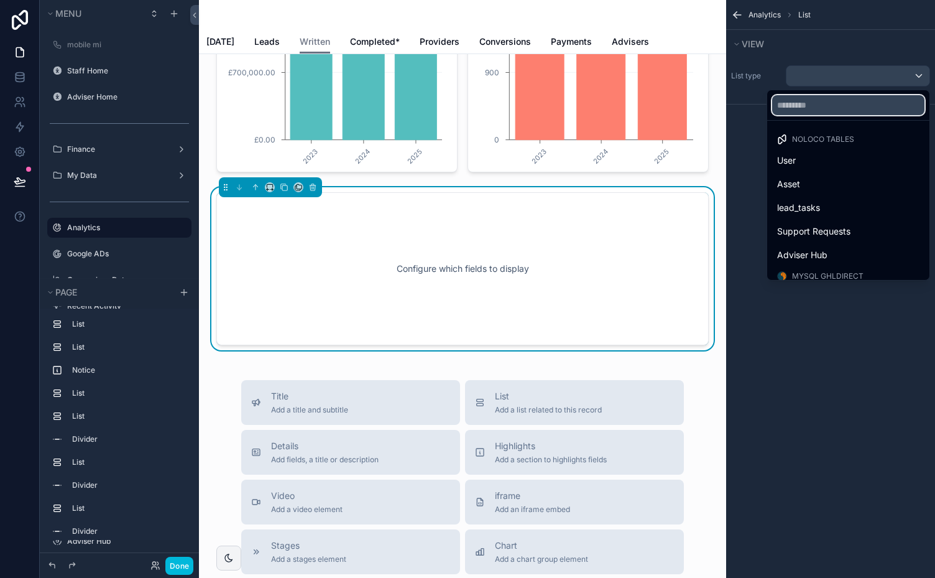
click at [822, 108] on input "text" at bounding box center [848, 105] width 152 height 20
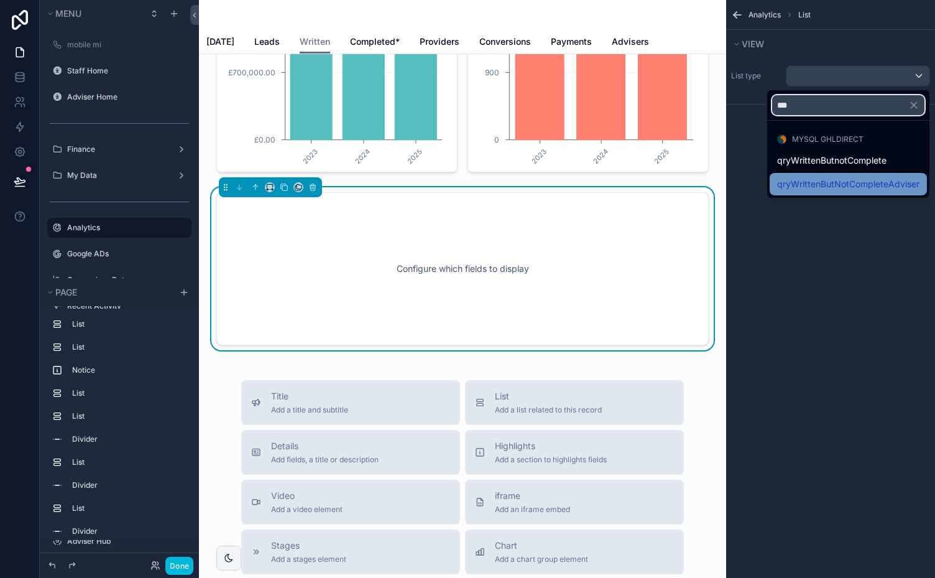
type input "***"
click at [880, 182] on span "qryWrittenButNotCompleteAdviser" at bounding box center [848, 184] width 142 height 15
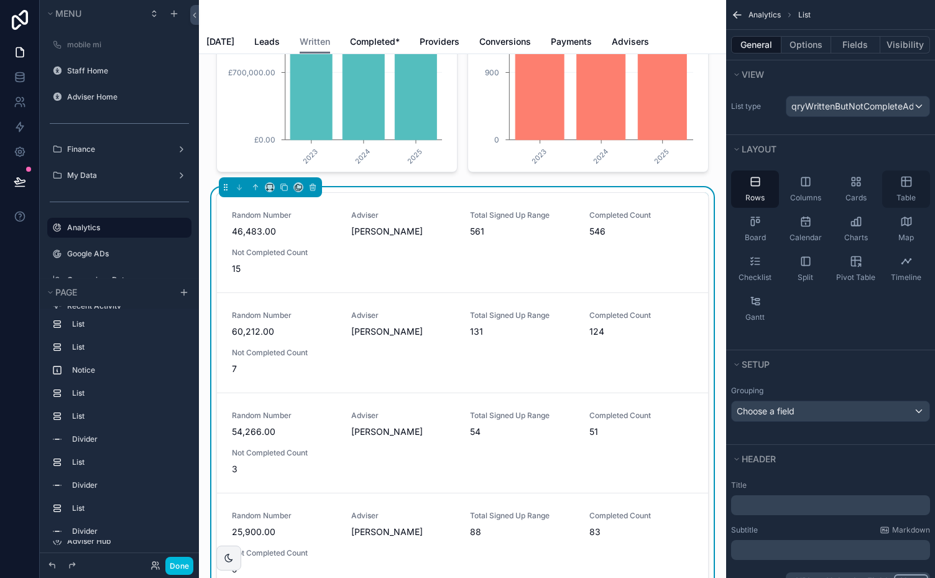
click at [907, 186] on icon "scrollable content" at bounding box center [906, 181] width 12 height 12
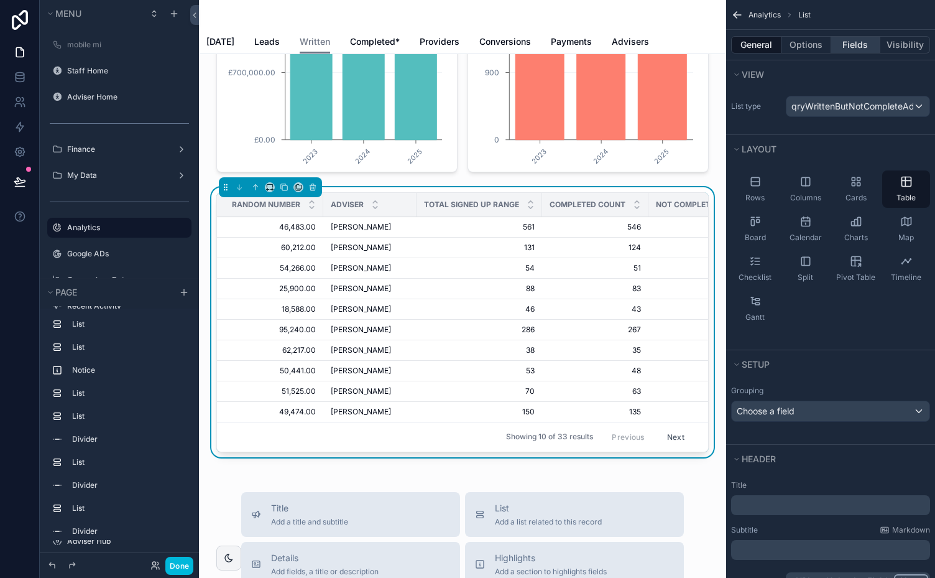
click at [856, 44] on button "Fields" at bounding box center [856, 44] width 50 height 17
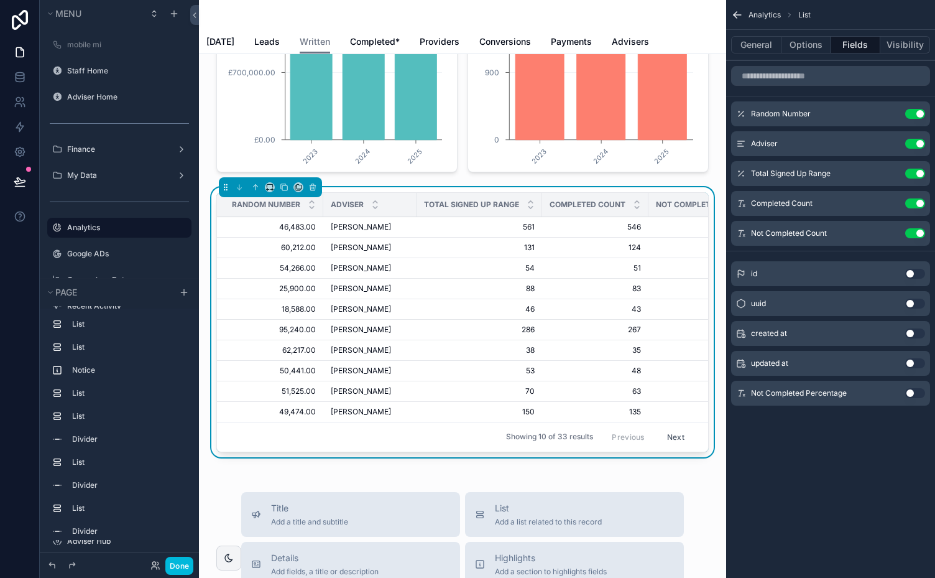
click at [908, 114] on button "Use setting" at bounding box center [915, 114] width 20 height 10
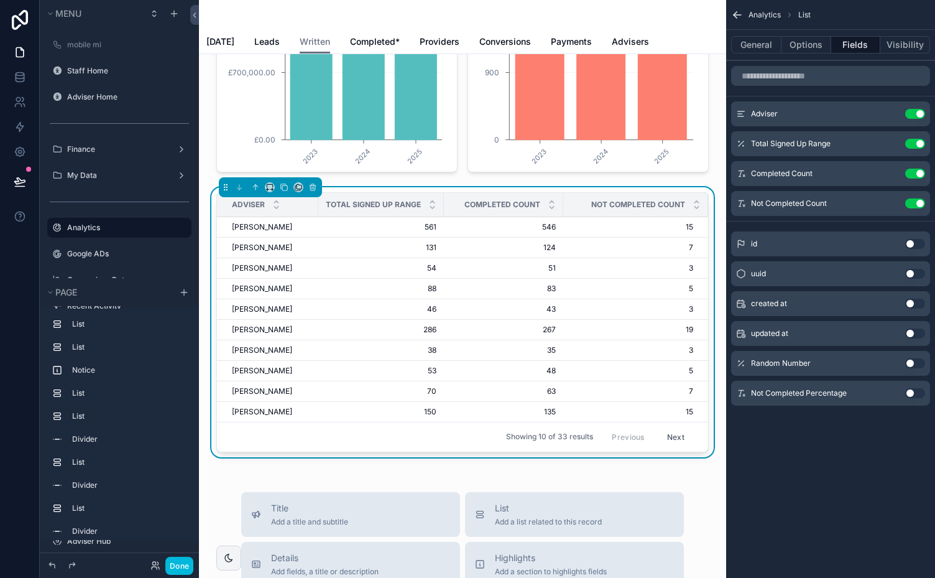
click at [915, 392] on button "Use setting" at bounding box center [915, 393] width 20 height 10
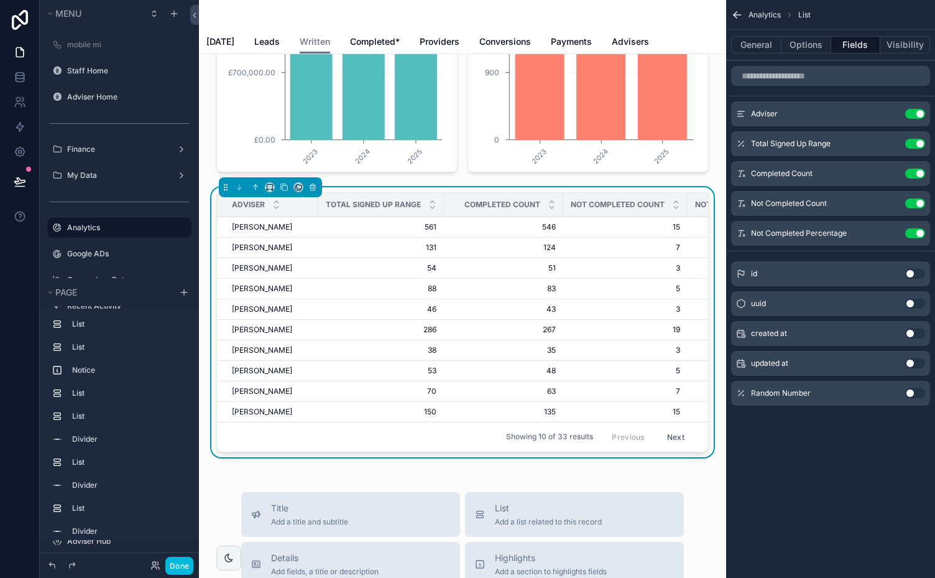
click at [0, 0] on icon "scrollable content" at bounding box center [0, 0] width 0 height 0
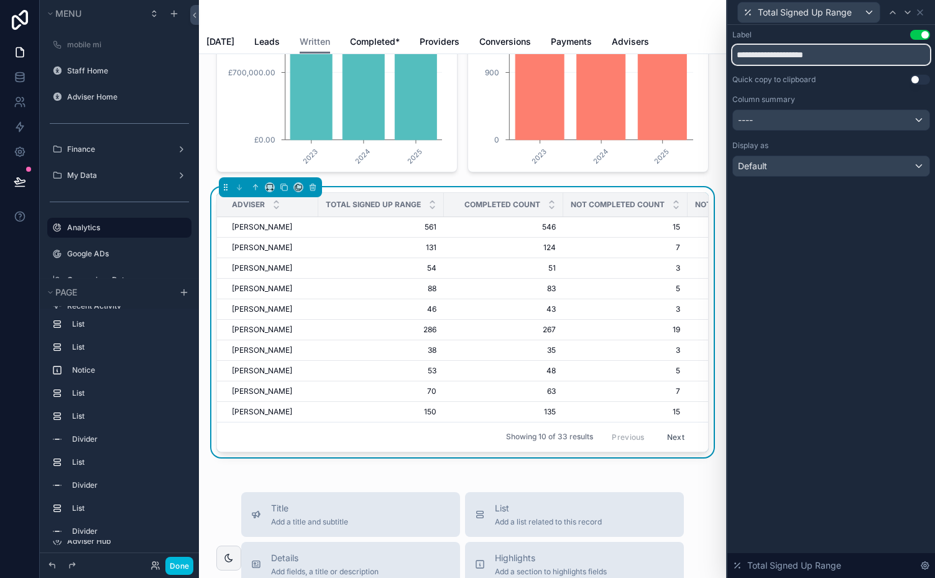
drag, startPoint x: 760, startPoint y: 52, endPoint x: 723, endPoint y: 52, distance: 37.3
click at [723, 52] on div "**********" at bounding box center [467, 289] width 935 height 578
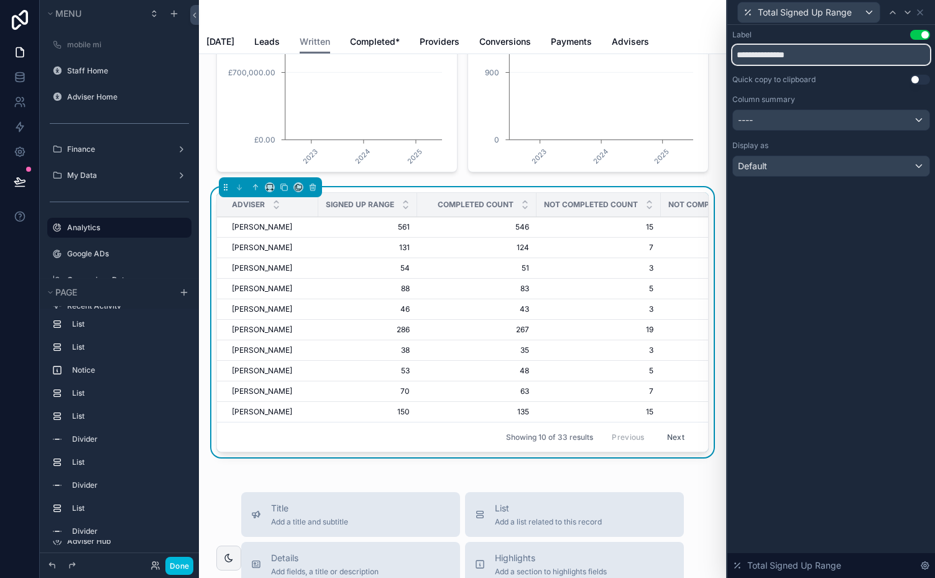
drag, startPoint x: 779, startPoint y: 56, endPoint x: 830, endPoint y: 52, distance: 51.7
click at [830, 52] on input "**********" at bounding box center [832, 55] width 198 height 20
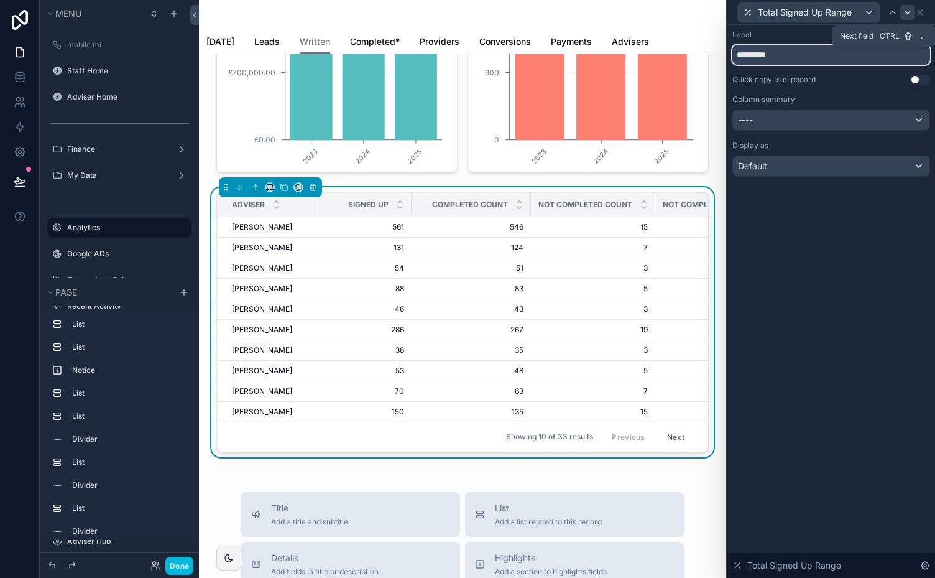
type input "*********"
click at [909, 12] on icon at bounding box center [907, 12] width 5 height 2
drag, startPoint x: 782, startPoint y: 55, endPoint x: 828, endPoint y: 65, distance: 47.0
click at [828, 65] on div "**********" at bounding box center [832, 103] width 198 height 147
type input "*********"
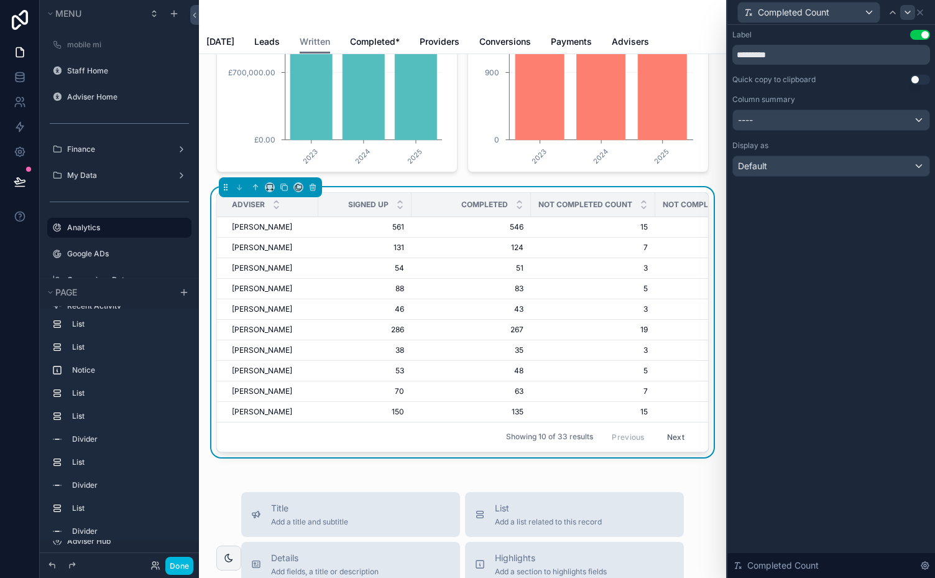
click at [909, 11] on icon at bounding box center [908, 12] width 10 height 10
drag, startPoint x: 798, startPoint y: 53, endPoint x: 849, endPoint y: 60, distance: 50.8
click at [849, 60] on input "**********" at bounding box center [832, 55] width 198 height 20
type input "**********"
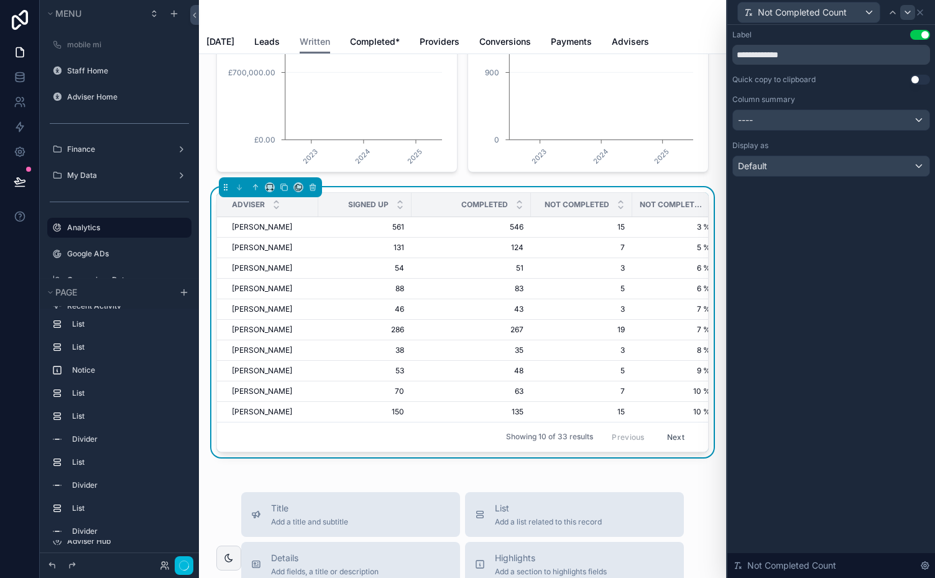
click at [907, 14] on icon at bounding box center [908, 12] width 10 height 10
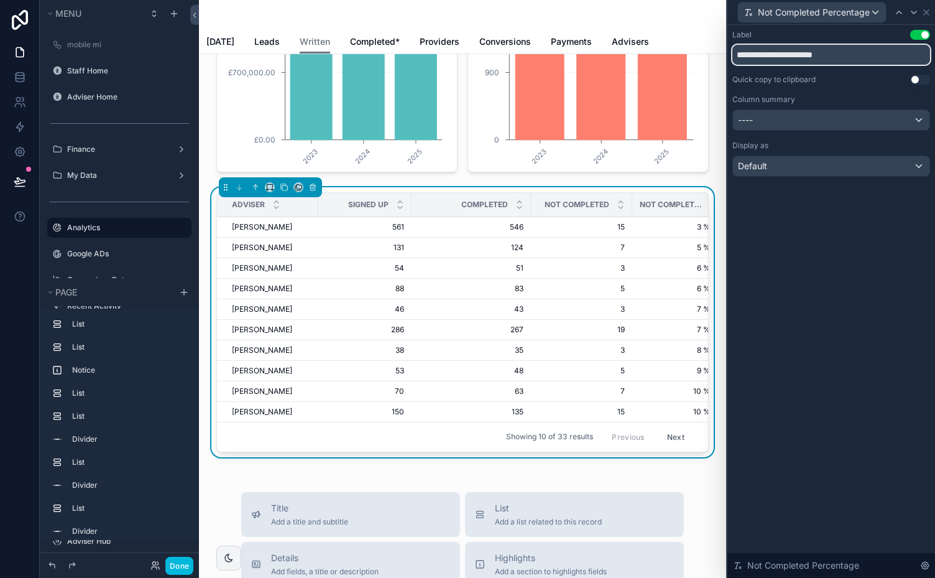
drag, startPoint x: 803, startPoint y: 53, endPoint x: 728, endPoint y: 57, distance: 75.9
click at [728, 57] on div "**********" at bounding box center [832, 116] width 208 height 182
type input "**********"
click at [884, 119] on div "----" at bounding box center [831, 120] width 197 height 20
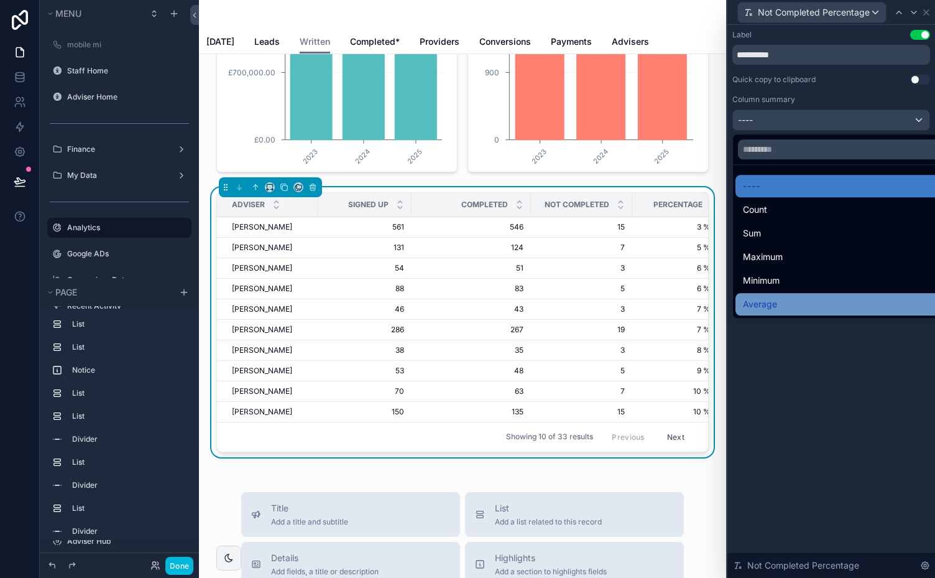
click at [764, 300] on span "Average" at bounding box center [760, 304] width 34 height 15
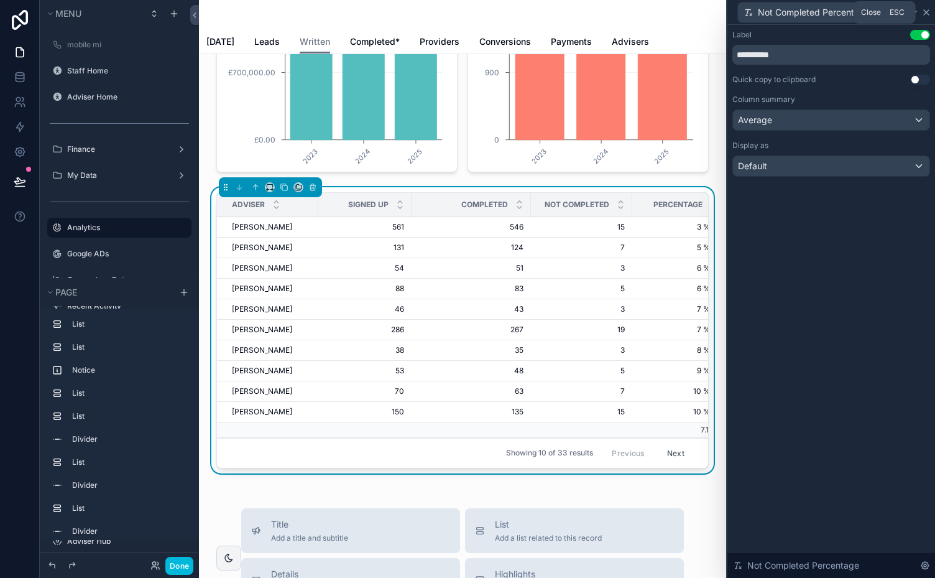
click at [925, 13] on icon at bounding box center [927, 12] width 10 height 10
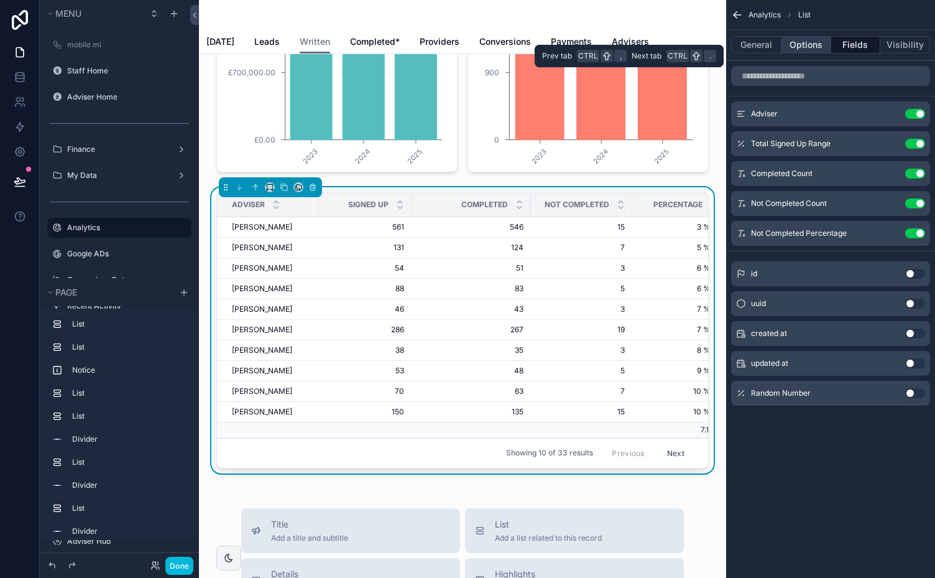
click at [800, 42] on button "Options" at bounding box center [807, 44] width 50 height 17
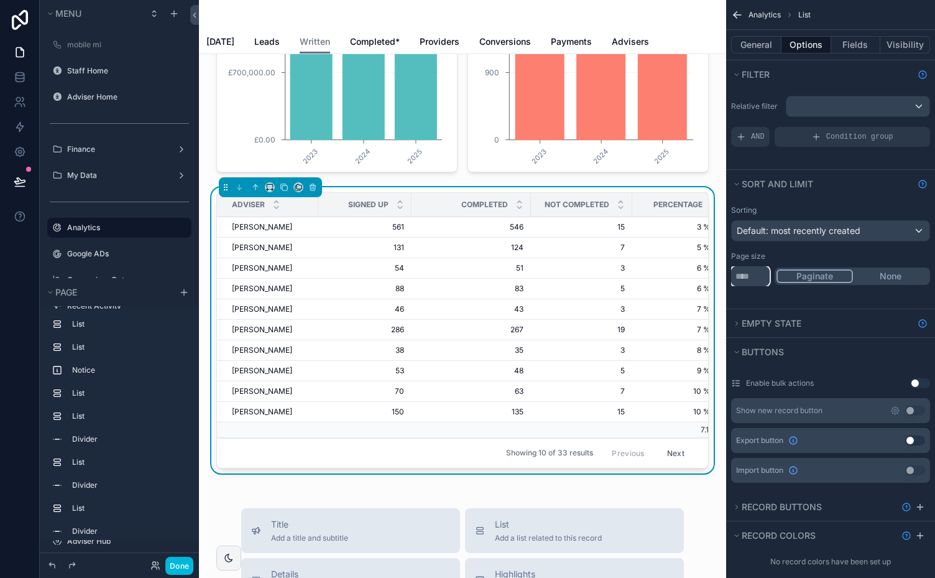
drag, startPoint x: 735, startPoint y: 271, endPoint x: 716, endPoint y: 273, distance: 18.7
click at [716, 273] on div "mobile mi Staff Home Adviser Home Finance My Data Analytics Google ADs Comparis…" at bounding box center [567, 289] width 736 height 578
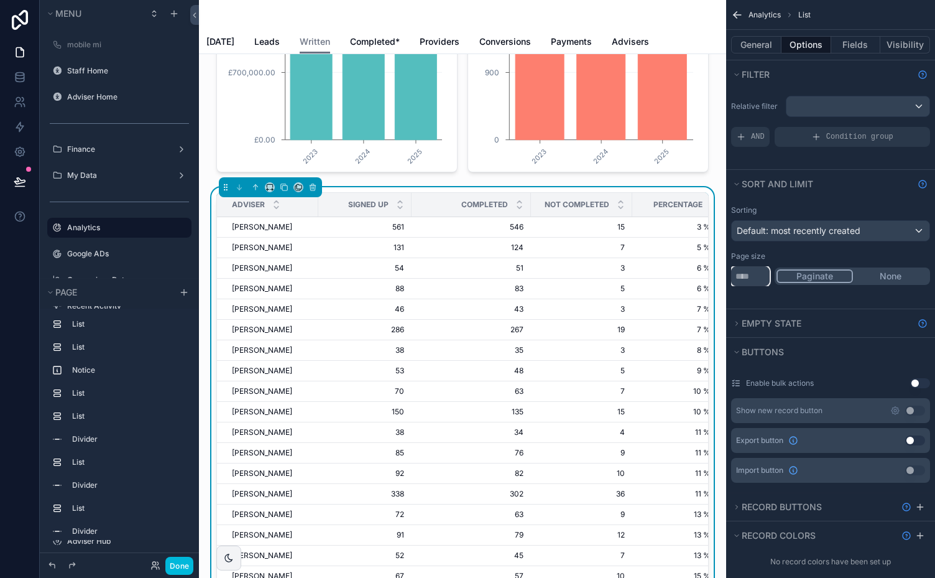
type input "**"
click at [913, 229] on div "Default: most recently created" at bounding box center [831, 231] width 198 height 20
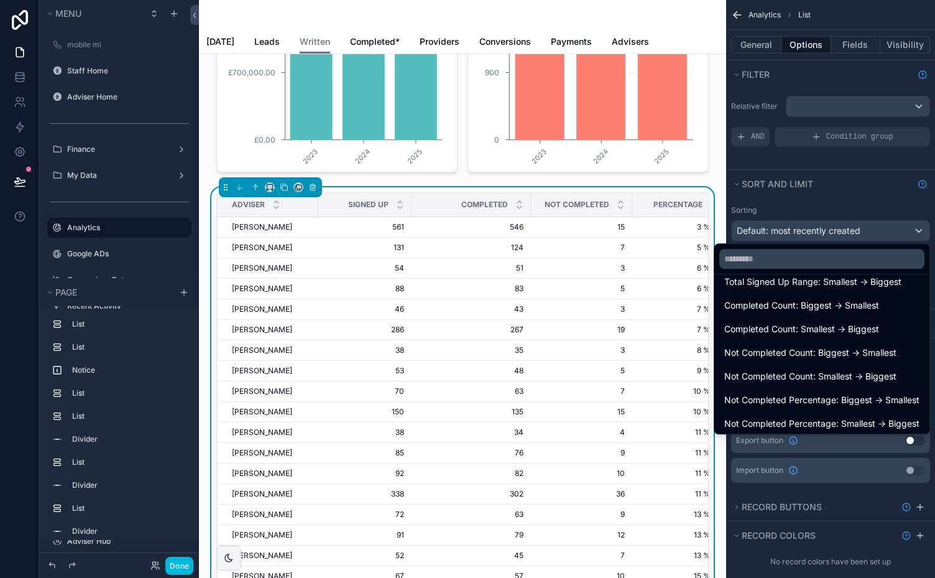
scroll to position [254, 0]
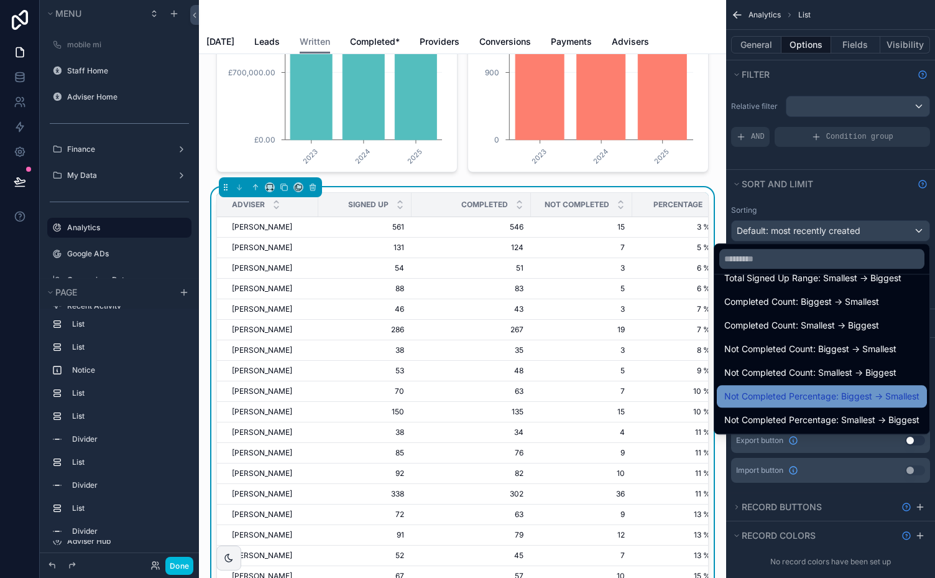
click at [869, 391] on span "Not Completed Percentage: Biggest -> Smallest" at bounding box center [821, 396] width 195 height 15
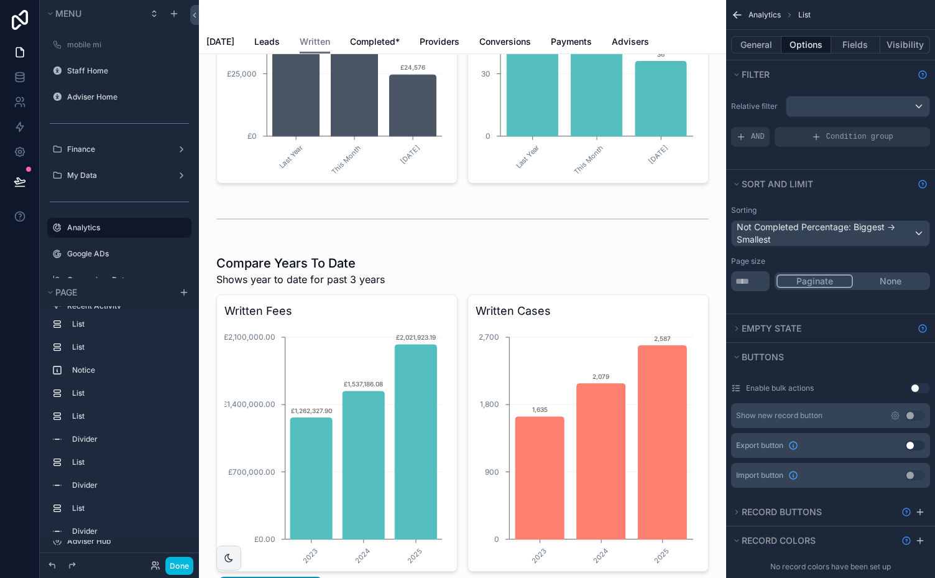
scroll to position [2255, 0]
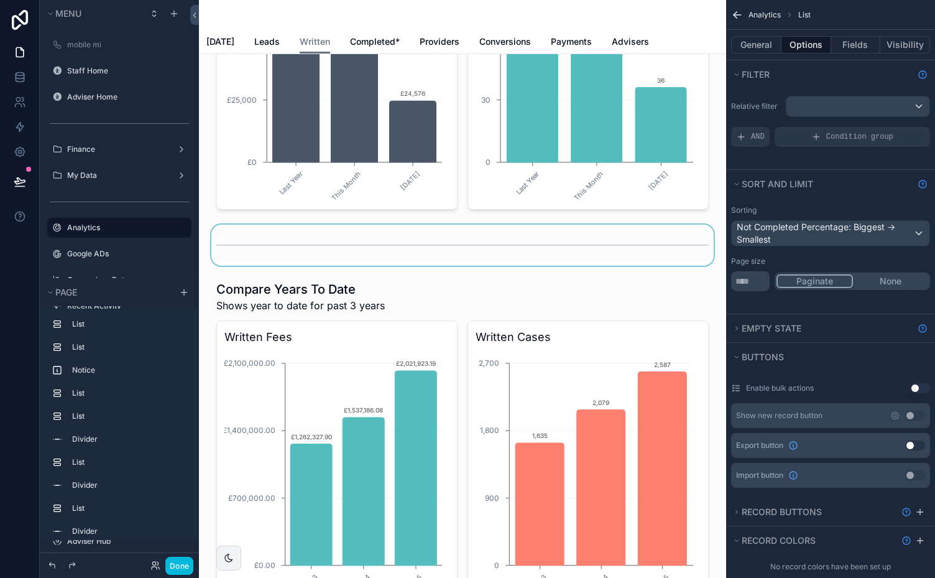
click at [485, 263] on div "scrollable content" at bounding box center [462, 244] width 507 height 41
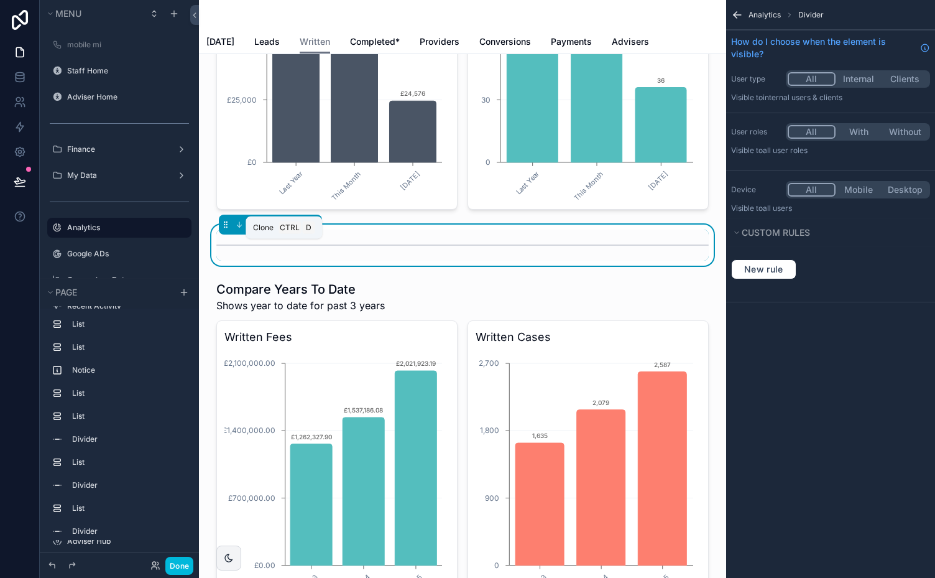
click at [283, 229] on icon "scrollable content" at bounding box center [284, 224] width 9 height 9
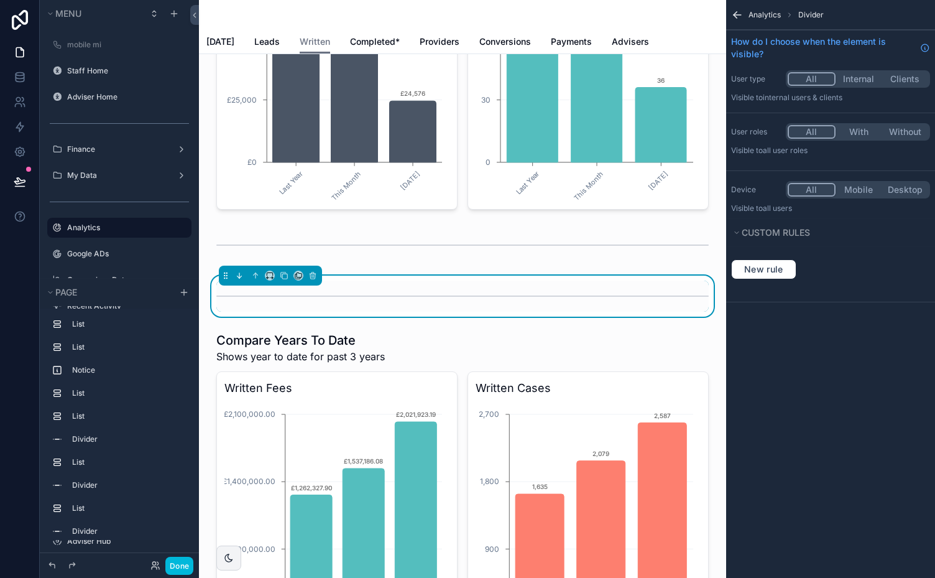
click at [239, 278] on icon "scrollable content" at bounding box center [239, 275] width 0 height 5
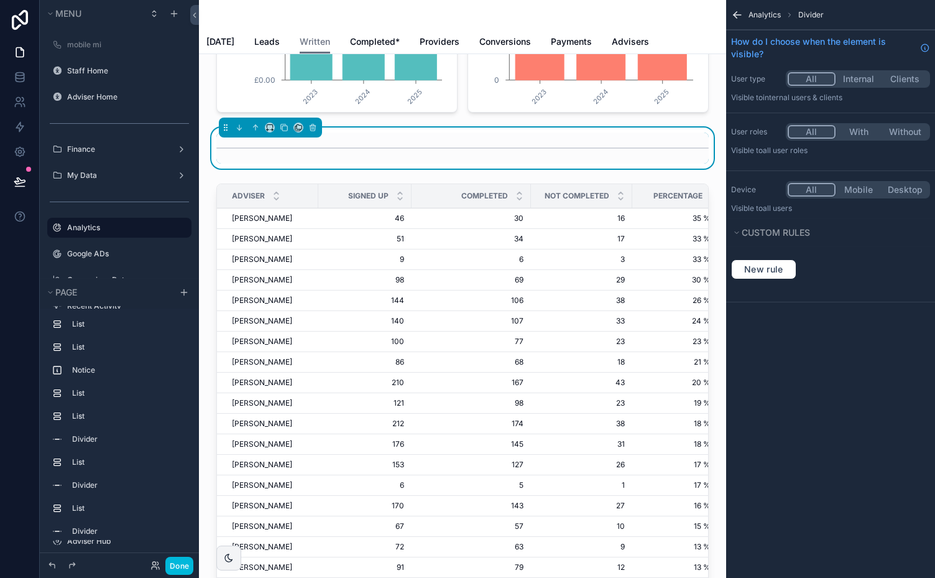
scroll to position [2698, 0]
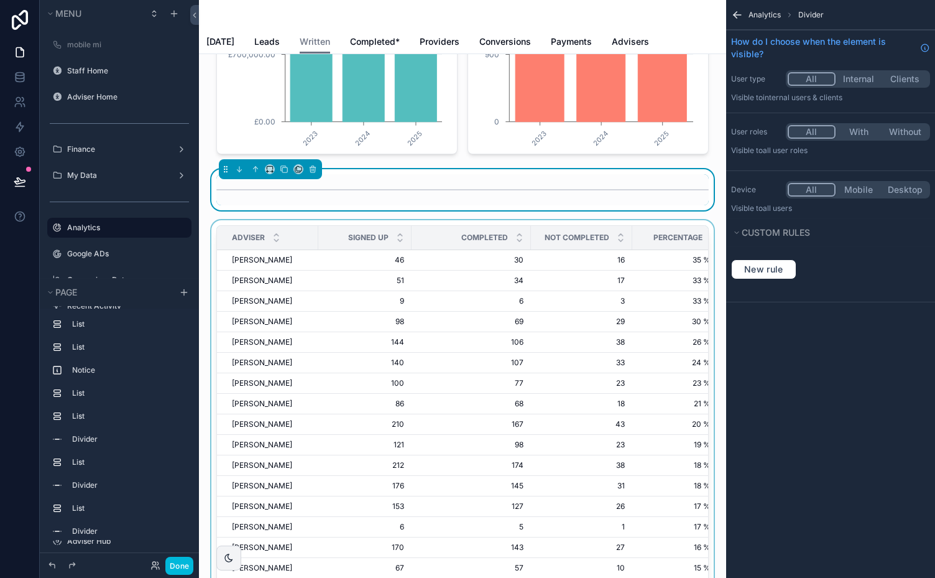
click at [532, 249] on div "Not Completed" at bounding box center [581, 238] width 101 height 24
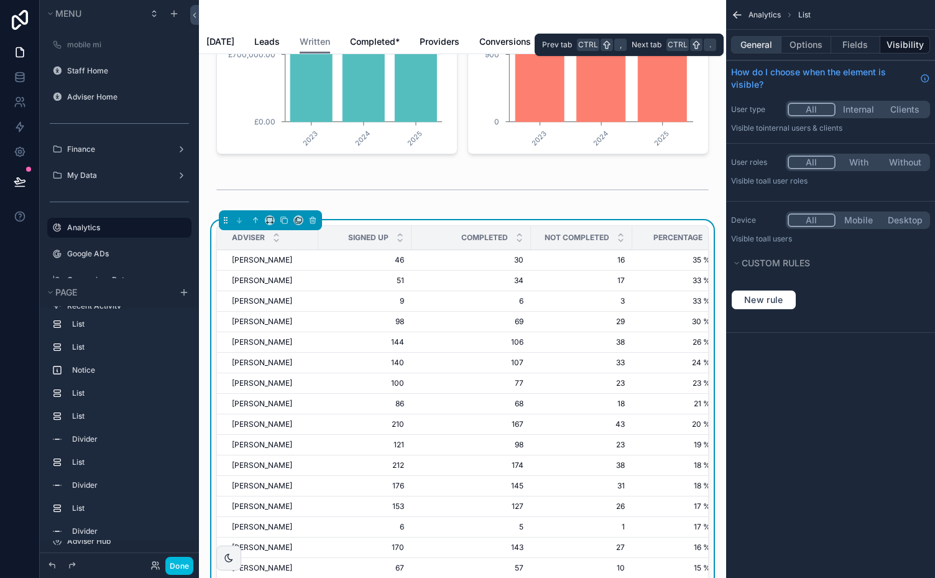
click at [764, 45] on button "General" at bounding box center [756, 44] width 50 height 17
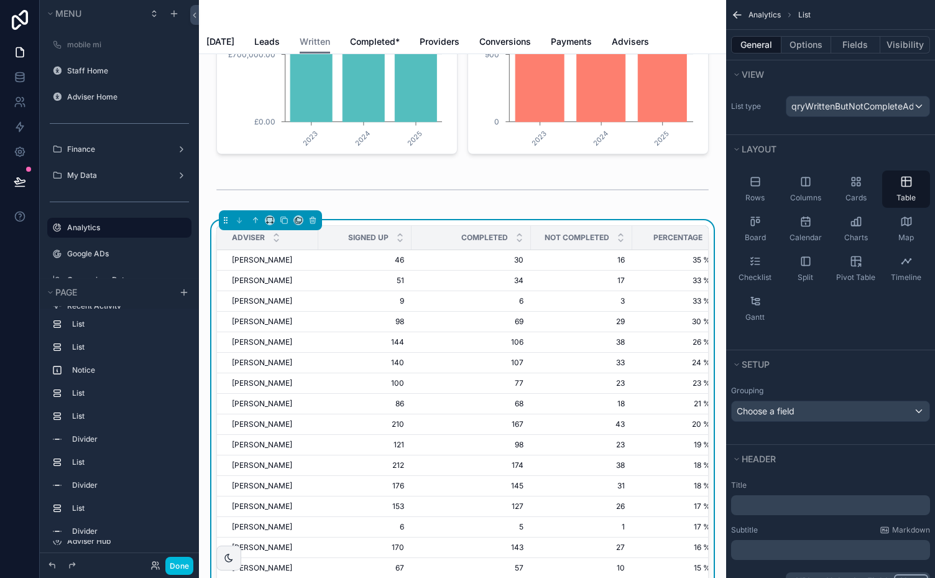
click at [754, 501] on p "﻿" at bounding box center [832, 505] width 192 height 12
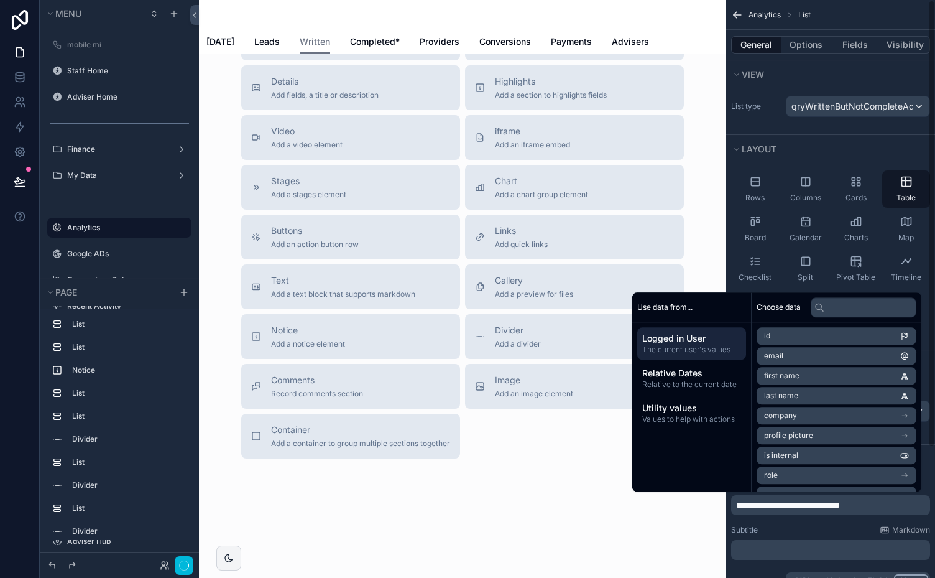
click at [802, 521] on div "**********" at bounding box center [830, 536] width 209 height 122
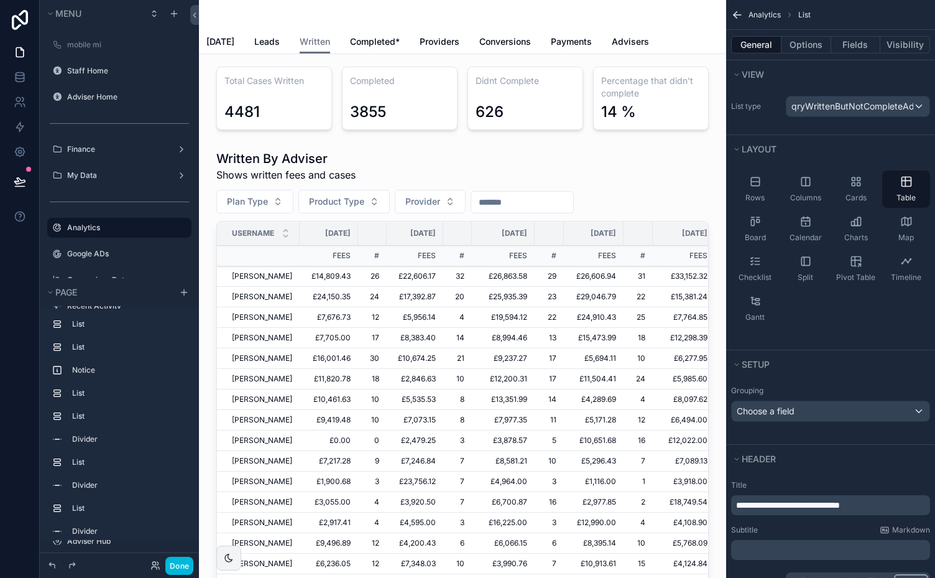
scroll to position [0, 0]
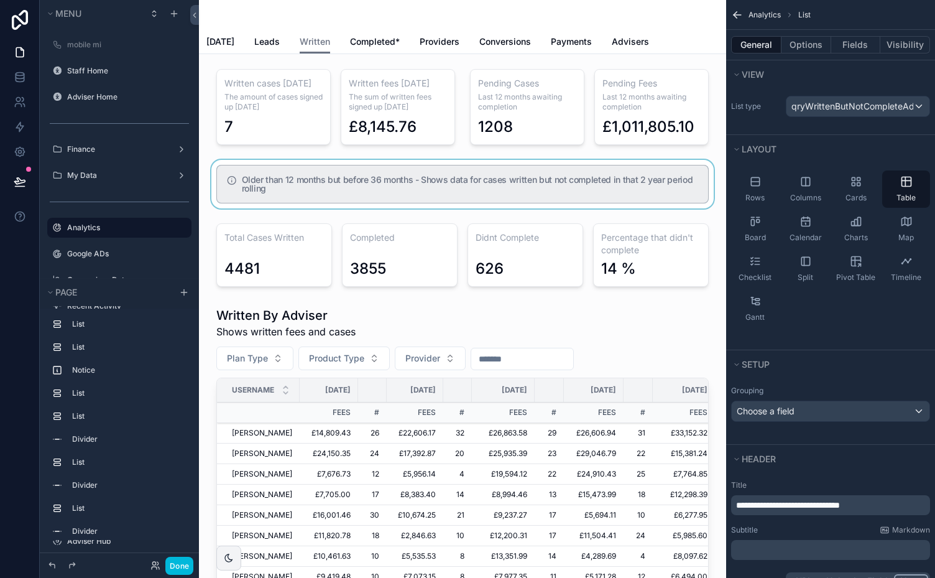
click at [514, 178] on div "scrollable content" at bounding box center [462, 184] width 507 height 49
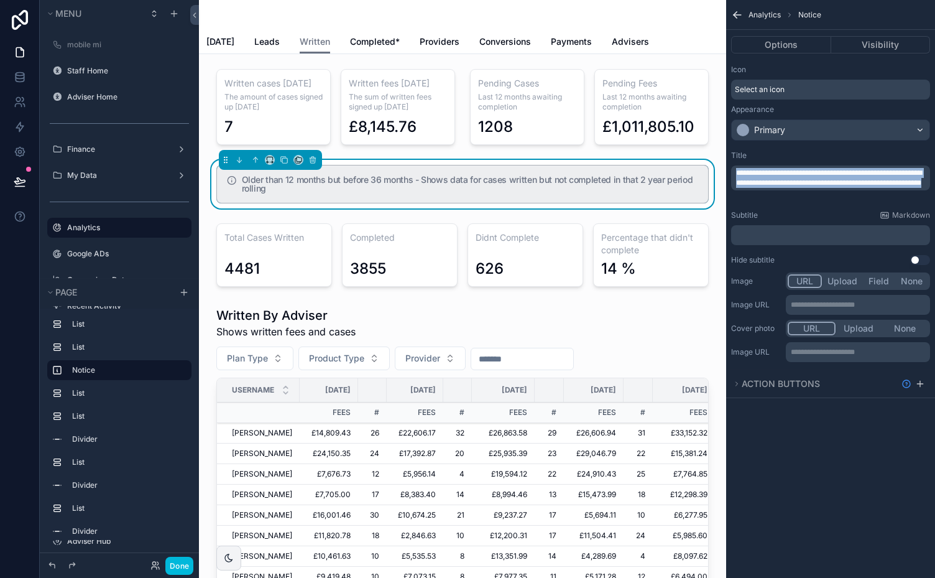
drag, startPoint x: 788, startPoint y: 192, endPoint x: 732, endPoint y: 172, distance: 59.6
click at [732, 172] on div "**********" at bounding box center [830, 177] width 199 height 25
copy span "**********"
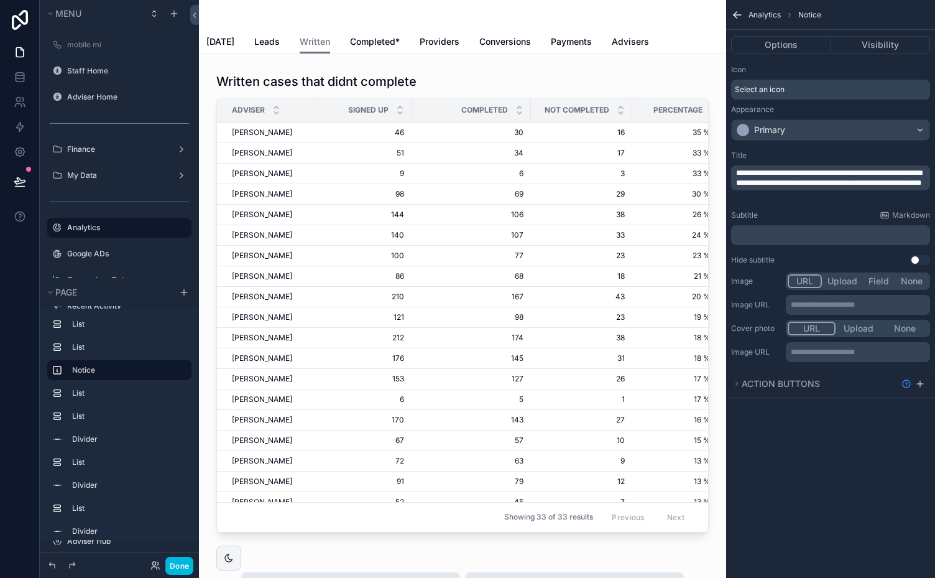
scroll to position [2621, 0]
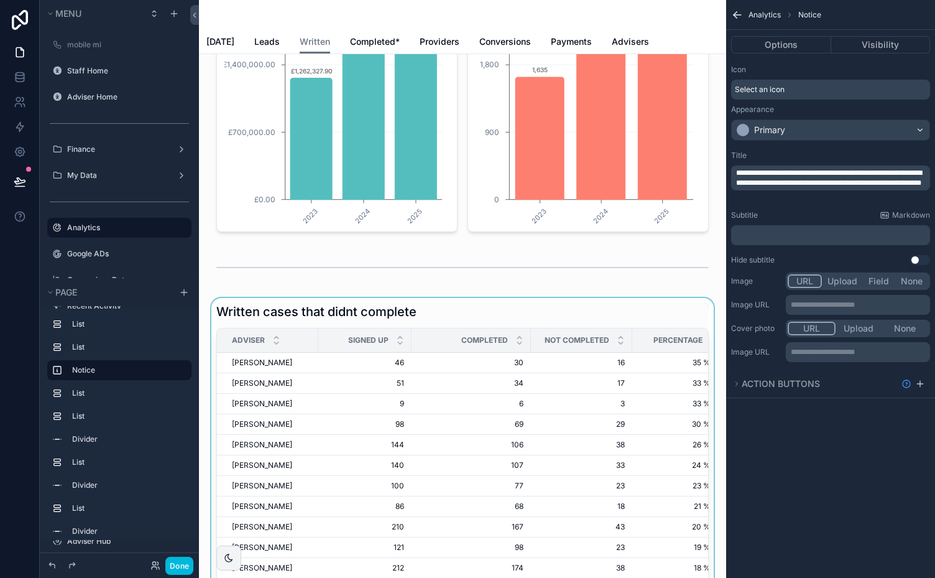
click at [545, 320] on div "scrollable content" at bounding box center [462, 535] width 507 height 474
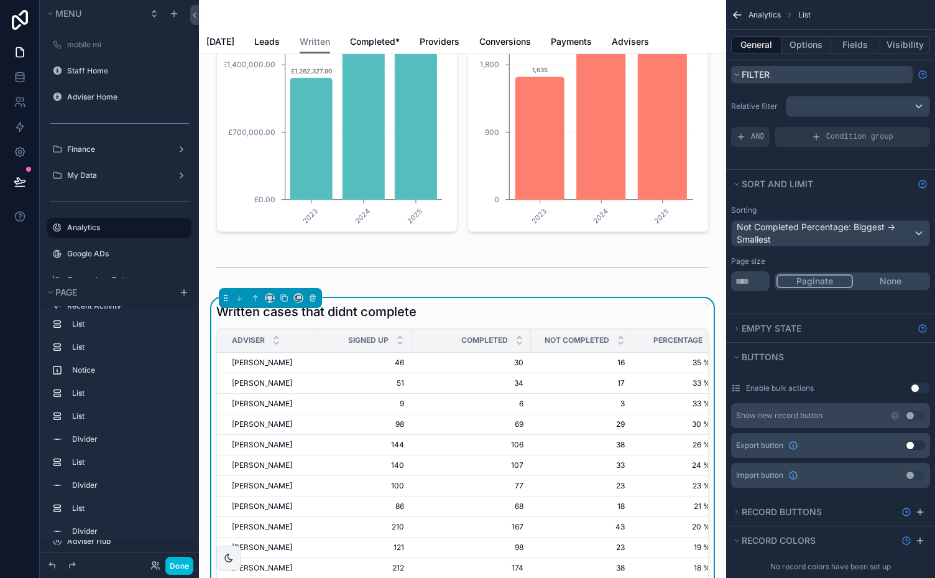
click at [739, 71] on icon "scrollable content" at bounding box center [736, 74] width 7 height 7
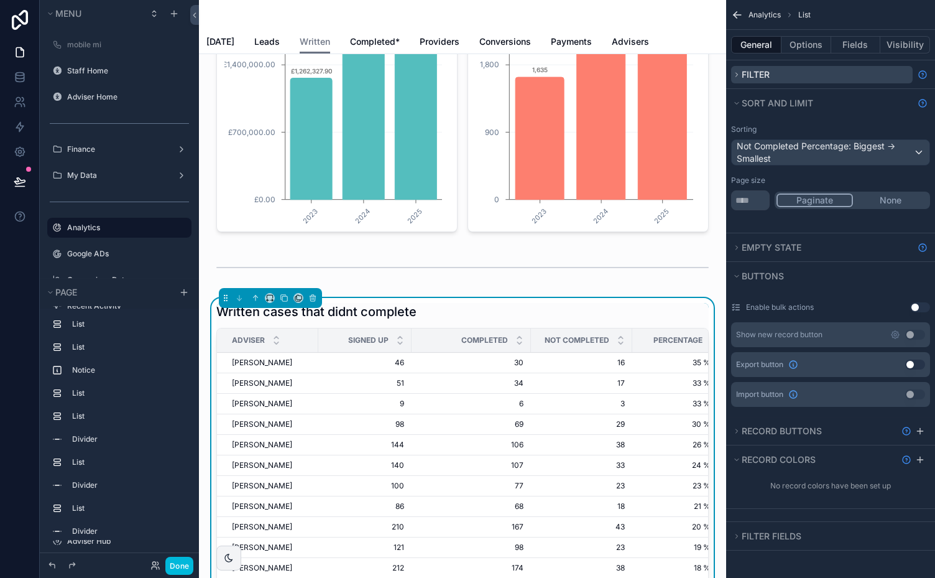
scroll to position [0, 0]
click at [736, 456] on icon "scrollable content" at bounding box center [736, 459] width 7 height 7
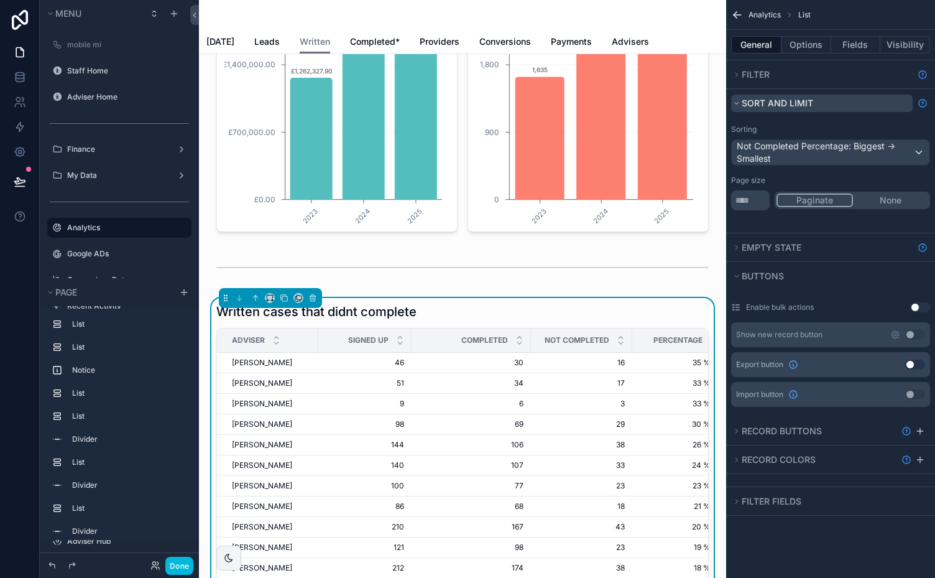
click at [738, 101] on icon "scrollable content" at bounding box center [736, 102] width 7 height 7
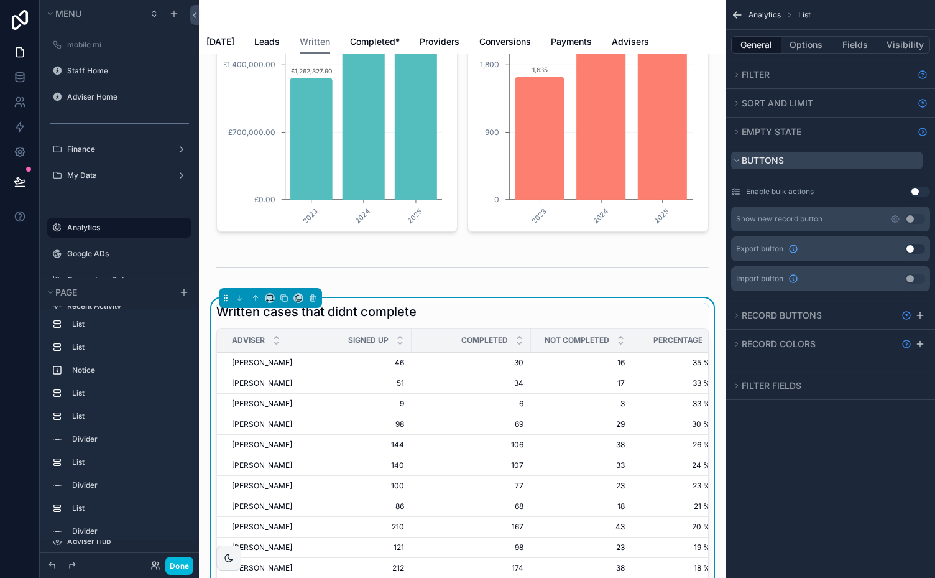
click at [736, 160] on icon "scrollable content" at bounding box center [737, 161] width 4 height 2
click at [803, 42] on button "Options" at bounding box center [807, 44] width 50 height 17
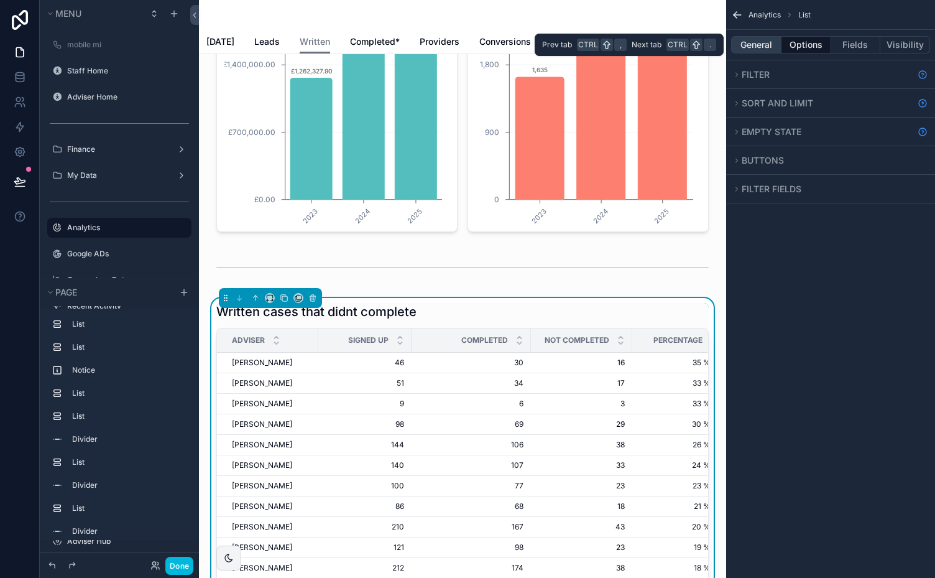
click at [760, 45] on button "General" at bounding box center [756, 44] width 50 height 17
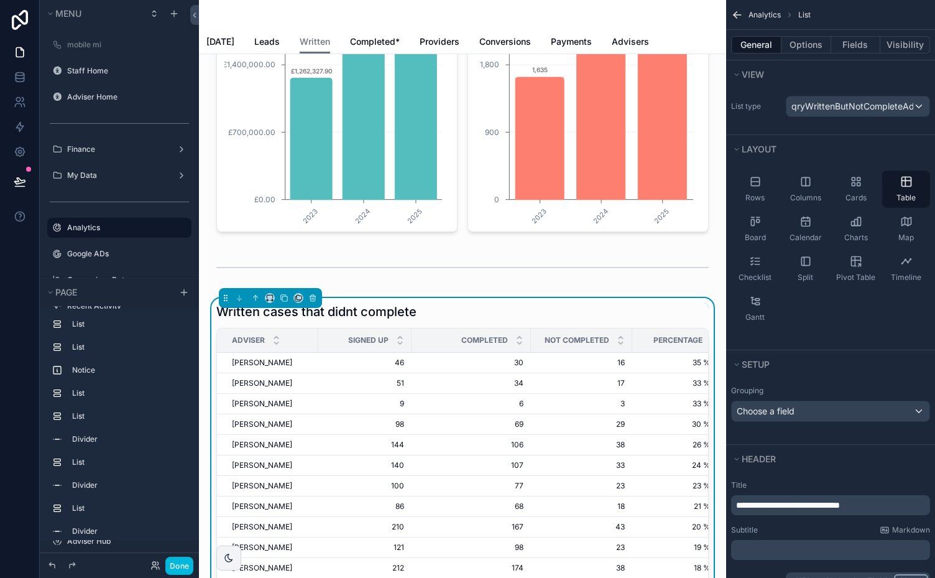
click at [448, 320] on div "Written cases that didnt complete" at bounding box center [462, 311] width 493 height 17
click at [764, 548] on p "﻿" at bounding box center [832, 550] width 192 height 12
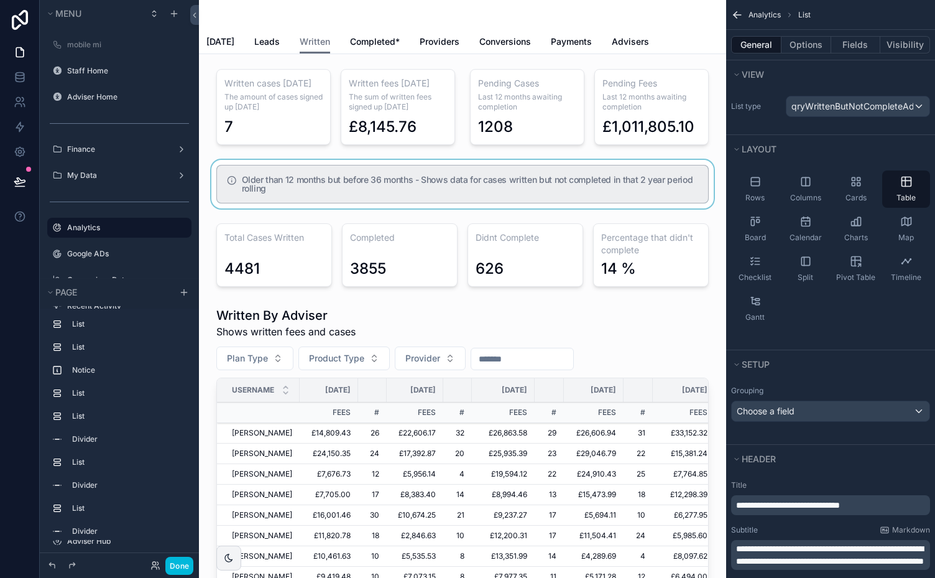
click at [534, 175] on div "scrollable content" at bounding box center [462, 184] width 507 height 49
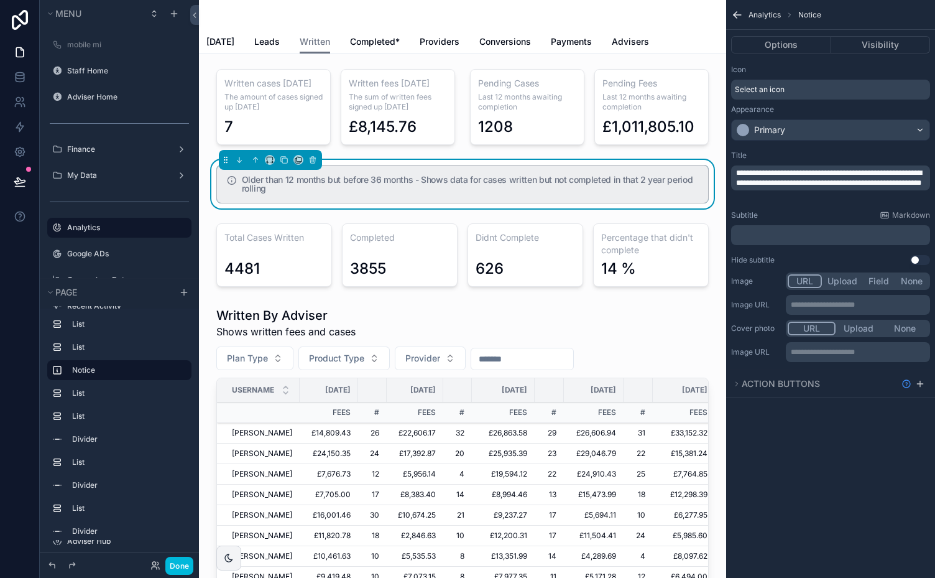
click at [795, 188] on p "**********" at bounding box center [832, 178] width 192 height 20
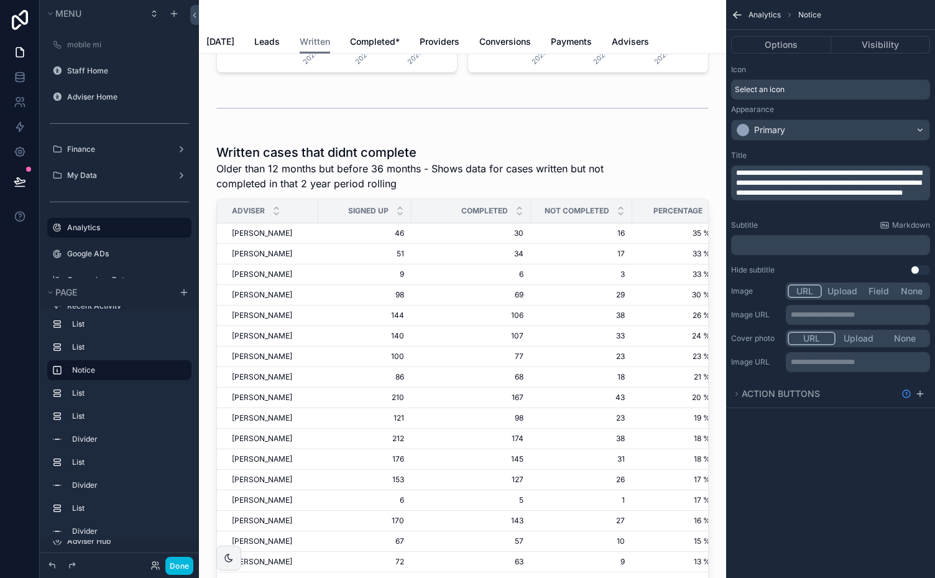
scroll to position [2750, 0]
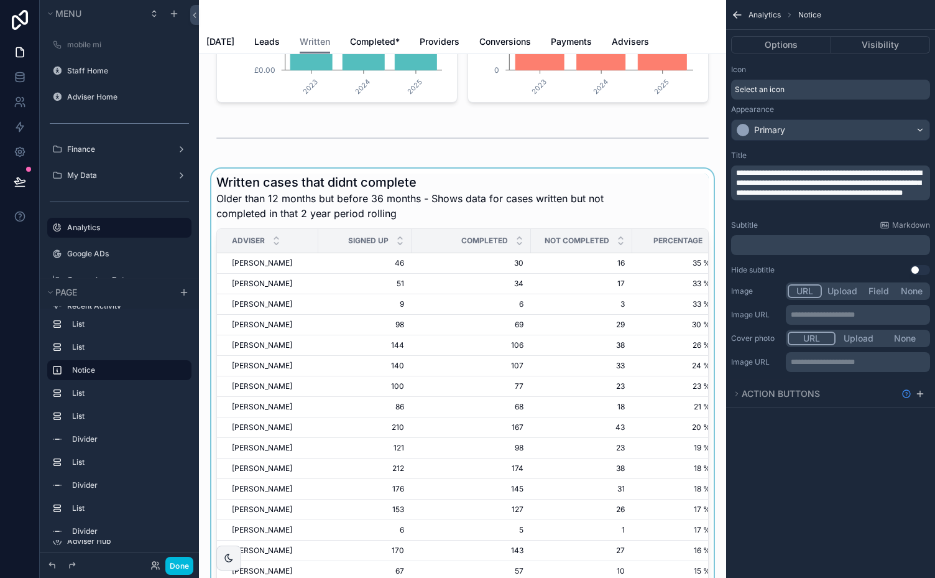
click at [483, 211] on div "scrollable content" at bounding box center [462, 421] width 507 height 504
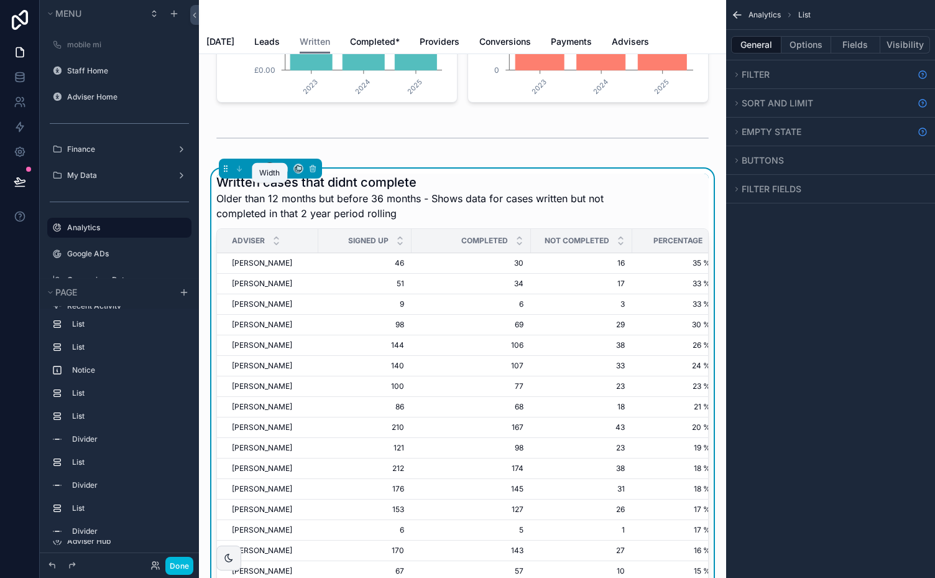
click at [269, 173] on icon "scrollable content" at bounding box center [270, 168] width 9 height 9
click at [292, 349] on span "Full width" at bounding box center [294, 354] width 39 height 15
click at [175, 563] on button "Done" at bounding box center [179, 566] width 28 height 18
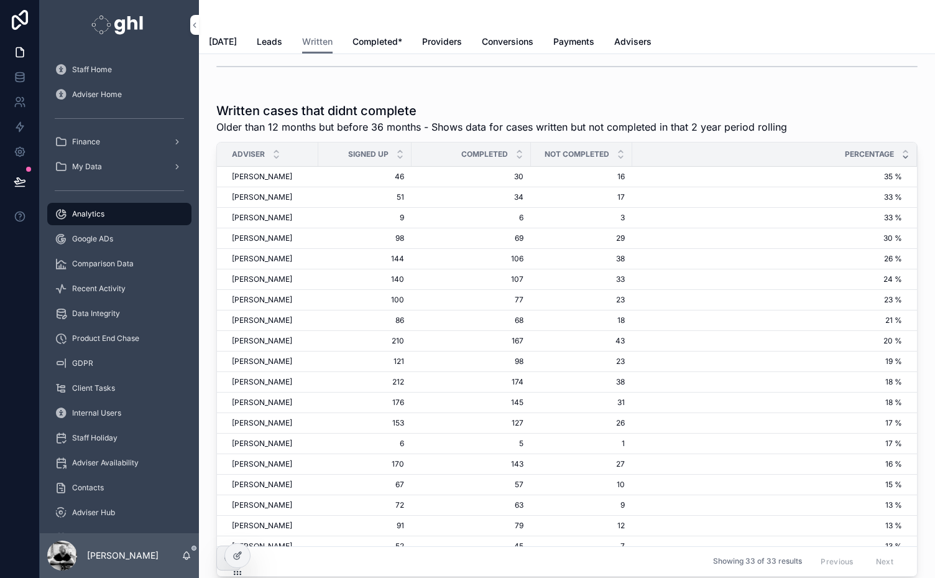
scroll to position [2797, 0]
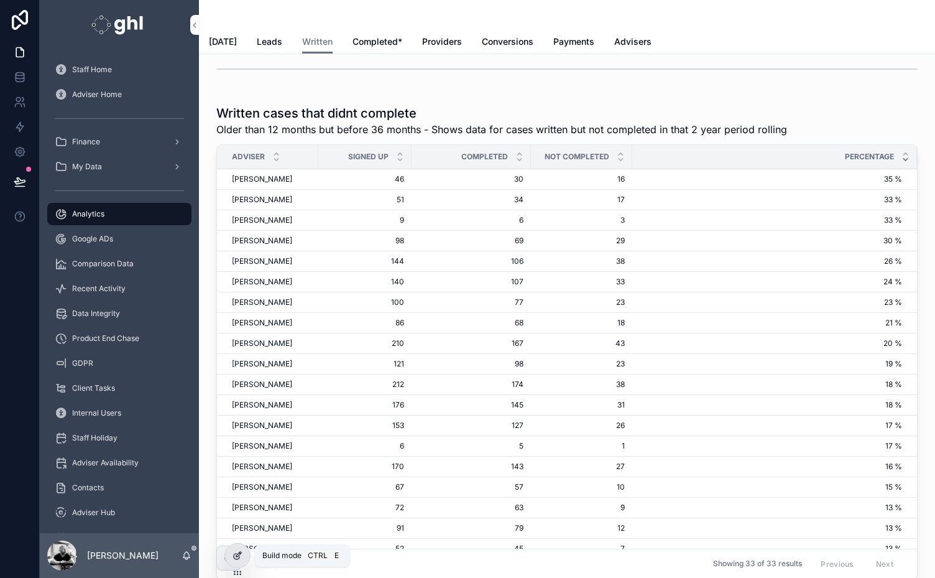
click at [235, 552] on icon at bounding box center [238, 555] width 10 height 10
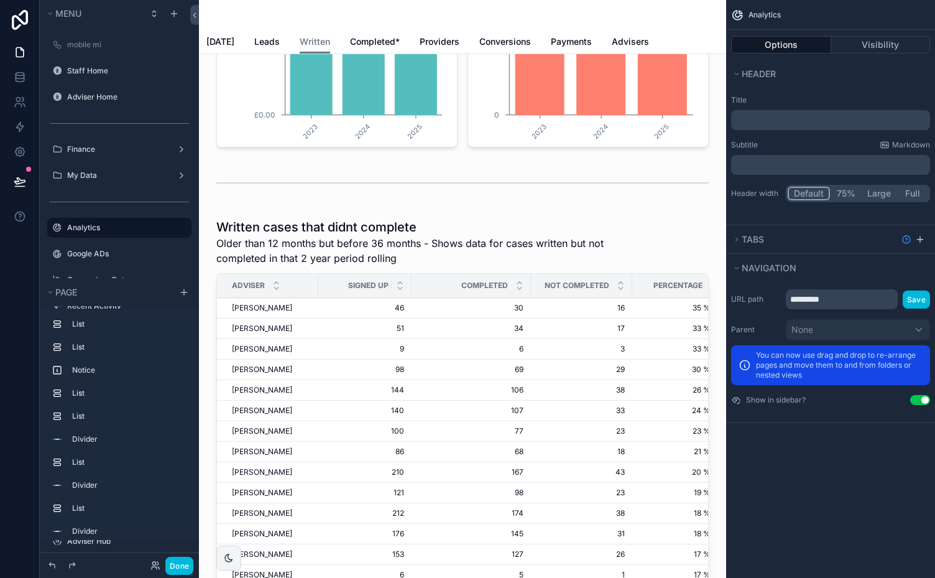
scroll to position [2879, 0]
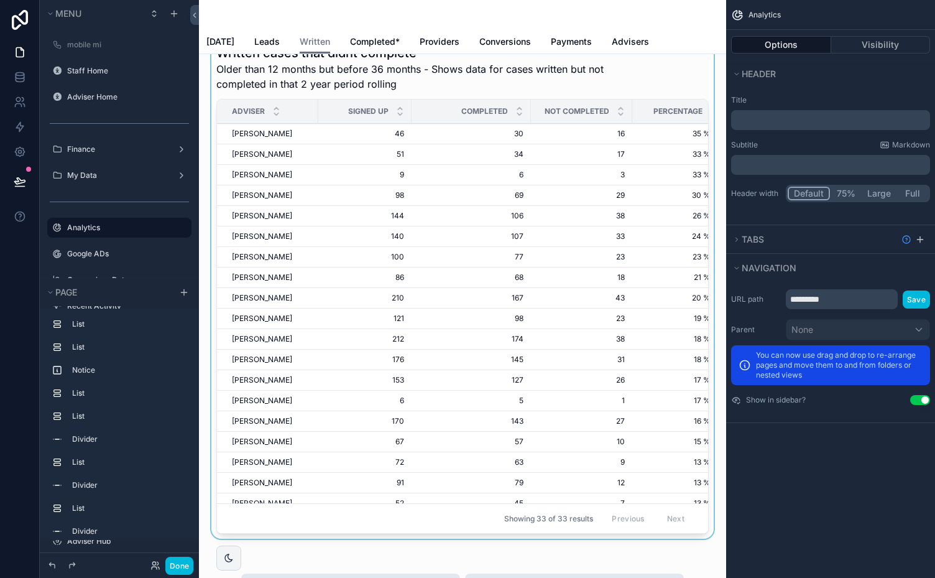
click at [467, 93] on div "scrollable content" at bounding box center [462, 291] width 507 height 504
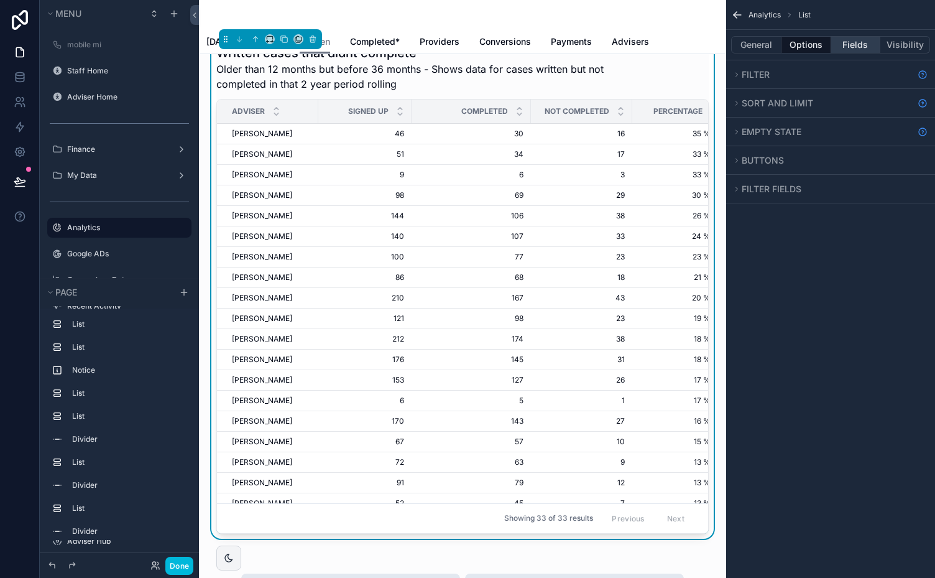
click at [849, 45] on button "Fields" at bounding box center [856, 44] width 50 height 17
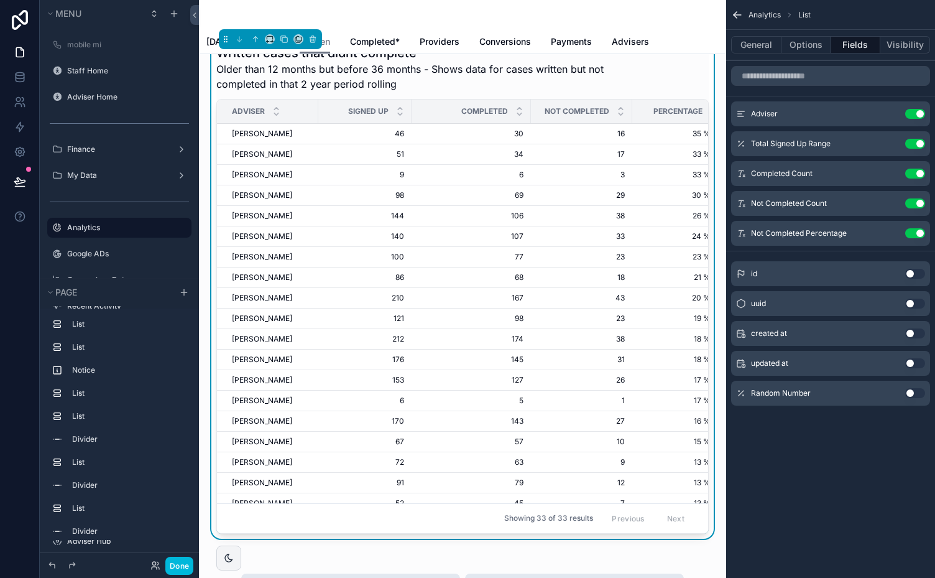
click at [0, 0] on icon "scrollable content" at bounding box center [0, 0] width 0 height 0
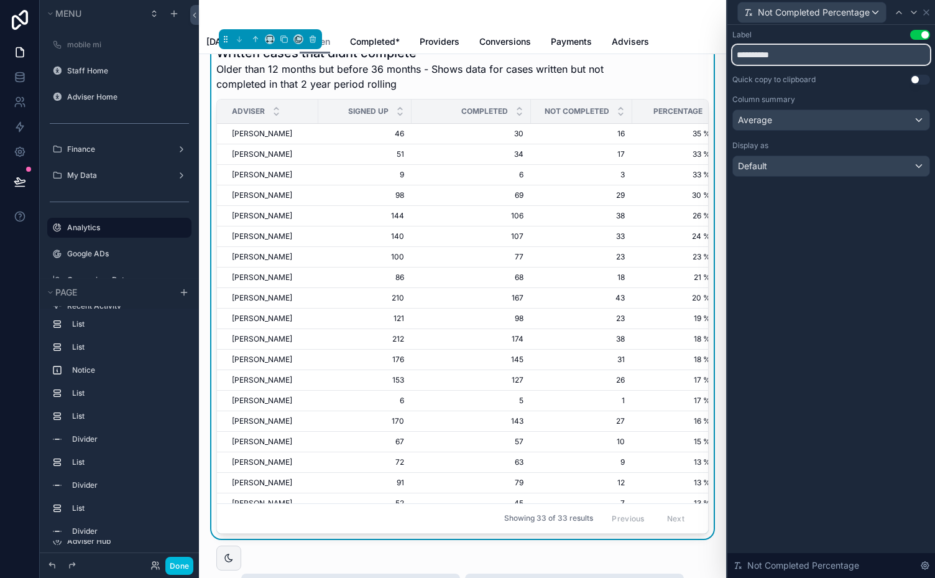
click at [786, 55] on input "**********" at bounding box center [832, 55] width 198 height 20
type input "**********"
click at [925, 12] on icon at bounding box center [926, 12] width 5 height 5
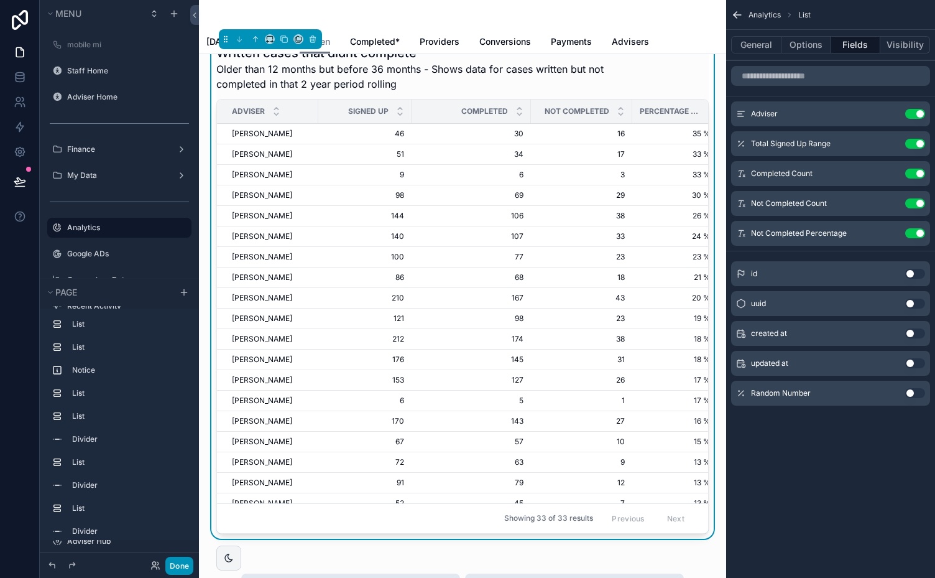
click at [178, 563] on button "Done" at bounding box center [179, 566] width 28 height 18
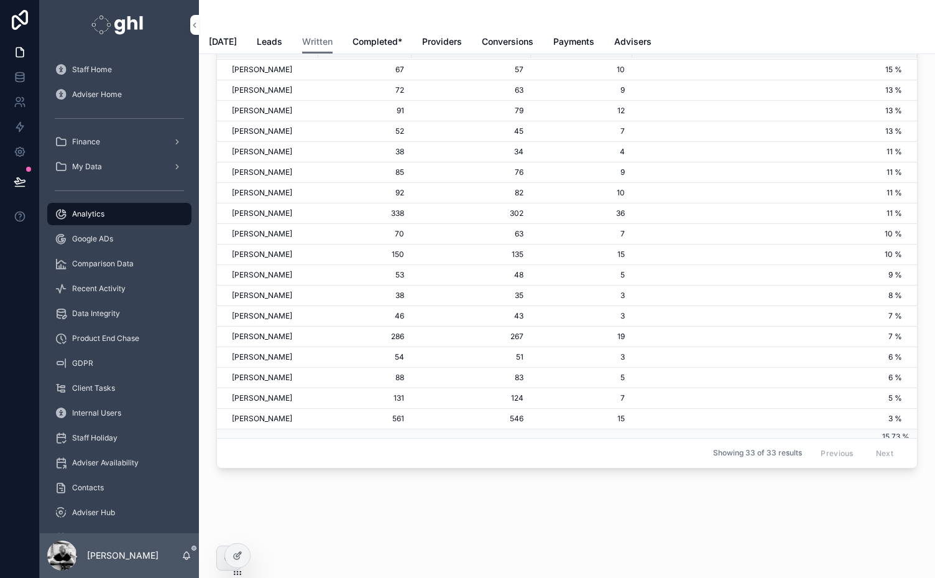
scroll to position [2746, 0]
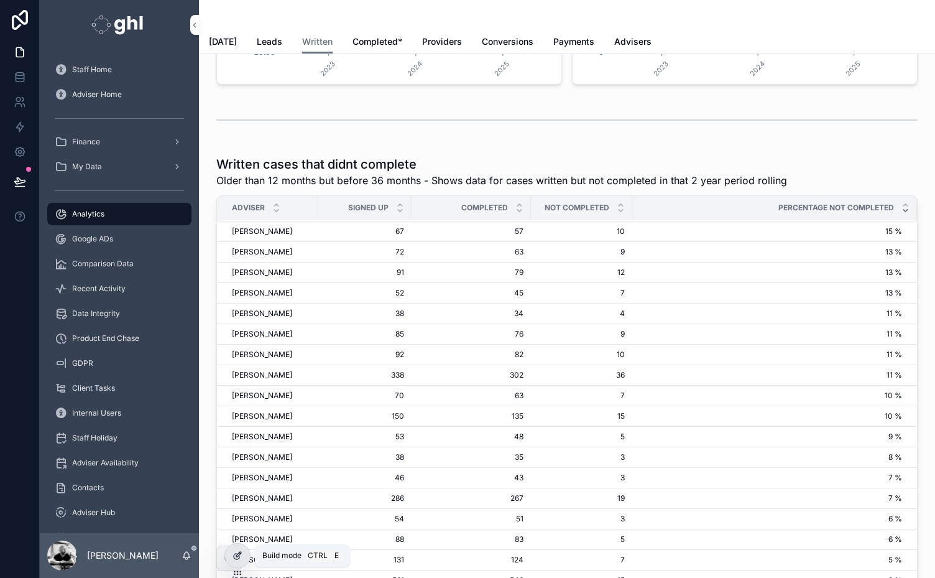
click at [234, 553] on icon at bounding box center [238, 555] width 10 height 10
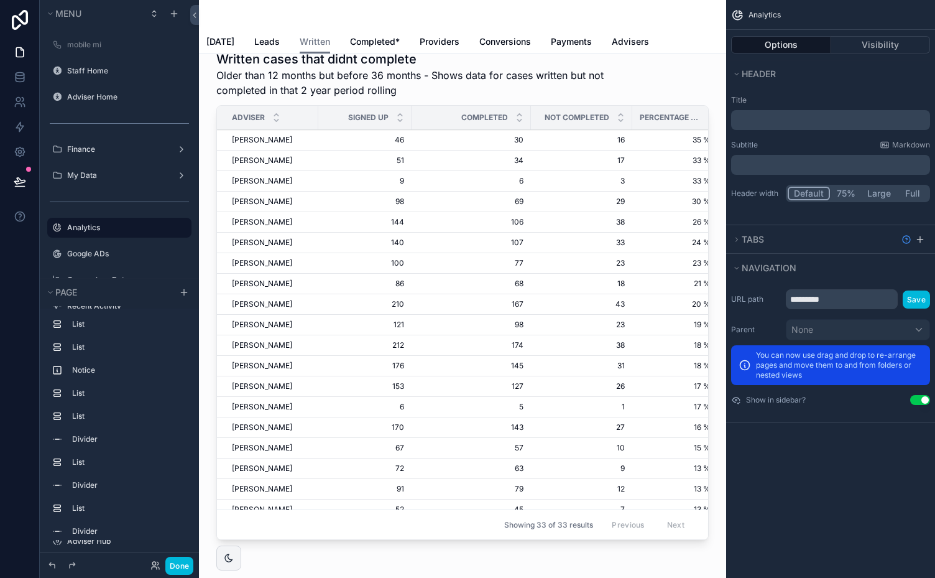
scroll to position [2759, 0]
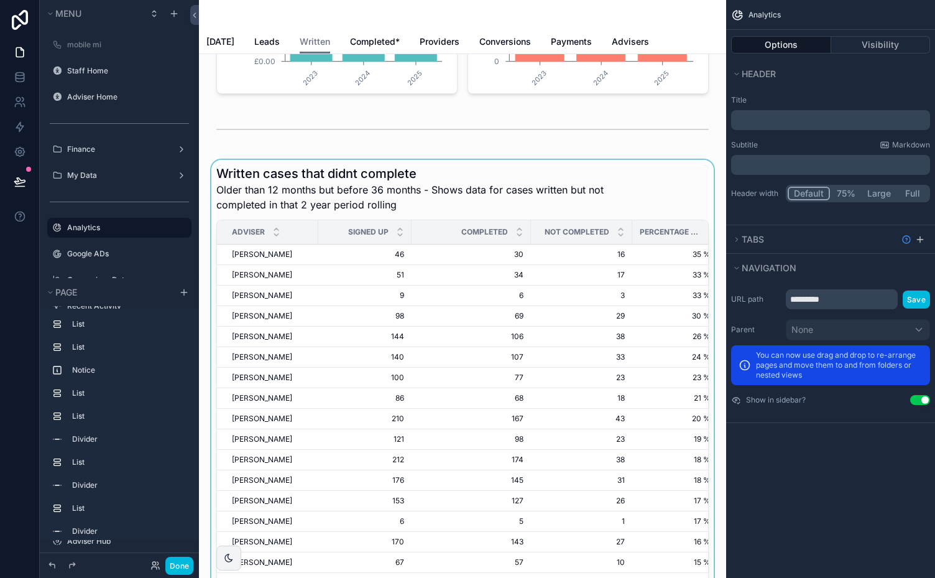
click at [506, 228] on div "scrollable content" at bounding box center [462, 412] width 507 height 504
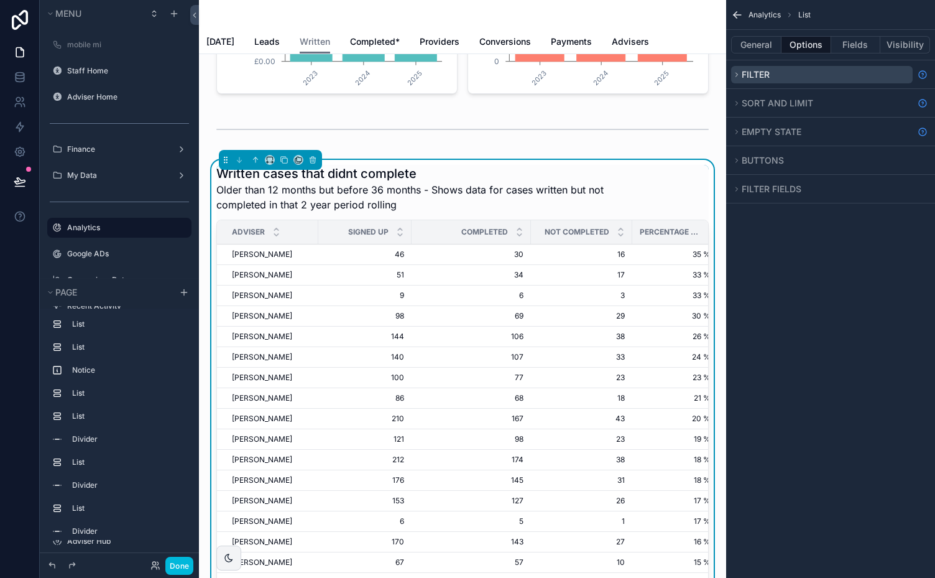
click at [734, 75] on icon "scrollable content" at bounding box center [736, 74] width 7 height 7
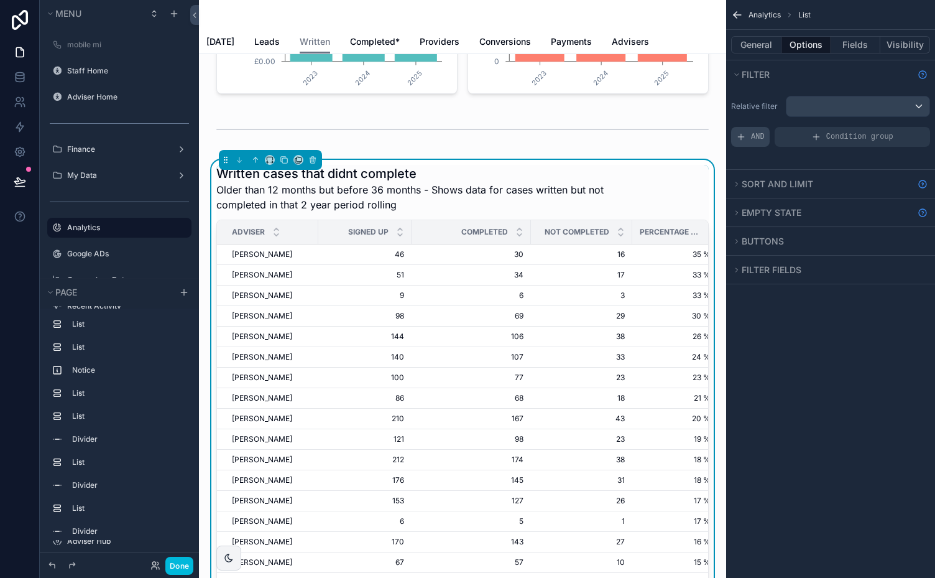
click at [759, 132] on span "AND" at bounding box center [758, 137] width 14 height 10
click at [0, 0] on icon "scrollable content" at bounding box center [0, 0] width 0 height 0
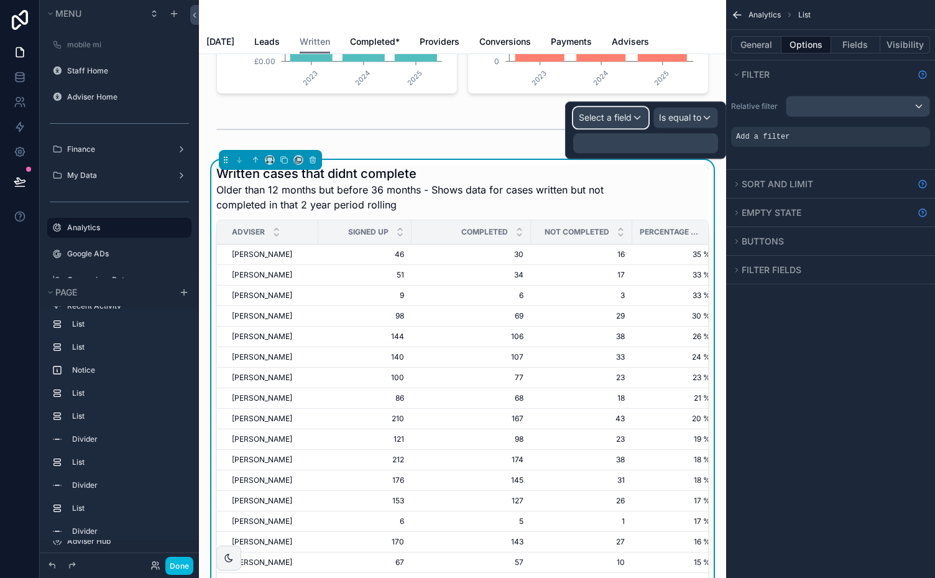
click at [635, 111] on div "Select a field" at bounding box center [611, 118] width 74 height 20
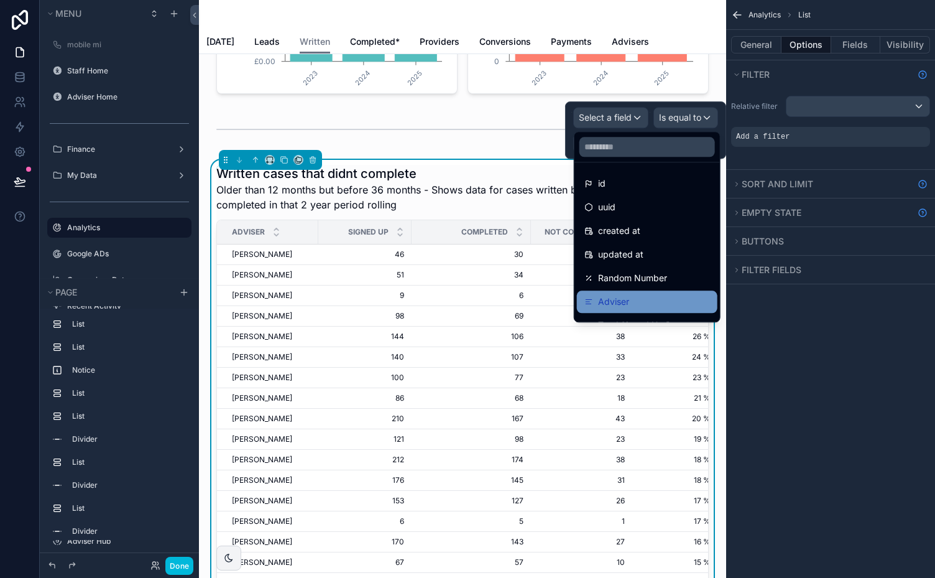
click at [616, 300] on span "Adviser" at bounding box center [613, 301] width 31 height 15
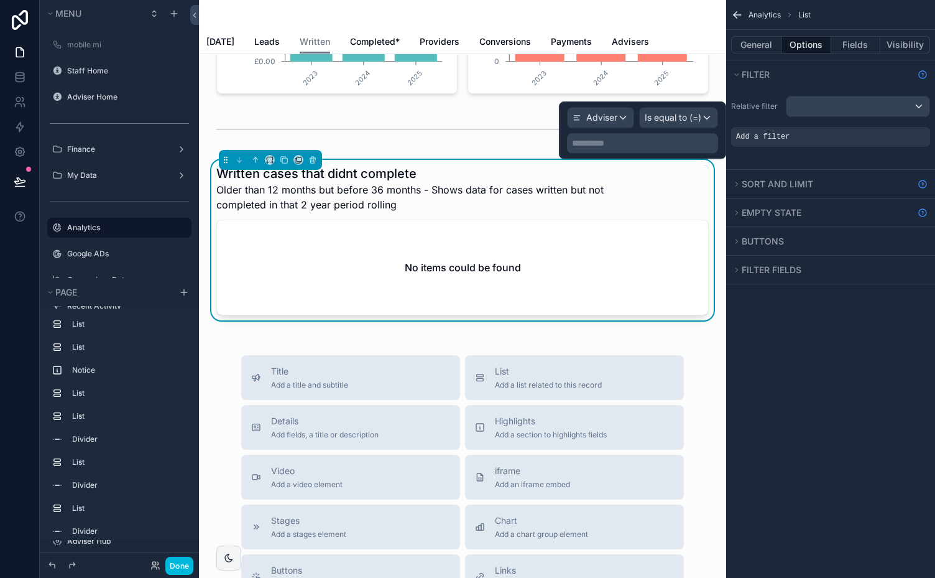
click at [667, 139] on p "**********" at bounding box center [644, 143] width 144 height 12
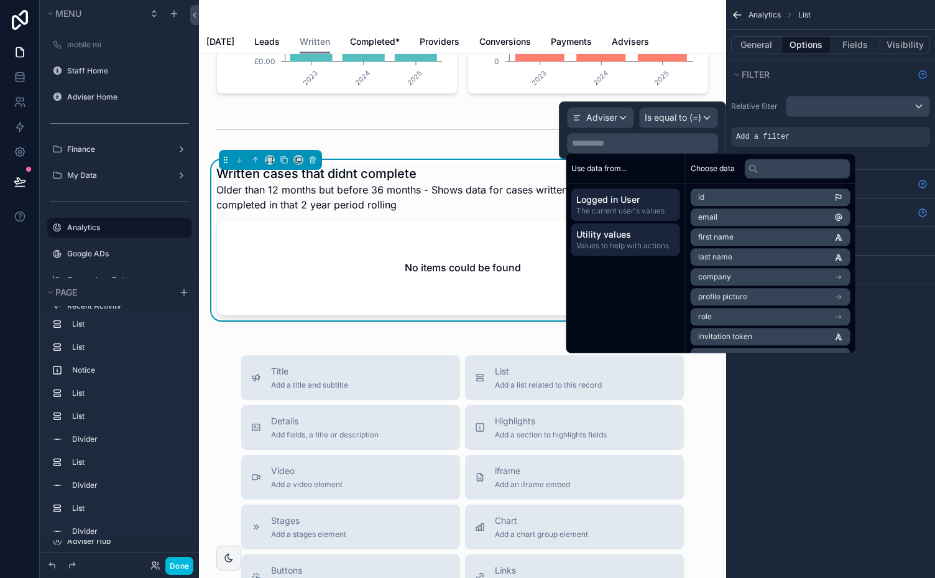
click at [625, 234] on span "Utility values" at bounding box center [625, 234] width 99 height 12
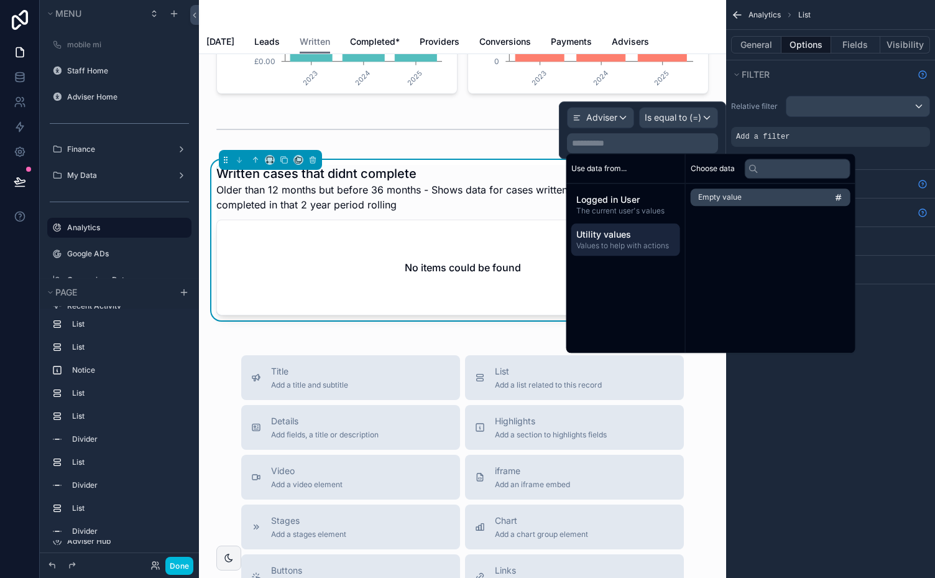
click at [899, 328] on div "Analytics List General Options Fields Visibility Filter Relative filter Add a f…" at bounding box center [830, 289] width 209 height 578
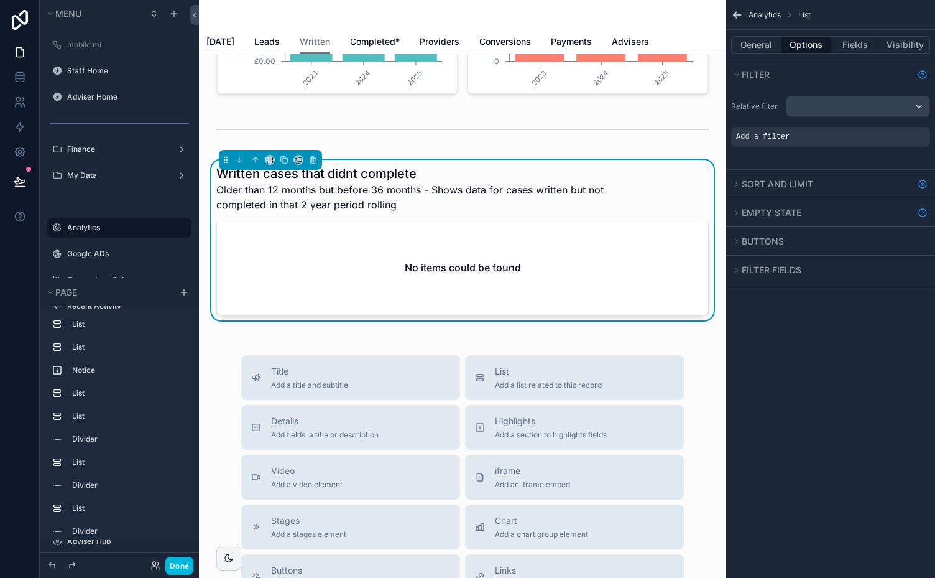
click at [0, 0] on icon "scrollable content" at bounding box center [0, 0] width 0 height 0
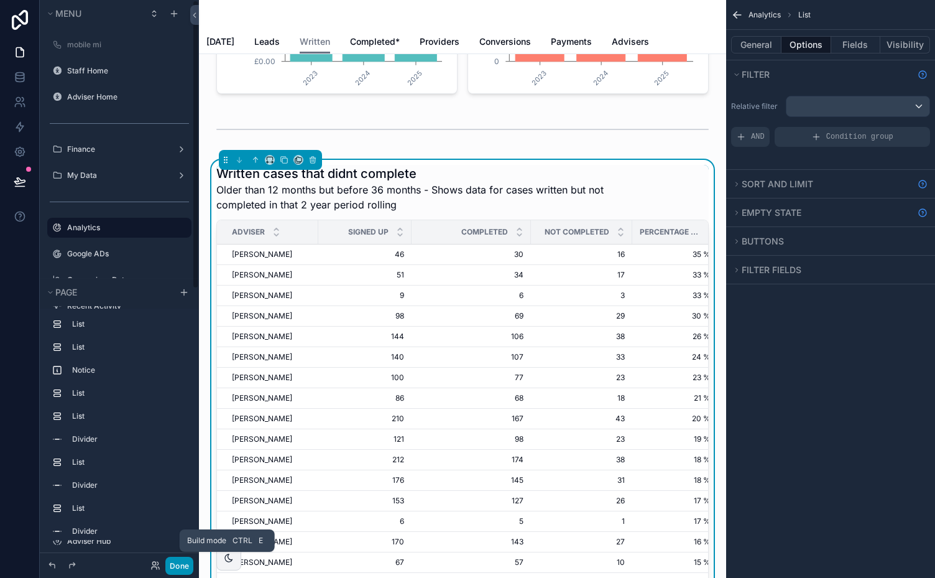
click at [179, 563] on button "Done" at bounding box center [179, 566] width 28 height 18
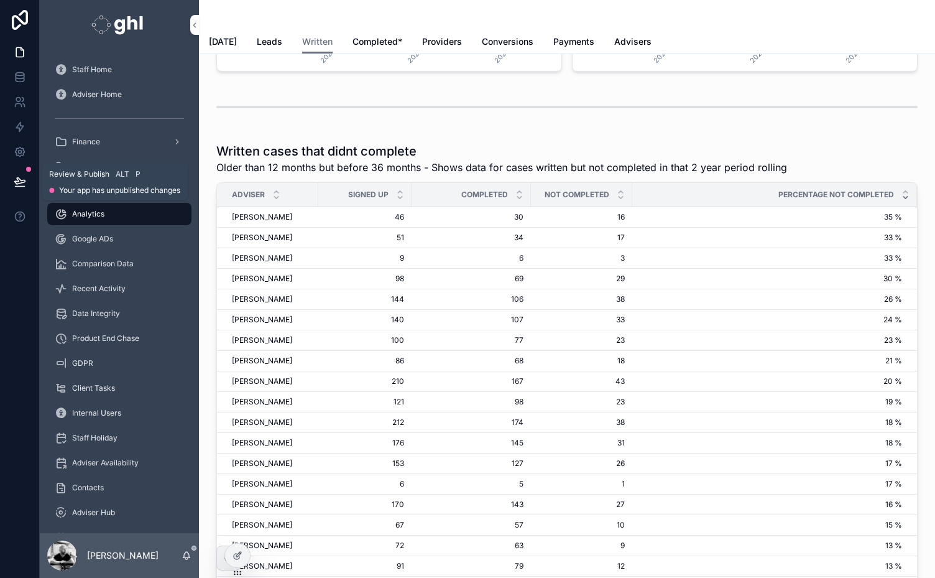
click at [21, 179] on icon at bounding box center [20, 181] width 12 height 12
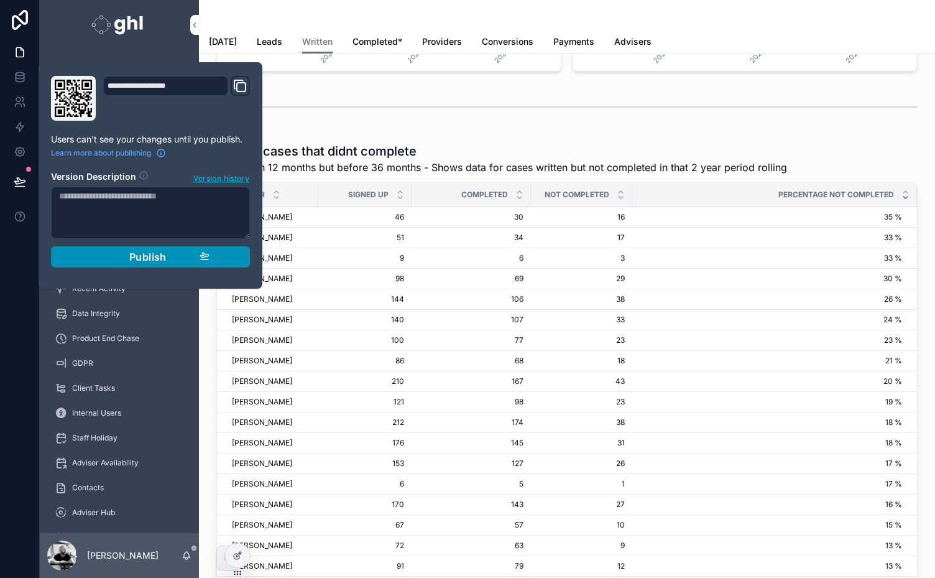
click at [147, 255] on span "Publish" at bounding box center [147, 257] width 37 height 12
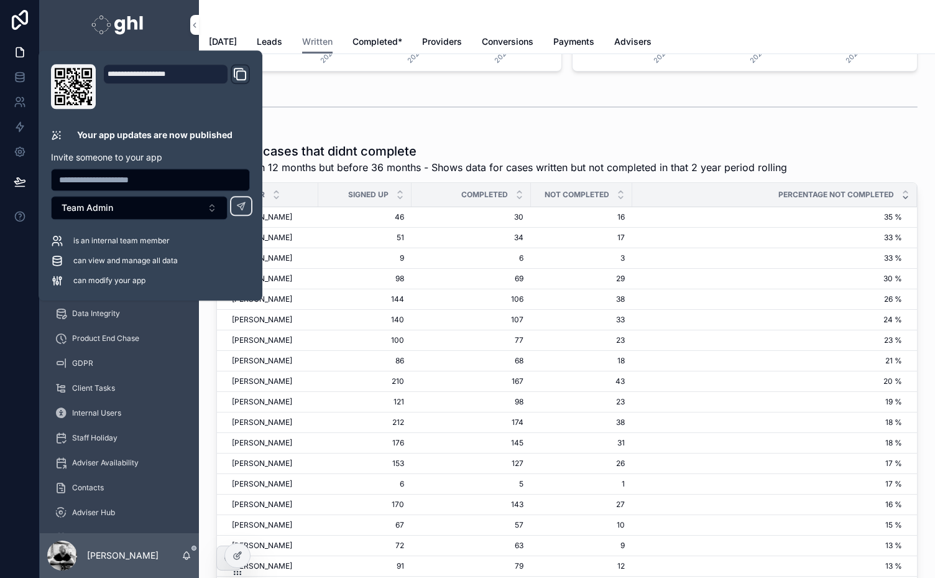
scroll to position [2759, 0]
click at [398, 127] on div "scrollable content" at bounding box center [567, 106] width 716 height 41
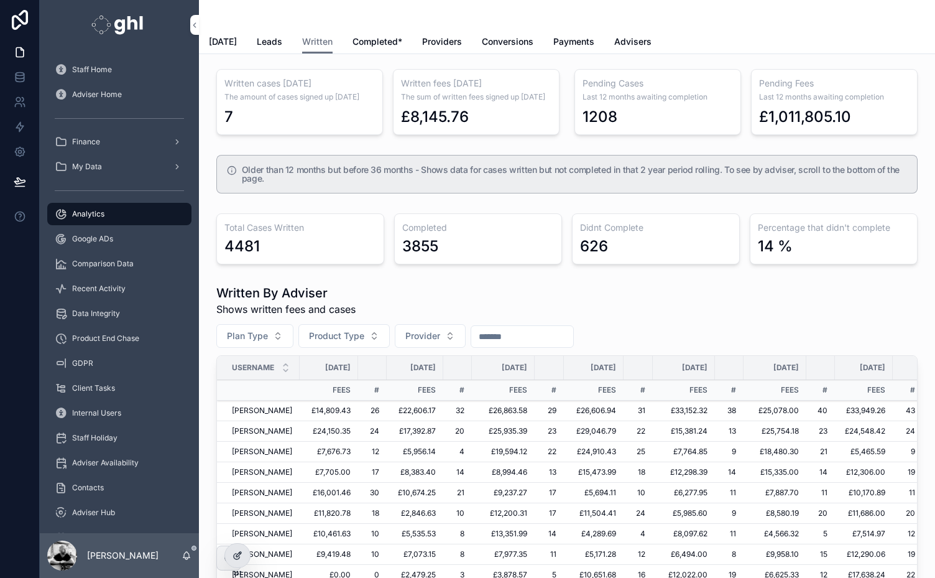
click at [234, 551] on icon at bounding box center [238, 555] width 10 height 10
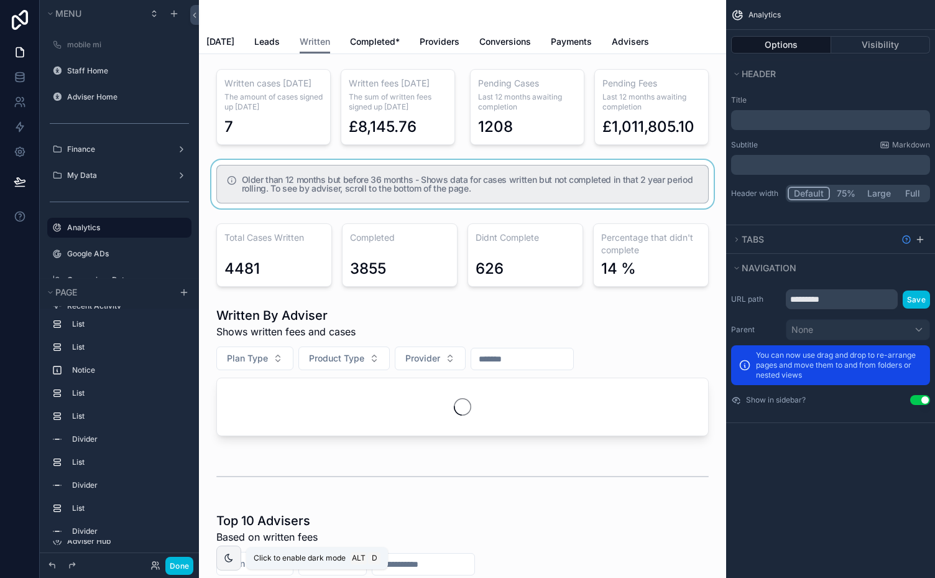
click at [369, 180] on div "scrollable content" at bounding box center [462, 184] width 507 height 49
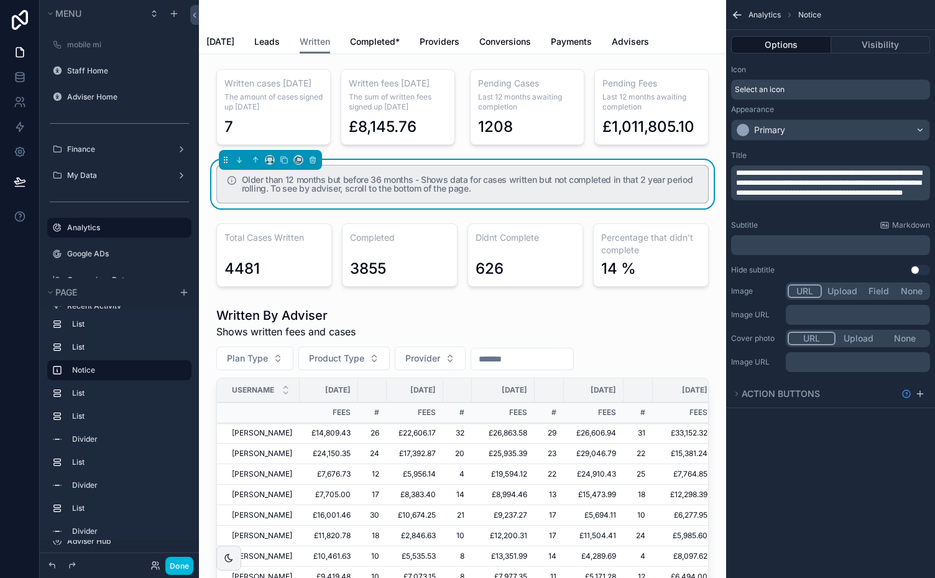
click at [795, 174] on span "**********" at bounding box center [829, 182] width 186 height 27
drag, startPoint x: 894, startPoint y: 172, endPoint x: 728, endPoint y: 176, distance: 166.1
click at [728, 176] on div "**********" at bounding box center [830, 213] width 209 height 134
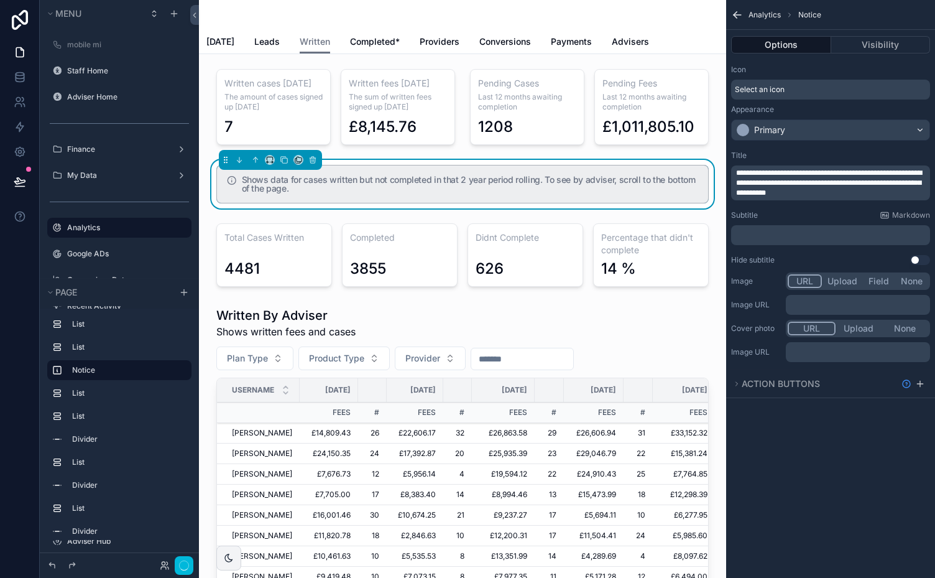
click at [798, 173] on span "**********" at bounding box center [829, 182] width 186 height 27
click at [907, 173] on span "**********" at bounding box center [829, 182] width 186 height 27
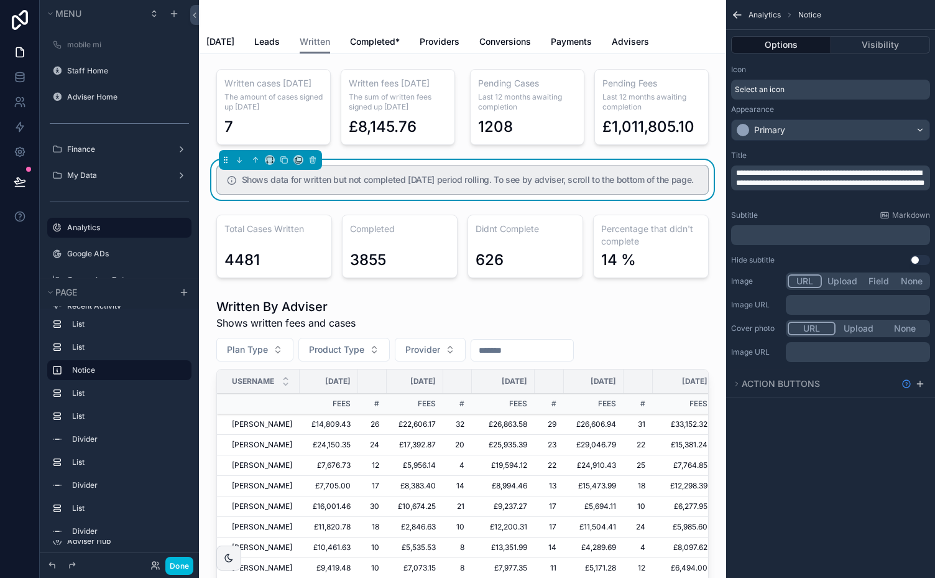
click at [782, 183] on span "**********" at bounding box center [830, 177] width 188 height 17
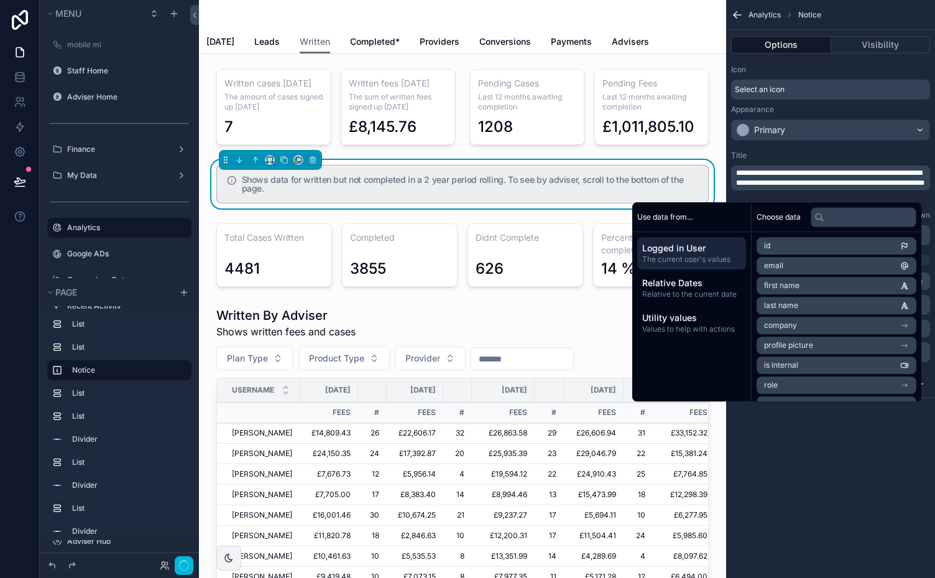
click at [782, 182] on span "**********" at bounding box center [830, 177] width 188 height 17
click at [182, 561] on button "Done" at bounding box center [179, 566] width 28 height 18
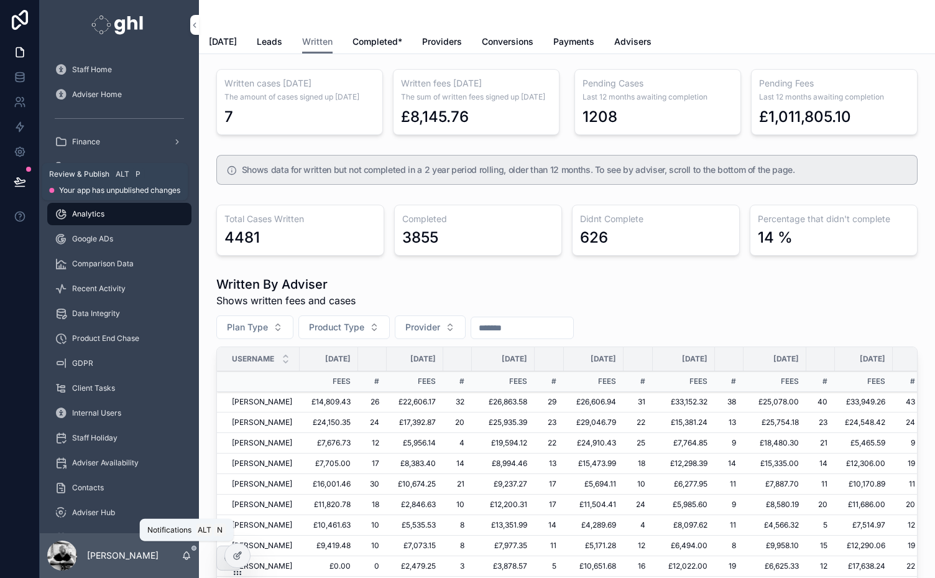
click at [19, 179] on icon at bounding box center [20, 181] width 12 height 12
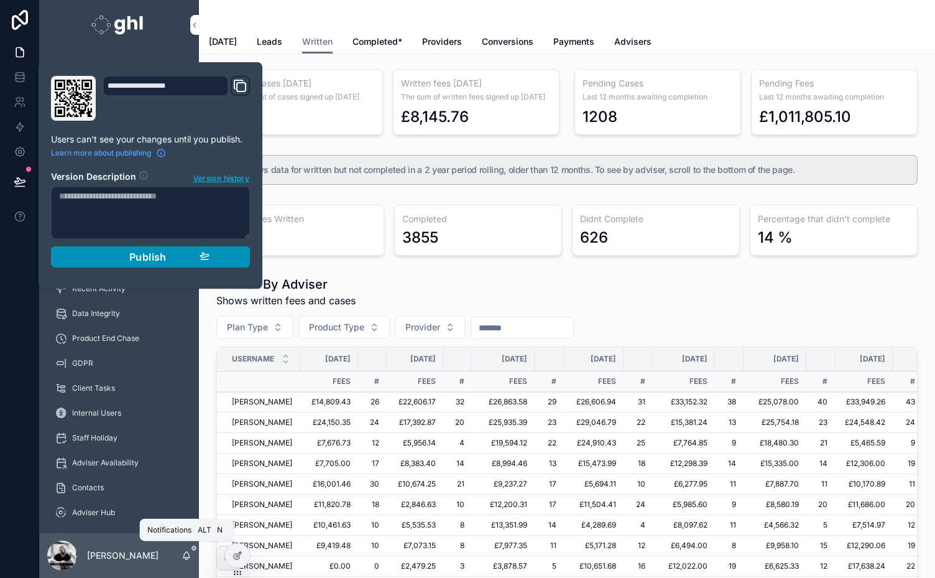
click at [146, 252] on span "Publish" at bounding box center [147, 257] width 37 height 12
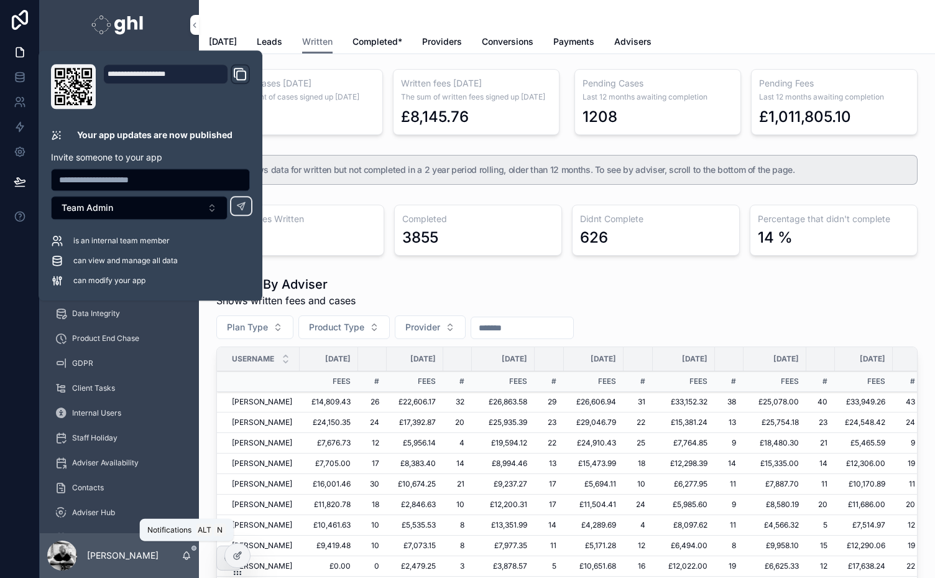
click at [760, 20] on div "scrollable content" at bounding box center [567, 15] width 716 height 30
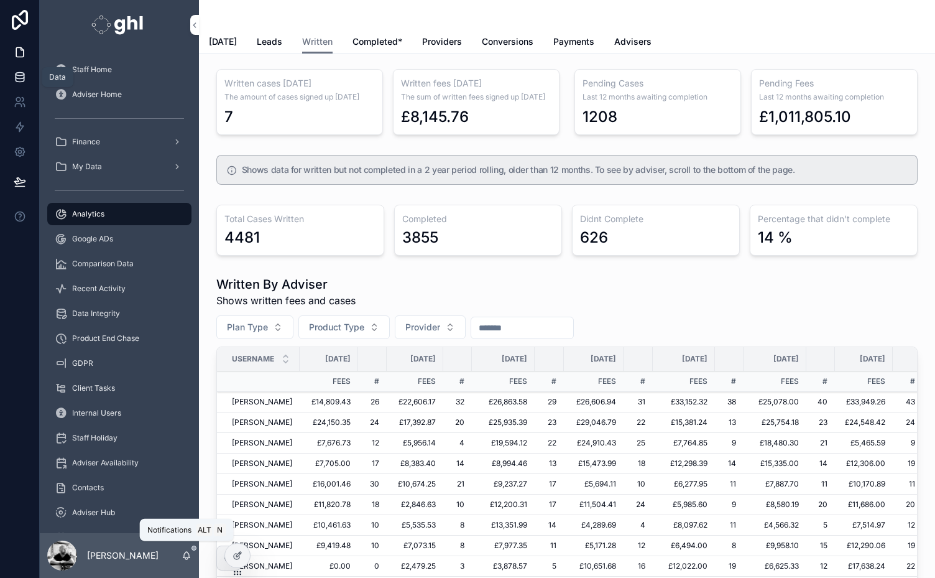
click at [19, 76] on icon at bounding box center [20, 77] width 12 height 12
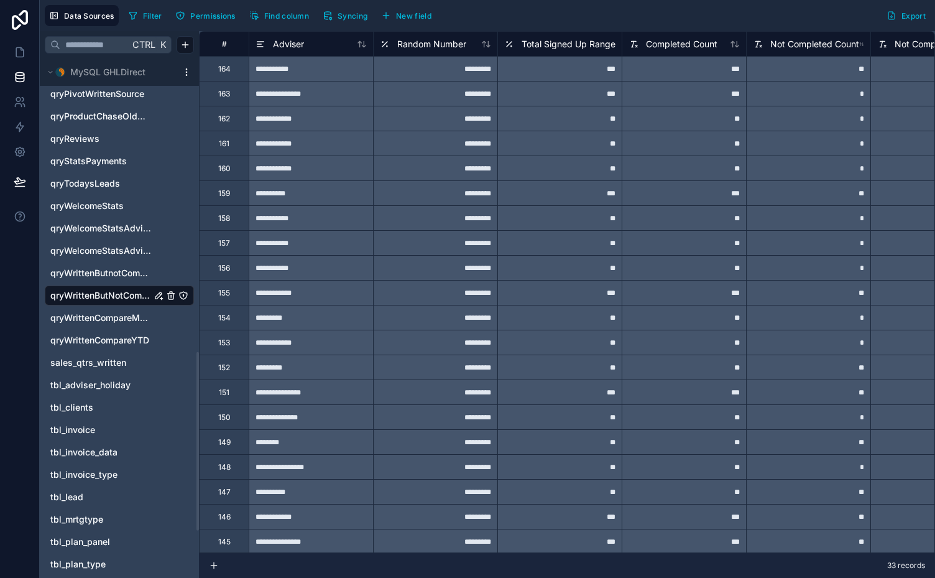
scroll to position [861, 0]
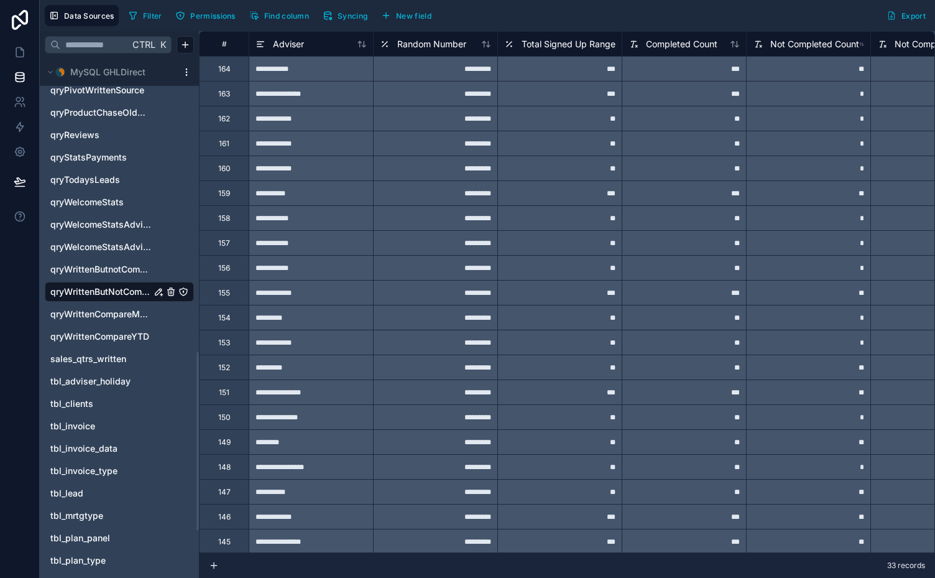
drag, startPoint x: 198, startPoint y: 215, endPoint x: 190, endPoint y: 510, distance: 294.9
click at [197, 510] on div at bounding box center [198, 441] width 2 height 178
click at [60, 487] on span "tbl_lead" at bounding box center [66, 493] width 33 height 12
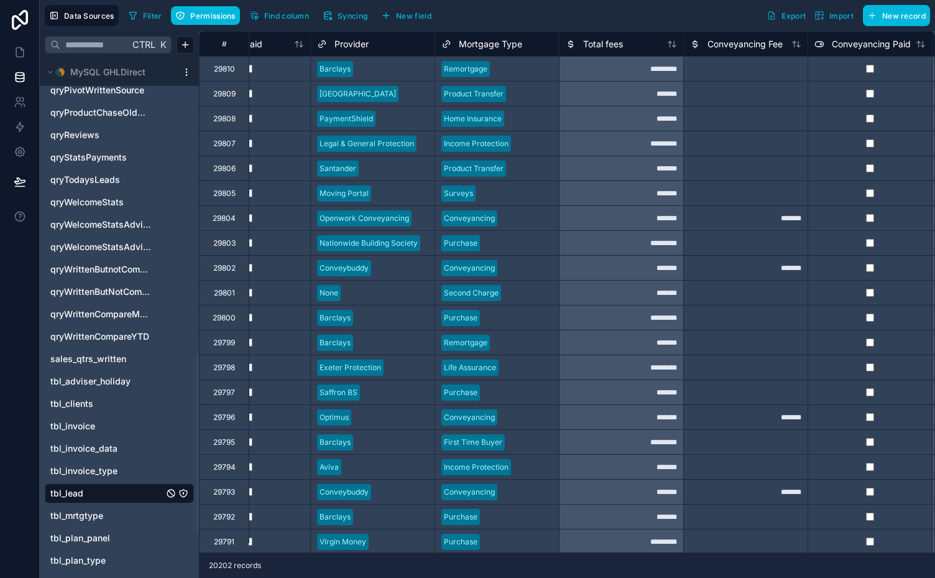
scroll to position [0, 4419]
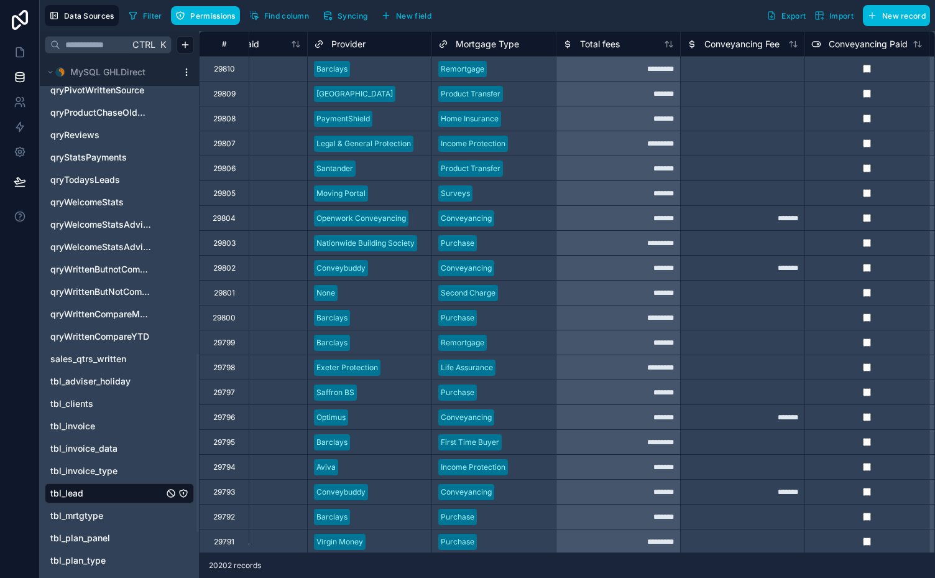
click at [610, 42] on span "Total fees" at bounding box center [600, 44] width 40 height 12
click at [149, 11] on span "Filter" at bounding box center [152, 15] width 19 height 9
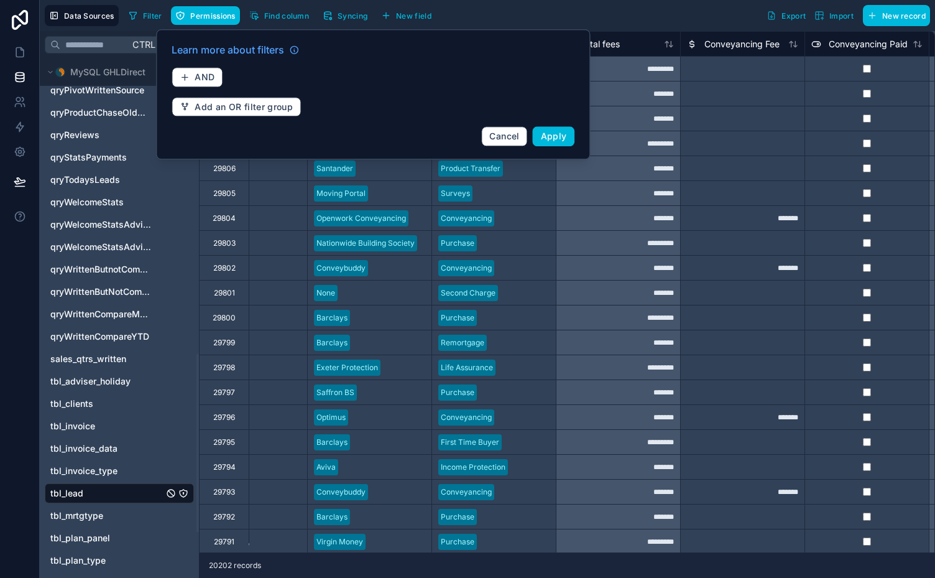
click at [507, 4] on div "Data Sources Filter Permissions Find column Syncing New field Export Import New…" at bounding box center [487, 15] width 895 height 31
click at [22, 47] on icon at bounding box center [20, 52] width 12 height 12
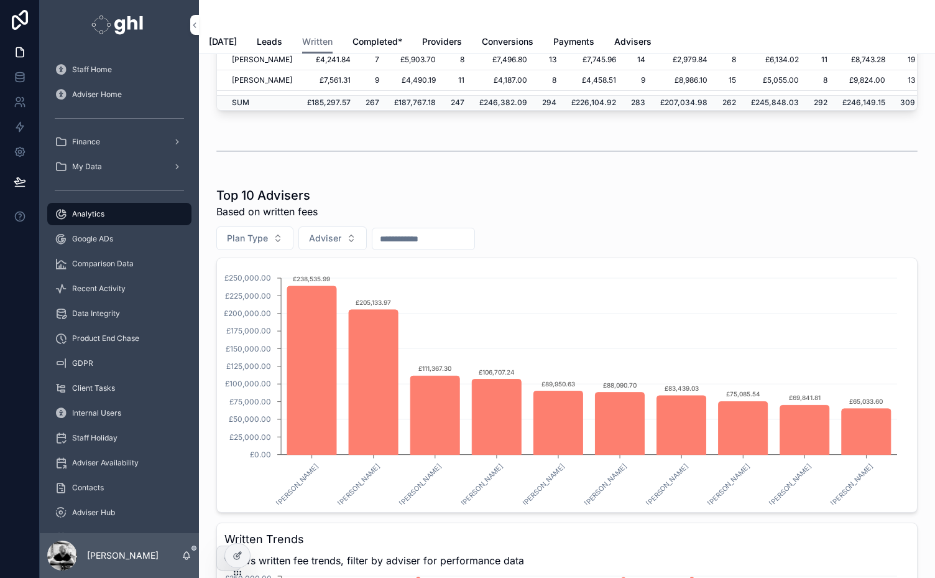
scroll to position [668, 0]
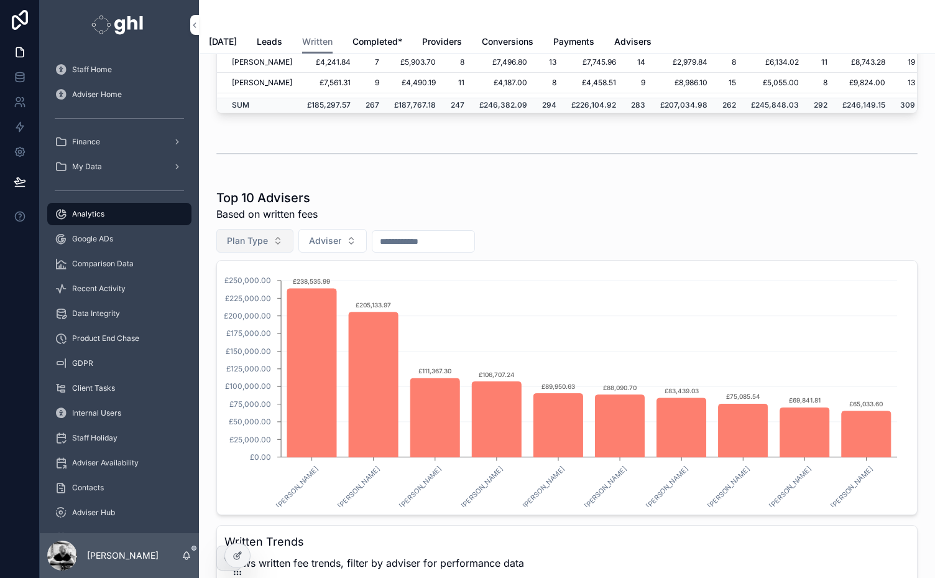
click at [264, 240] on span "Plan Type" at bounding box center [247, 240] width 41 height 12
type input "****"
click at [198, 289] on span "Surveys" at bounding box center [189, 288] width 33 height 12
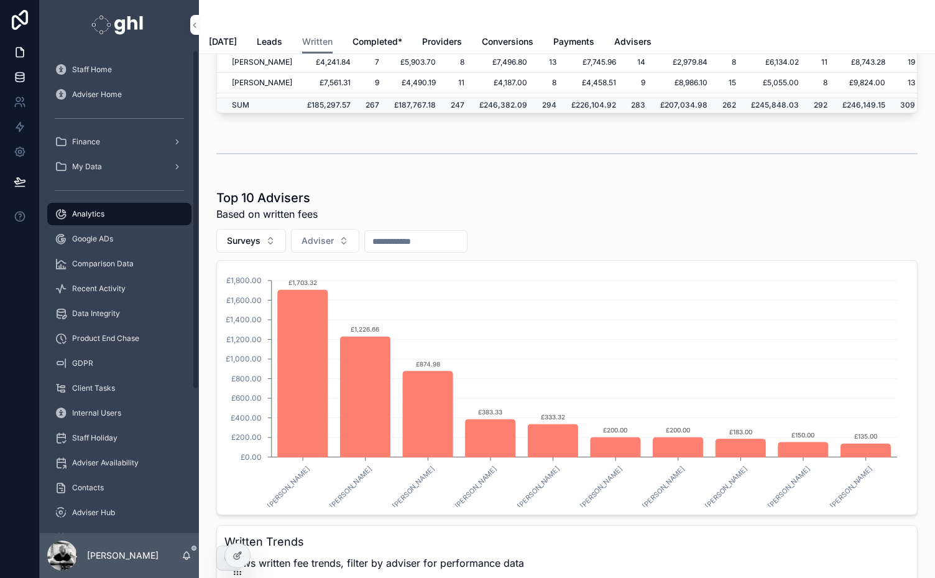
click at [20, 73] on icon at bounding box center [20, 74] width 8 height 3
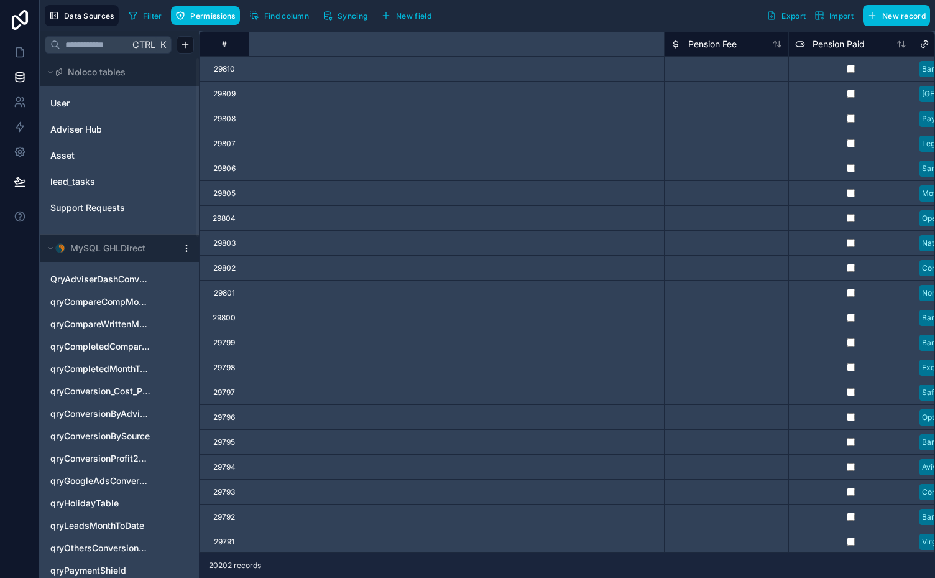
scroll to position [0, 4449]
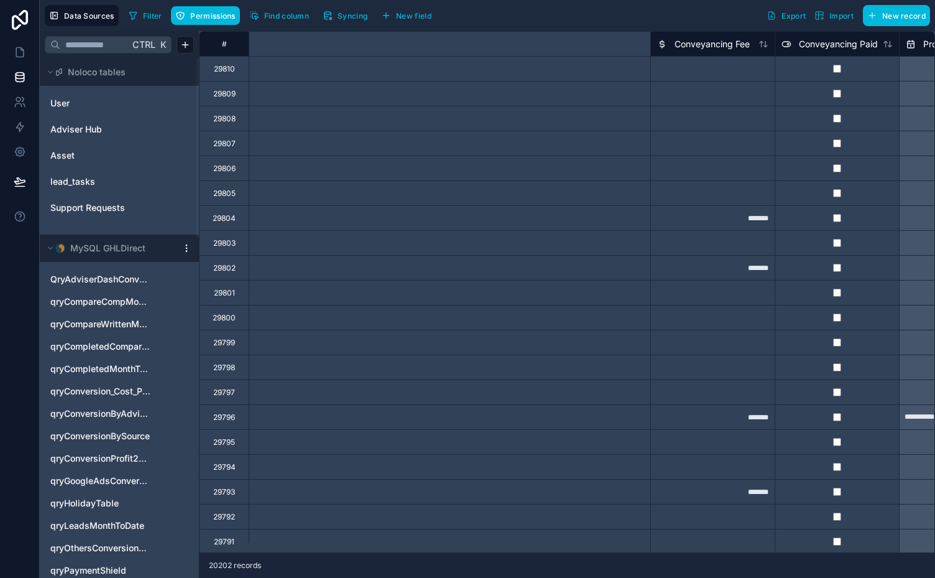
type input "**********"
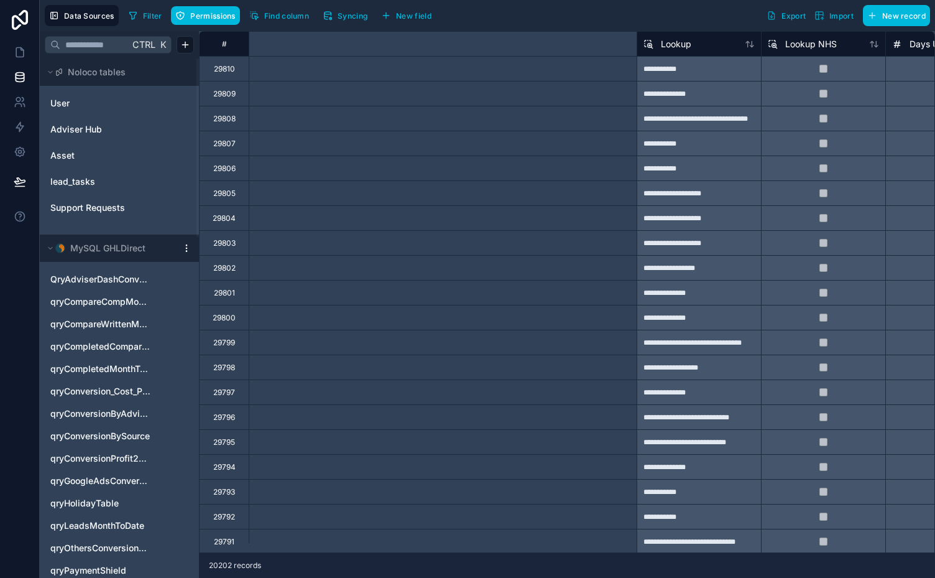
scroll to position [0, 5720]
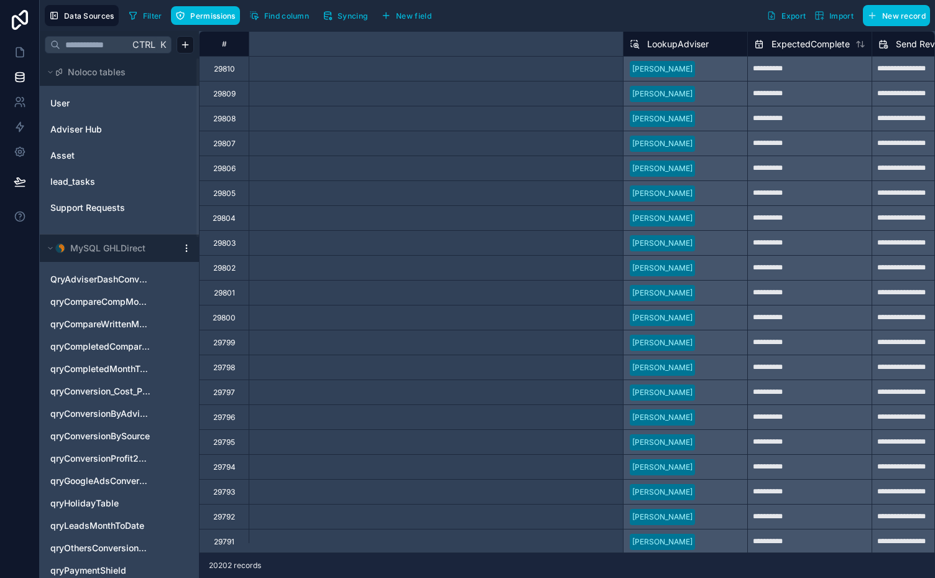
type input "**********"
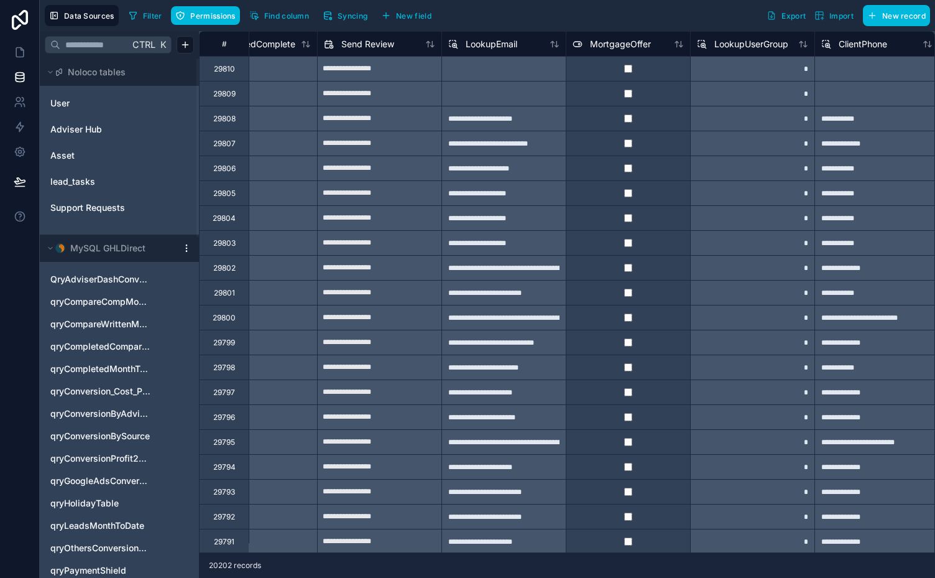
scroll to position [0, 5639]
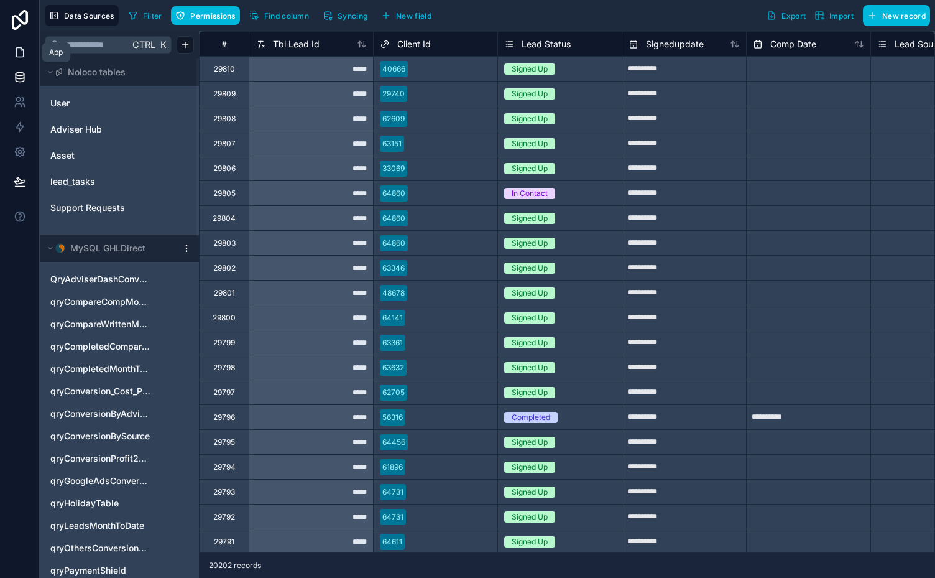
click at [22, 52] on icon at bounding box center [20, 52] width 12 height 12
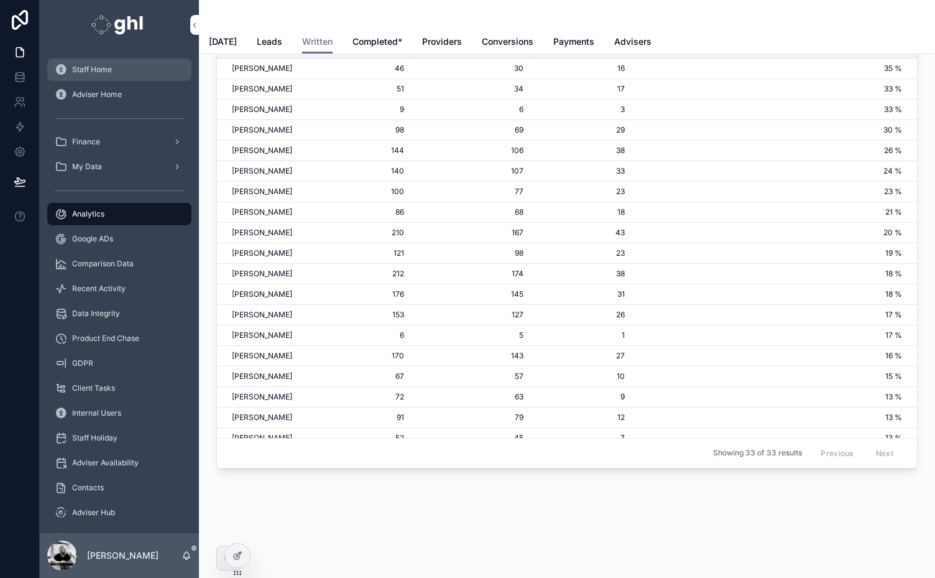
click at [78, 68] on span "Staff Home" at bounding box center [92, 70] width 40 height 10
